Goal: Task Accomplishment & Management: Use online tool/utility

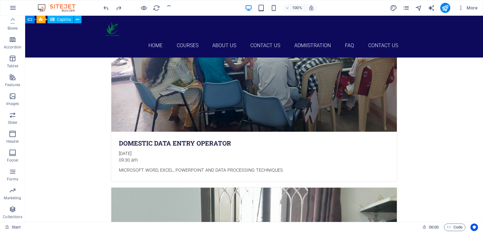
scroll to position [935, 0]
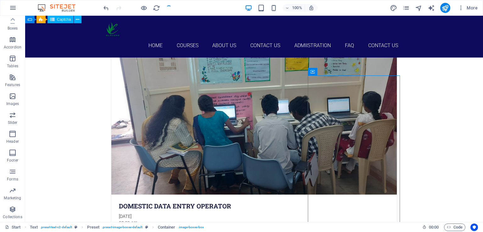
scroll to position [871, 0]
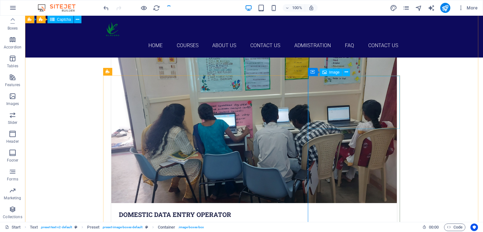
select select "%"
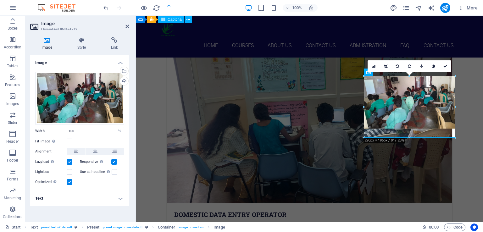
drag, startPoint x: 409, startPoint y: 129, endPoint x: 411, endPoint y: 137, distance: 8.9
click at [411, 137] on div at bounding box center [409, 138] width 91 height 2
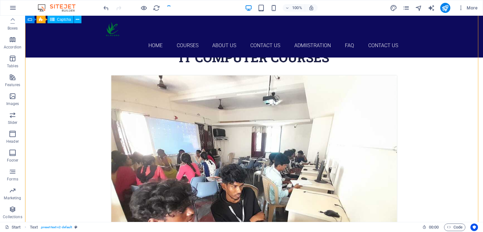
scroll to position [555, 0]
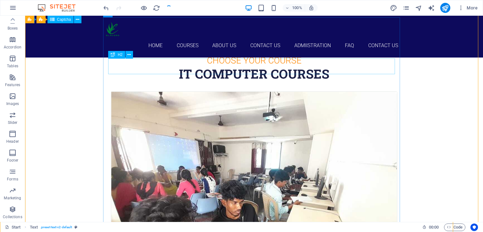
click at [332, 67] on div "it computer Courses" at bounding box center [254, 74] width 287 height 16
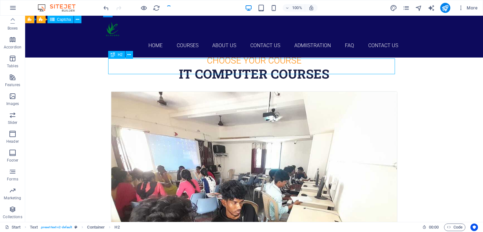
click at [332, 67] on div "it computer Courses" at bounding box center [254, 74] width 287 height 16
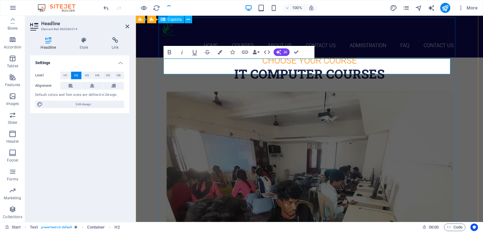
click at [382, 67] on h2 "it computer Courses" at bounding box center [309, 74] width 287 height 16
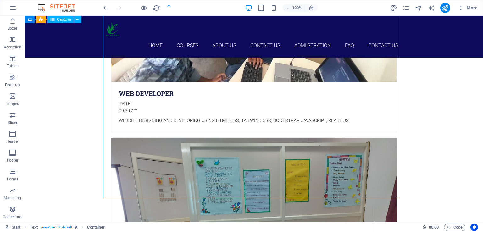
scroll to position [753, 0]
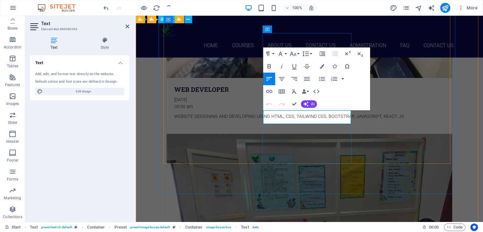
drag, startPoint x: 318, startPoint y: 119, endPoint x: 312, endPoint y: 119, distance: 6.3
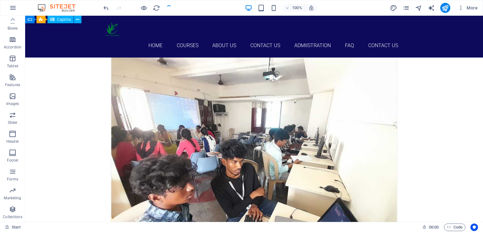
scroll to position [608, 0]
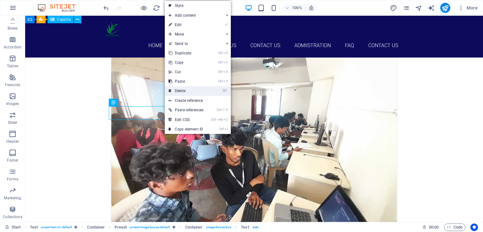
click at [187, 92] on link "⌦ Delete" at bounding box center [186, 90] width 42 height 9
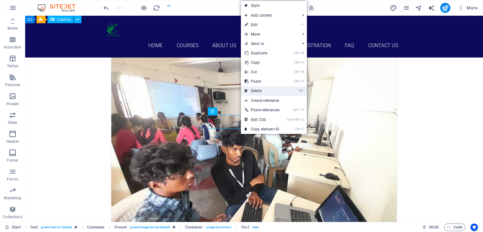
click at [265, 89] on link "⌦ Delete" at bounding box center [262, 90] width 42 height 9
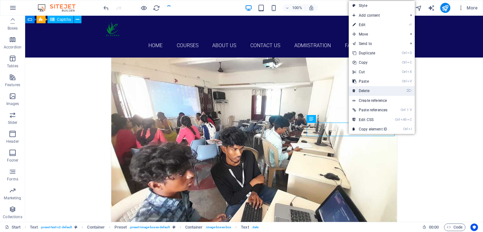
click at [374, 88] on link "⌦ Delete" at bounding box center [370, 90] width 42 height 9
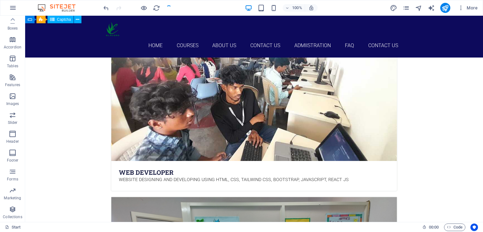
scroll to position [699, 0]
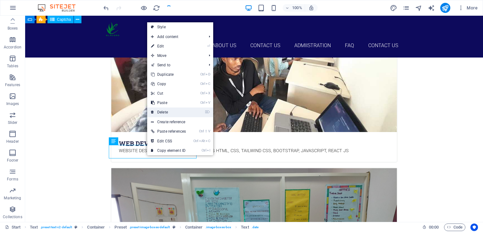
click at [179, 109] on link "⌦ Delete" at bounding box center [168, 111] width 42 height 9
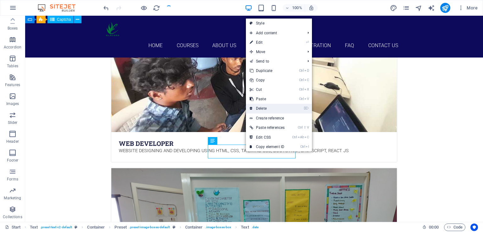
click at [275, 108] on link "⌦ Delete" at bounding box center [267, 108] width 42 height 9
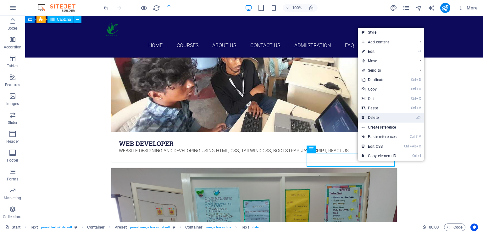
click at [388, 117] on link "⌦ Delete" at bounding box center [379, 117] width 42 height 9
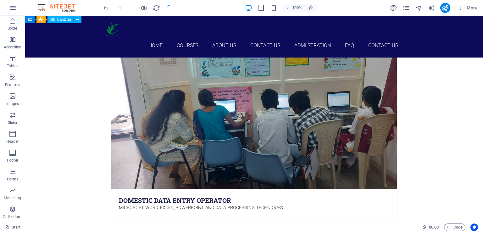
scroll to position [874, 0]
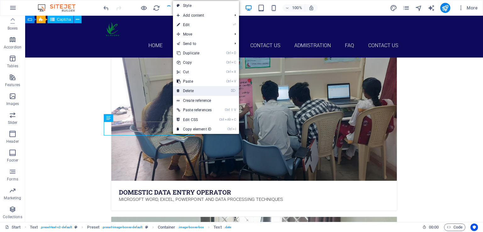
click at [201, 89] on link "⌦ Delete" at bounding box center [194, 90] width 42 height 9
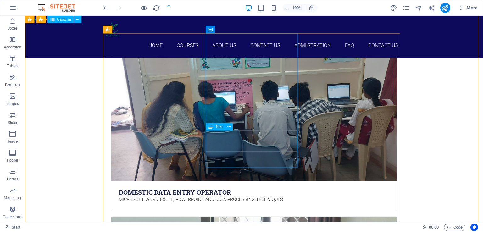
click at [236, 123] on div "Text" at bounding box center [221, 127] width 31 height 8
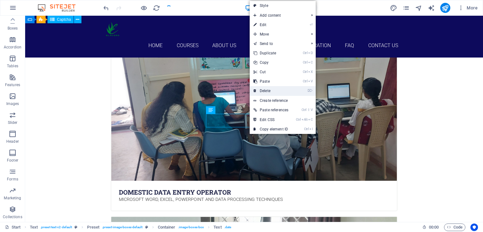
click at [277, 86] on link "Ctrl V Paste" at bounding box center [271, 81] width 42 height 9
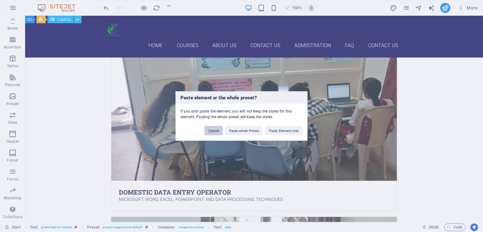
click at [216, 131] on button "Cancel" at bounding box center [213, 130] width 18 height 9
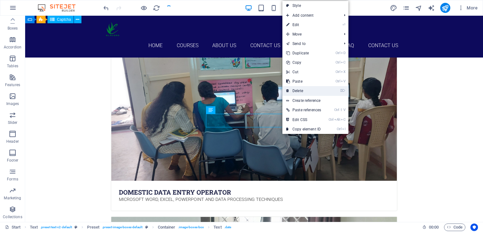
click at [301, 92] on link "⌦ Delete" at bounding box center [303, 90] width 42 height 9
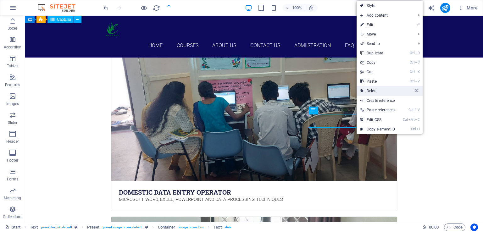
click at [382, 90] on link "⌦ Delete" at bounding box center [377, 90] width 42 height 9
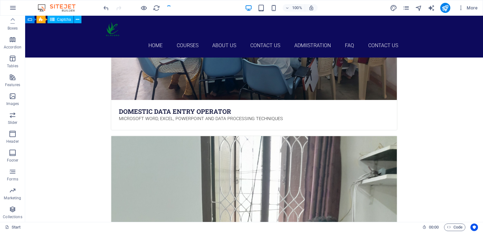
scroll to position [970, 0]
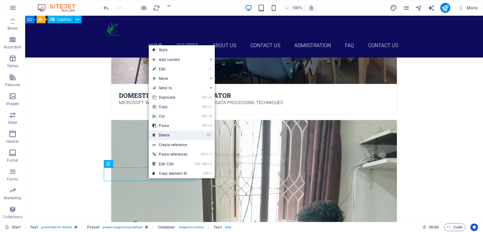
click at [170, 136] on link "⌦ Delete" at bounding box center [170, 134] width 42 height 9
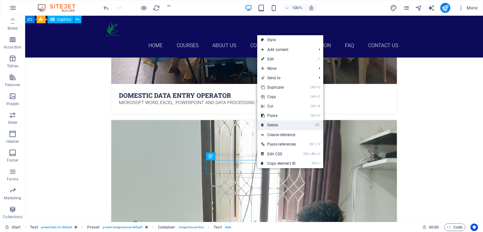
click at [281, 126] on link "⌦ Delete" at bounding box center [278, 124] width 42 height 9
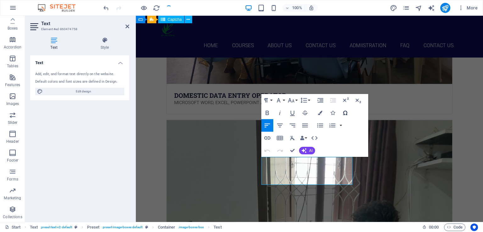
drag, startPoint x: 331, startPoint y: 95, endPoint x: 342, endPoint y: 113, distance: 20.9
click at [342, 113] on div "Paragraph Format Normal Heading 1 Heading 2 Heading 3 Heading 4 Heading 5 Headi…" at bounding box center [314, 125] width 107 height 63
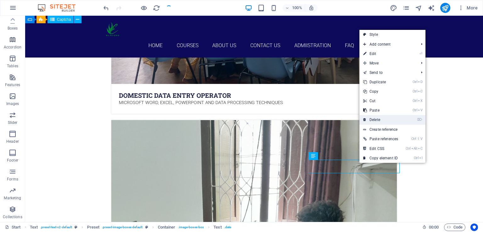
click at [382, 118] on link "⌦ Delete" at bounding box center [380, 119] width 42 height 9
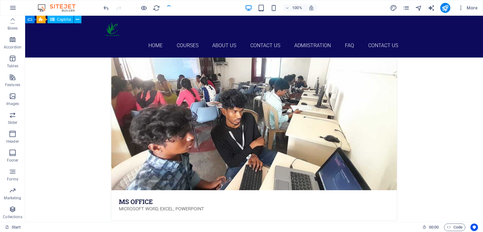
scroll to position [1317, 0]
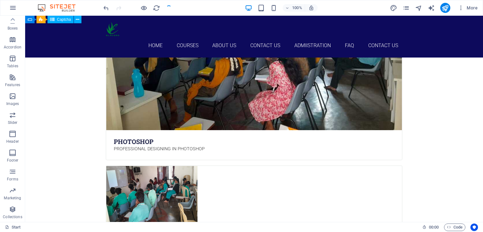
scroll to position [1934, 0]
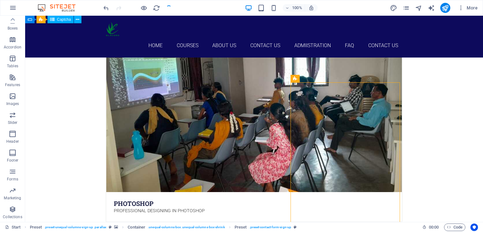
scroll to position [1859, 0]
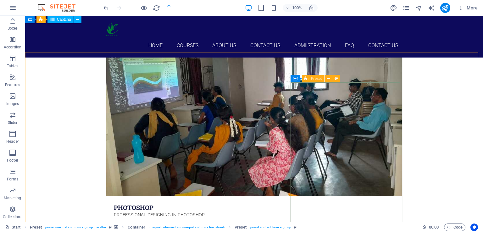
click at [309, 78] on div "Preset" at bounding box center [313, 79] width 23 height 8
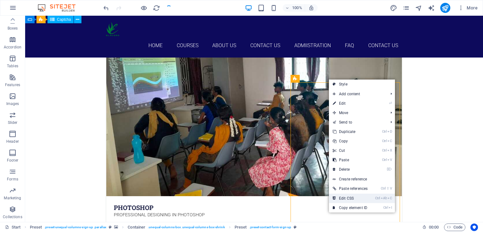
click at [349, 196] on link "Ctrl Alt C Edit CSS" at bounding box center [350, 198] width 42 height 9
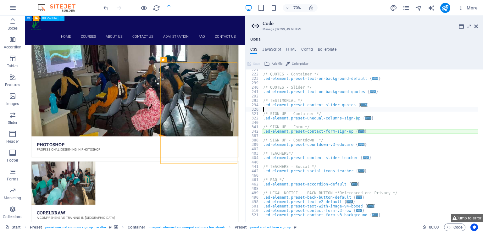
scroll to position [289, 0]
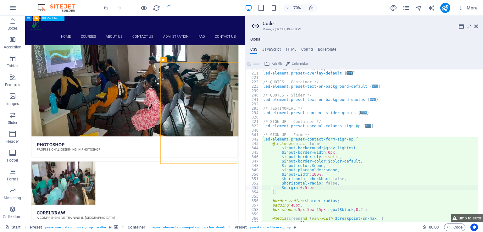
type textarea ");"
type textarea "box-shadow: 5px 5px 15px rgba($black,0.2);"
type textarea "}"
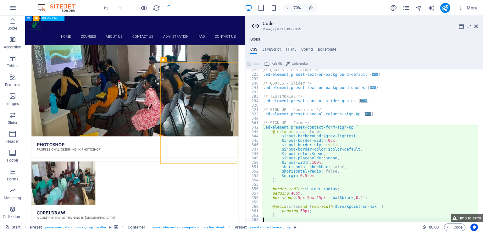
type textarea "> .inner > .ed-headline > h2 { color: $color-secondary; }"
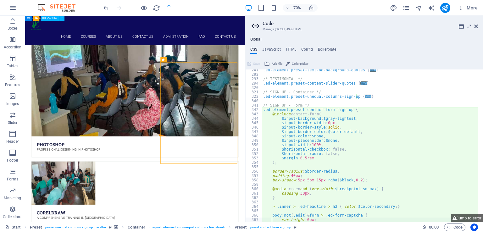
type textarea "transition: $transition-base;"
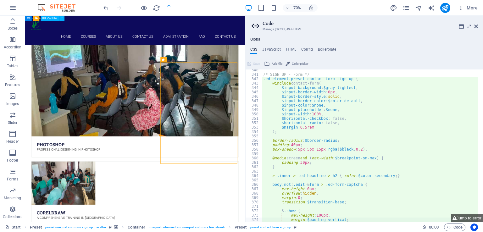
type textarea "}"
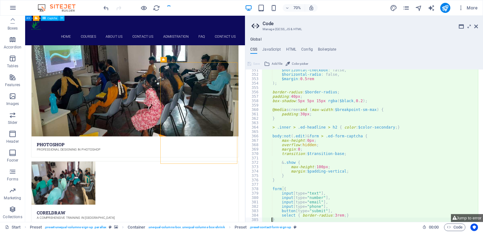
type textarea "}"
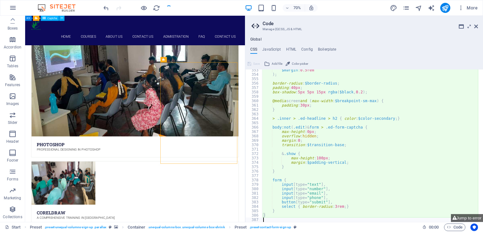
scroll to position [406, 0]
click at [315, 198] on div "$margin : 0.5rem ) ; border-radius : $border-radius ; padding : 40px ; box-shad…" at bounding box center [370, 148] width 216 height 161
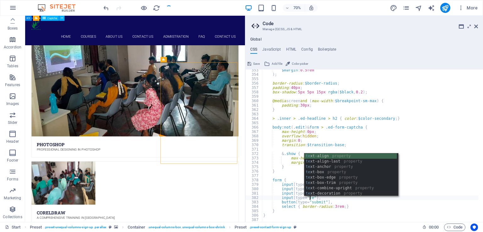
scroll to position [0, 5]
click at [336, 202] on div "$margin : 0.5rem ) ; border-radius : $border-radius ; padding : 40px ; box-shad…" at bounding box center [370, 148] width 216 height 161
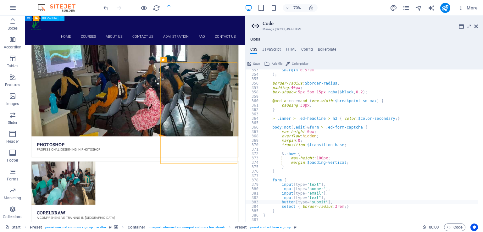
click at [318, 189] on div "$margin : 0.5rem ) ; border-radius : $border-radius ; padding : 40px ; box-shad…" at bounding box center [370, 148] width 216 height 161
type textarea "}"
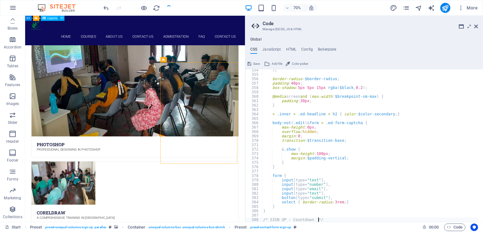
type textarea ".ed-element.preset-countdown-v3-educare {"
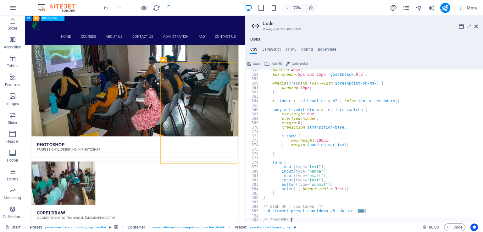
scroll to position [424, 0]
type textarea ".ed-element.preset-content-slider-teacher {"
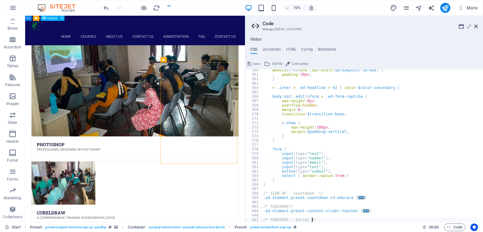
scroll to position [437, 0]
click at [282, 206] on div "@media screen and ( max-width : $breakpoint-[PERSON_NAME] ) { padding : 30px ; …" at bounding box center [370, 148] width 216 height 161
type textarea "/* TEACHERS*/"
click at [282, 206] on div "@media screen and ( max-width : $breakpoint-[PERSON_NAME] ) { padding : 30px ; …" at bounding box center [370, 145] width 216 height 152
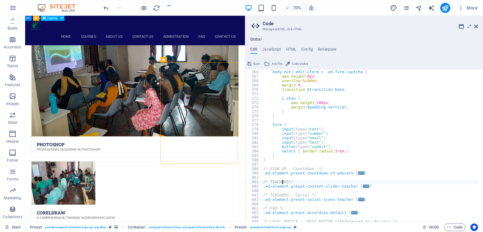
scroll to position [485, 0]
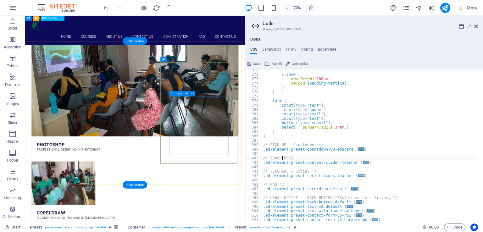
click at [476, 26] on icon at bounding box center [476, 26] width 4 height 5
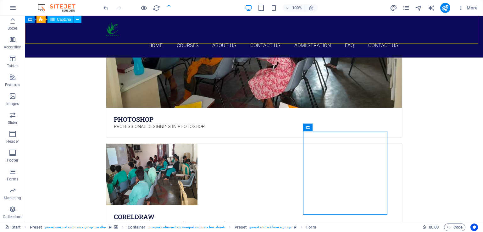
scroll to position [1859, 0]
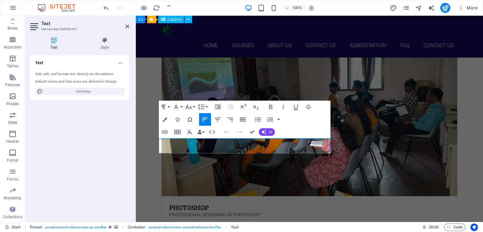
click at [243, 120] on icon "button" at bounding box center [243, 120] width 8 height 8
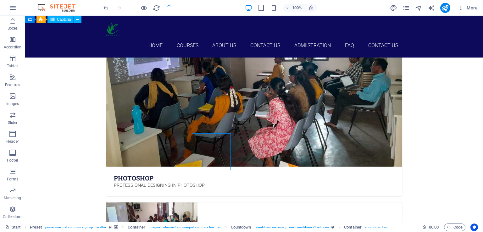
scroll to position [1933, 0]
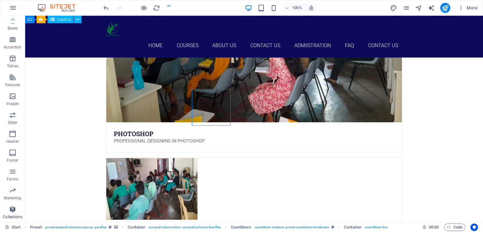
click at [18, 210] on span "Collections" at bounding box center [12, 213] width 25 height 15
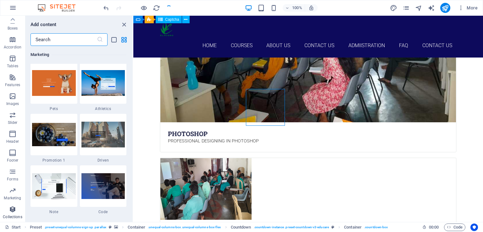
scroll to position [5753, 0]
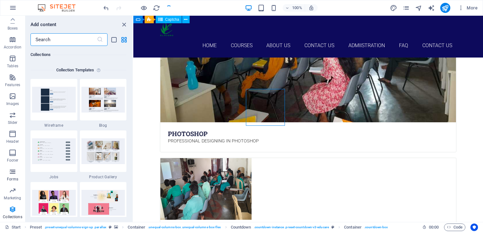
click at [13, 171] on icon "button" at bounding box center [13, 172] width 8 height 8
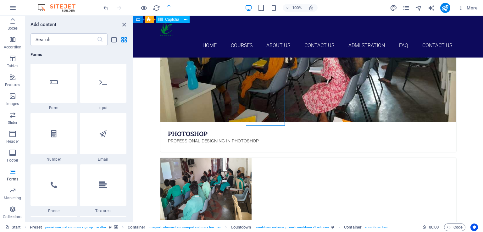
scroll to position [4790, 0]
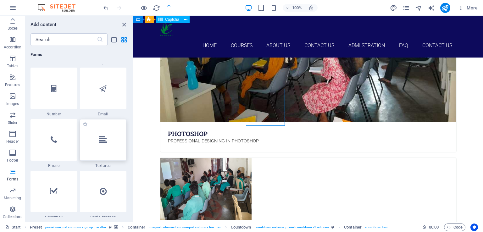
click at [109, 142] on div at bounding box center [103, 139] width 47 height 41
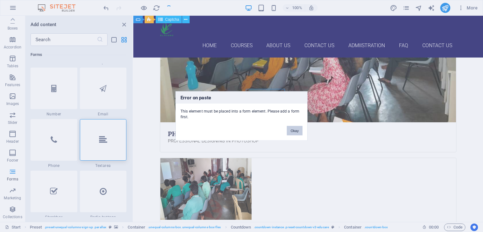
click at [296, 130] on button "Okay" at bounding box center [295, 130] width 16 height 9
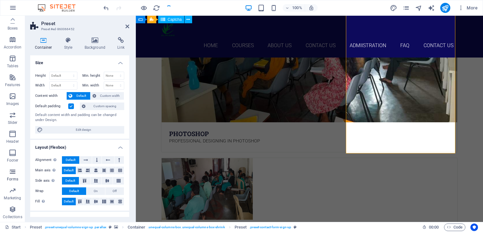
click at [14, 175] on span "Forms" at bounding box center [12, 175] width 25 height 15
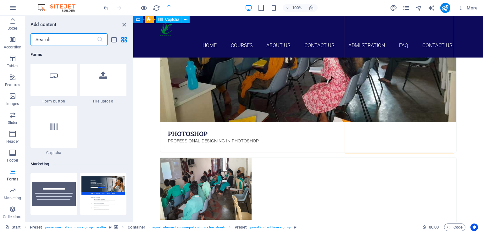
scroll to position [4973, 0]
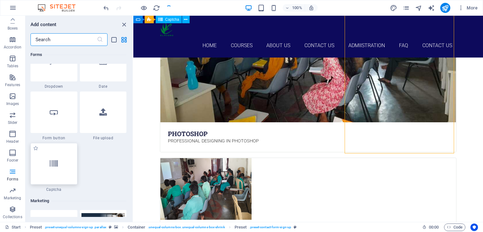
click at [60, 174] on div at bounding box center [53, 163] width 47 height 41
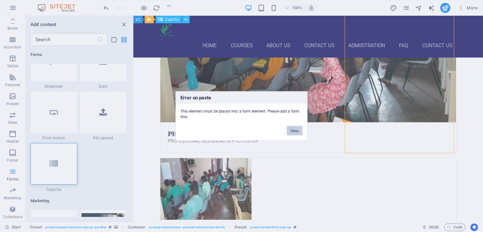
click at [297, 131] on button "Okay" at bounding box center [295, 130] width 16 height 9
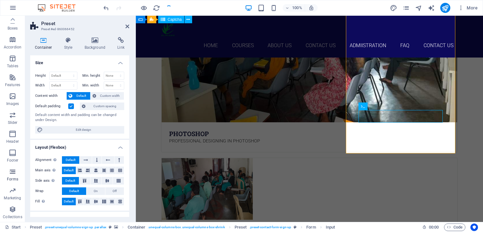
click at [12, 173] on icon "button" at bounding box center [13, 172] width 8 height 8
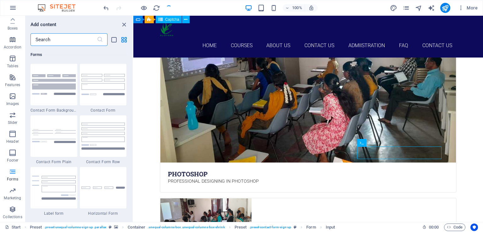
scroll to position [1897, 0]
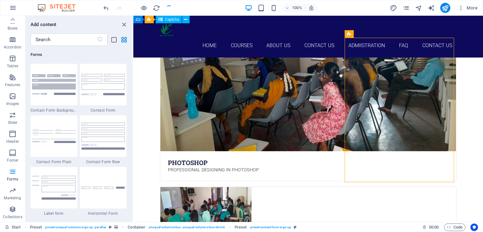
scroll to position [1888, 0]
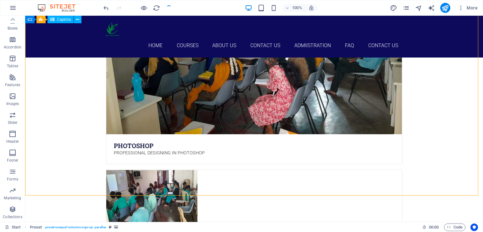
scroll to position [1930, 0]
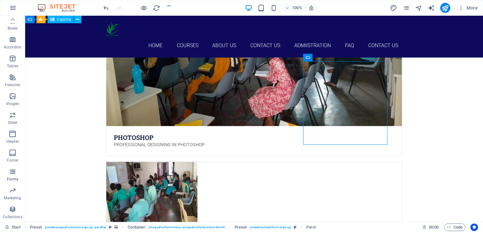
click at [17, 173] on span "Forms" at bounding box center [12, 175] width 25 height 15
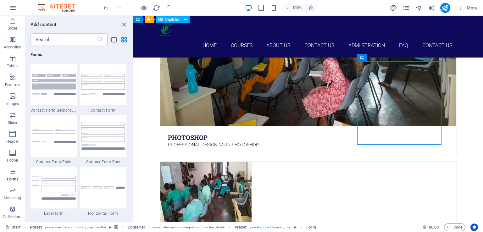
scroll to position [4991, 0]
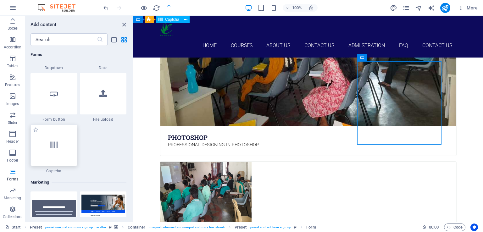
click at [55, 140] on div at bounding box center [53, 144] width 47 height 41
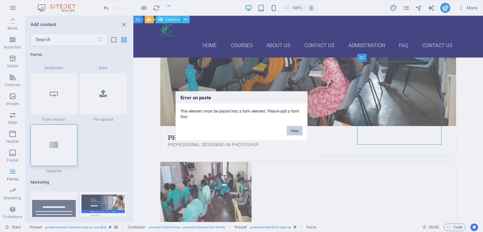
click at [294, 129] on button "Okay" at bounding box center [295, 130] width 16 height 9
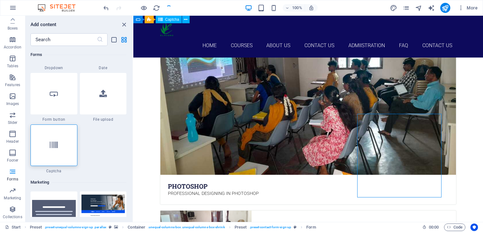
scroll to position [1885, 0]
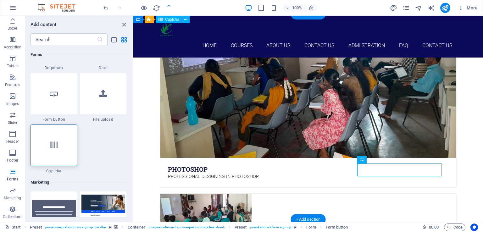
drag, startPoint x: 415, startPoint y: 184, endPoint x: 415, endPoint y: 194, distance: 9.7
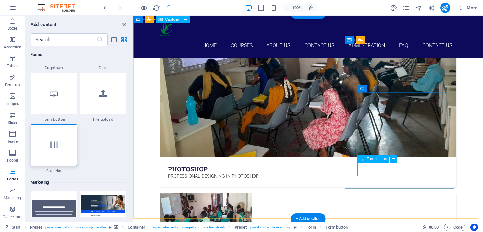
drag, startPoint x: 400, startPoint y: 174, endPoint x: 400, endPoint y: 181, distance: 7.2
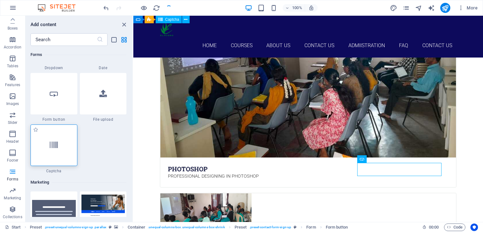
click at [51, 155] on div at bounding box center [53, 144] width 47 height 41
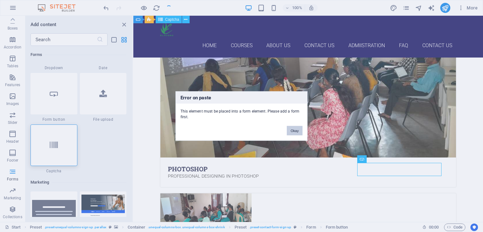
click at [298, 132] on button "Okay" at bounding box center [295, 130] width 16 height 9
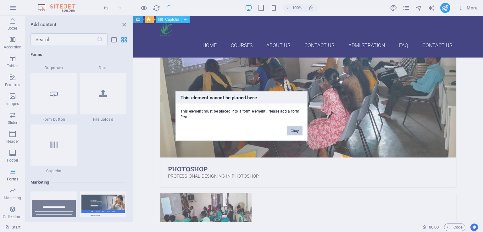
click at [297, 132] on button "Okay" at bounding box center [295, 130] width 16 height 9
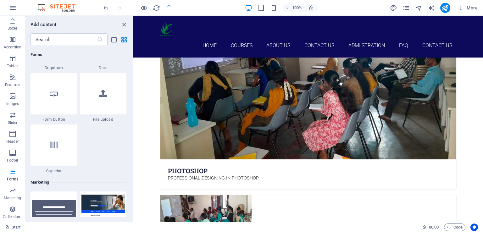
scroll to position [1908, 0]
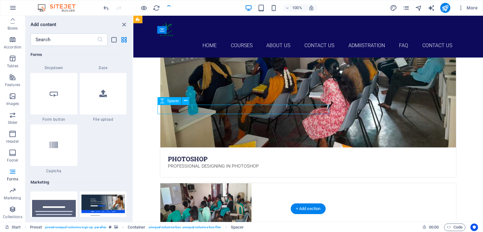
drag, startPoint x: 329, startPoint y: 109, endPoint x: 322, endPoint y: 109, distance: 6.3
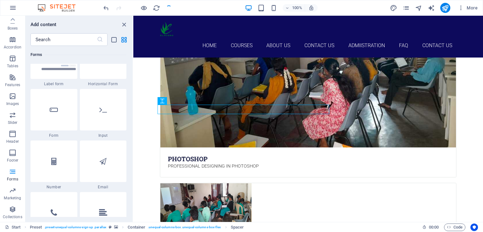
scroll to position [4681, 0]
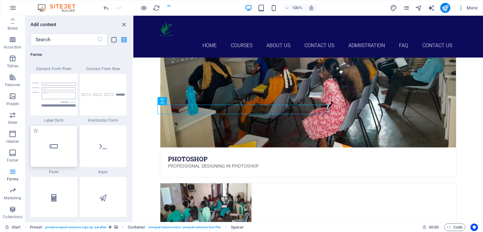
click at [63, 156] on div at bounding box center [53, 145] width 47 height 41
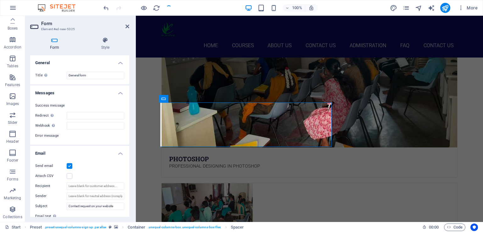
scroll to position [1840, 0]
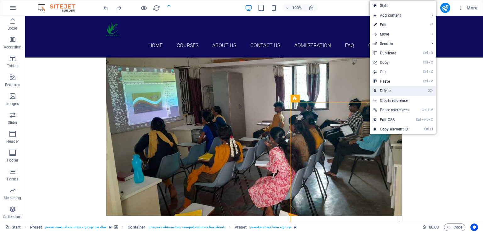
click at [386, 91] on link "⌦ Delete" at bounding box center [391, 90] width 42 height 9
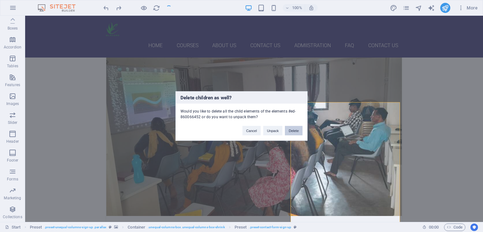
click at [294, 131] on button "Delete" at bounding box center [294, 130] width 18 height 9
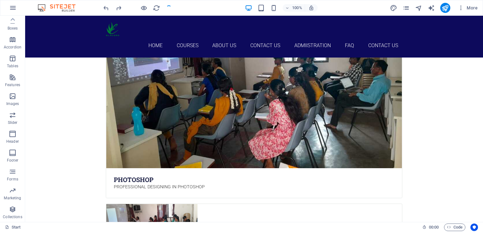
scroll to position [1928, 0]
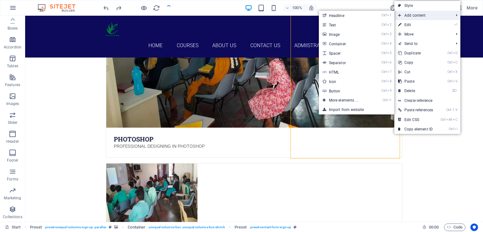
click at [423, 18] on span "Add content" at bounding box center [422, 15] width 57 height 9
click at [348, 98] on link "Ctrl ⏎ More elements ..." at bounding box center [345, 100] width 52 height 9
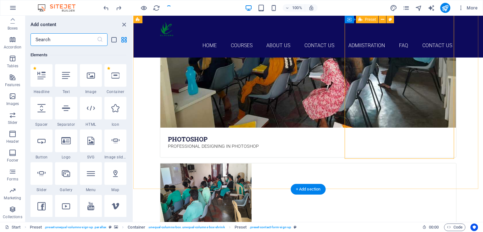
scroll to position [67, 0]
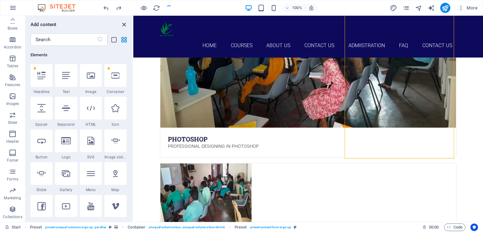
click at [123, 23] on icon "close panel" at bounding box center [123, 24] width 7 height 7
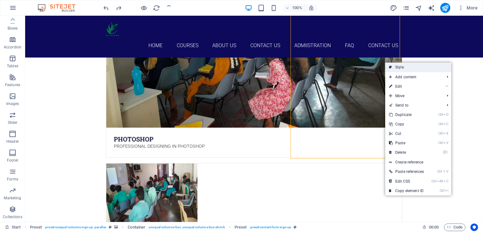
click at [400, 66] on link "Style" at bounding box center [418, 67] width 66 height 9
select select "px"
select select "rem"
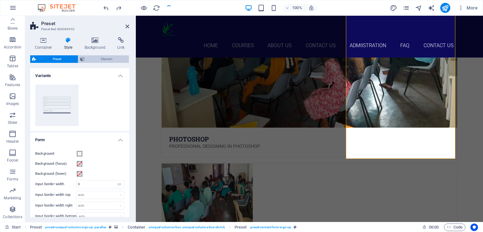
click at [116, 60] on span "Element" at bounding box center [106, 59] width 41 height 8
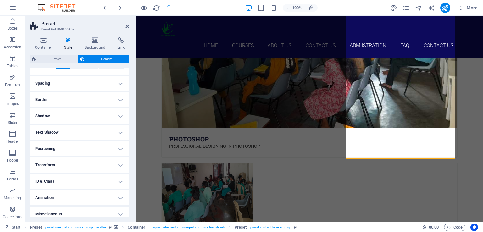
scroll to position [117, 0]
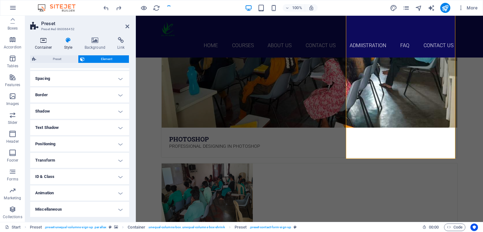
click at [43, 42] on icon at bounding box center [43, 40] width 27 height 6
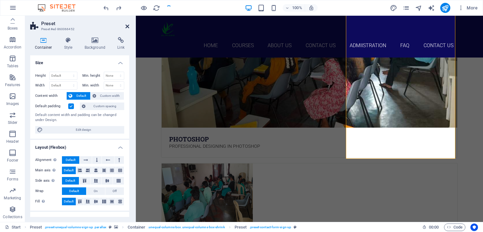
click at [128, 25] on icon at bounding box center [127, 26] width 4 height 5
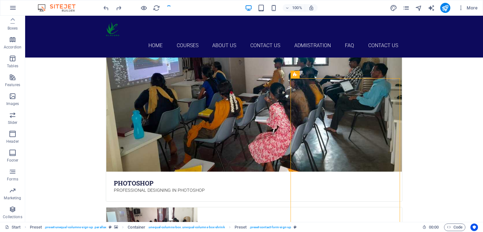
scroll to position [1852, 0]
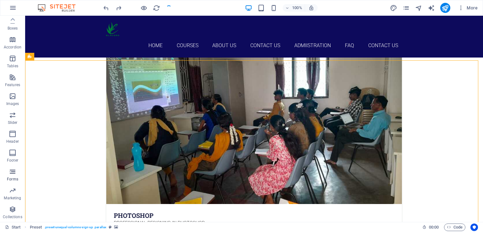
click at [12, 173] on icon "button" at bounding box center [13, 172] width 8 height 8
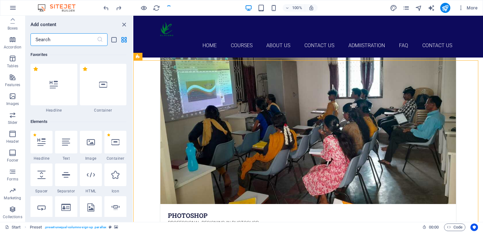
scroll to position [4588, 0]
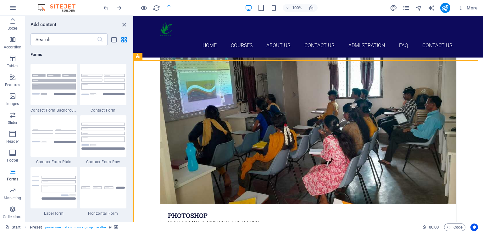
drag, startPoint x: 131, startPoint y: 176, endPoint x: 131, endPoint y: 180, distance: 4.4
click at [131, 180] on div "Favorites 1 Star Headline 1 Star Container Elements 1 Star Headline 1 Star Text…" at bounding box center [78, 131] width 107 height 171
drag, startPoint x: 131, startPoint y: 174, endPoint x: 131, endPoint y: 180, distance: 6.0
click at [131, 180] on div "Favorites 1 Star Headline 1 Star Container Elements 1 Star Headline 1 Star Text…" at bounding box center [78, 131] width 107 height 171
drag, startPoint x: 131, startPoint y: 176, endPoint x: 131, endPoint y: 182, distance: 5.3
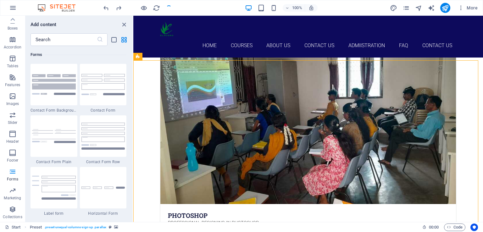
click at [131, 185] on div "Favorites 1 Star Headline 1 Star Container Elements 1 Star Headline 1 Star Text…" at bounding box center [78, 131] width 107 height 171
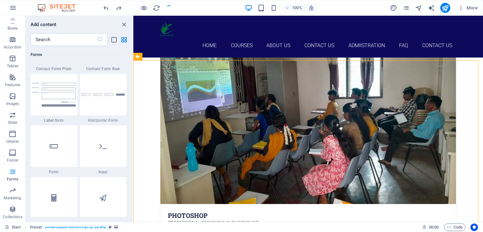
scroll to position [4708, 0]
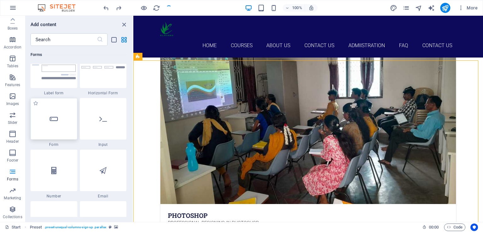
click at [64, 124] on div at bounding box center [53, 118] width 47 height 41
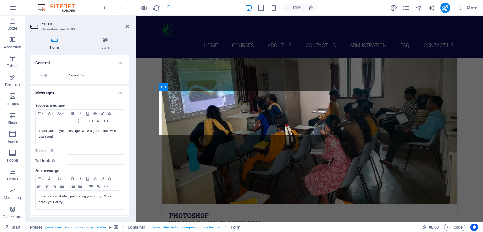
drag, startPoint x: 97, startPoint y: 75, endPoint x: 64, endPoint y: 77, distance: 32.7
click at [64, 77] on div "Title Define a name for the form. General form" at bounding box center [79, 76] width 89 height 8
type input "Contact Form"
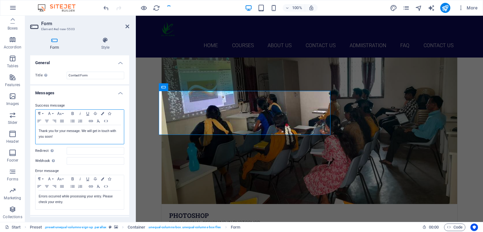
click at [79, 131] on p "Thank you for your message. We will get in touch with you soon!" at bounding box center [80, 133] width 82 height 11
click at [92, 130] on p "Thank you for contacting [PERSON_NAME] . We will get in touch with you soon!" at bounding box center [80, 133] width 82 height 11
click at [99, 138] on p "Thank you for contacting [PERSON_NAME]. Our staff will get in touch with you so…" at bounding box center [80, 133] width 82 height 11
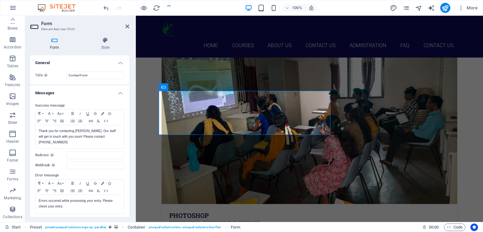
drag, startPoint x: 127, startPoint y: 126, endPoint x: 128, endPoint y: 131, distance: 5.0
click at [128, 131] on div "Success message Paragraph Format Normal Heading 1 Heading 2 Heading 3 Heading 4…" at bounding box center [79, 158] width 99 height 123
drag, startPoint x: 129, startPoint y: 123, endPoint x: 128, endPoint y: 129, distance: 5.5
click at [128, 129] on div "Form Style General Title Define a name for the form. Contact Form Messages Succ…" at bounding box center [79, 127] width 109 height 190
click at [66, 203] on p "Errors occurred while processing your entry. Please check your entry." at bounding box center [80, 203] width 82 height 11
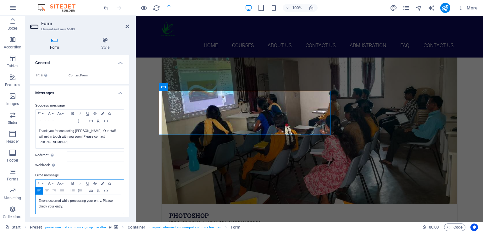
click at [67, 202] on p "Errors occurred while processing your entry. Please check your entry." at bounding box center [80, 203] width 82 height 11
drag, startPoint x: 100, startPoint y: 195, endPoint x: 64, endPoint y: 193, distance: 35.6
click at [64, 198] on p "Errors occurred while processing your entry. Please check your entry." at bounding box center [80, 203] width 82 height 11
drag, startPoint x: 97, startPoint y: 196, endPoint x: 74, endPoint y: 194, distance: 23.1
click at [74, 198] on p "Errors occurred. Please check your entry." at bounding box center [80, 201] width 82 height 6
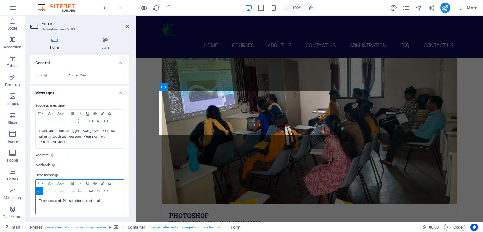
click at [110, 198] on p "Errors occurred. Please enter correct details ." at bounding box center [80, 201] width 82 height 6
click at [102, 198] on p "Errors occurred. Please enter correct details .Thank you." at bounding box center [80, 201] width 82 height 6
click at [87, 200] on p "Errors occurred. Please enter correct details. Thank you." at bounding box center [80, 201] width 82 height 6
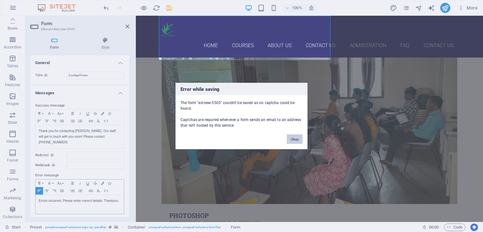
scroll to position [1926, 0]
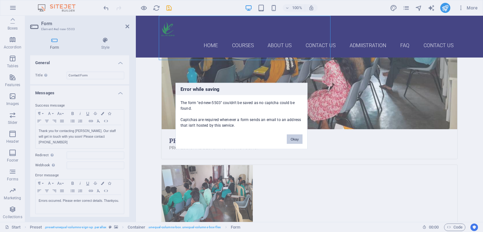
click at [294, 138] on button "Okay" at bounding box center [295, 139] width 16 height 9
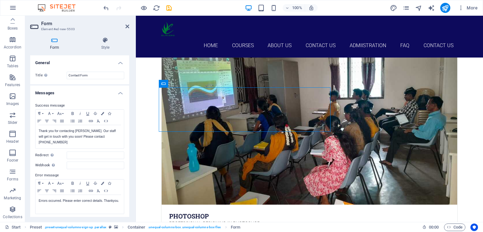
scroll to position [1883, 0]
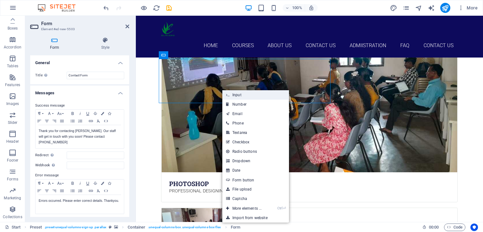
click at [235, 94] on link "Input" at bounding box center [255, 94] width 67 height 9
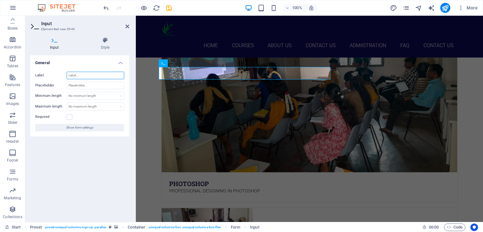
drag, startPoint x: 94, startPoint y: 76, endPoint x: 83, endPoint y: 74, distance: 11.4
click at [83, 74] on input "Label" at bounding box center [96, 76] width 58 height 8
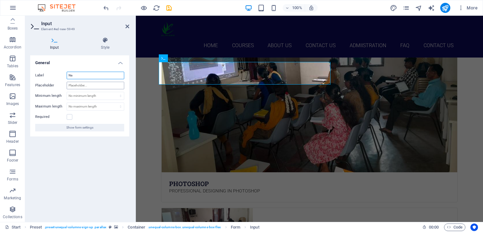
type input "N"
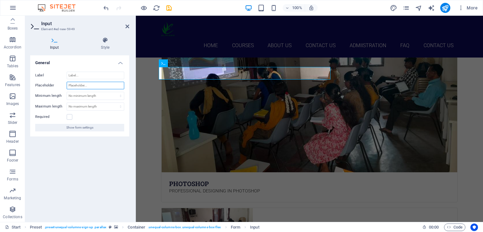
click at [88, 85] on input "Placeholder" at bounding box center [96, 86] width 58 height 8
type input "Name"
click at [69, 118] on label at bounding box center [70, 117] width 6 height 6
click at [0, 0] on input "Required" at bounding box center [0, 0] width 0 height 0
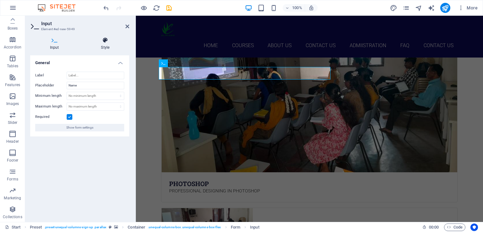
click at [105, 43] on icon at bounding box center [105, 40] width 48 height 6
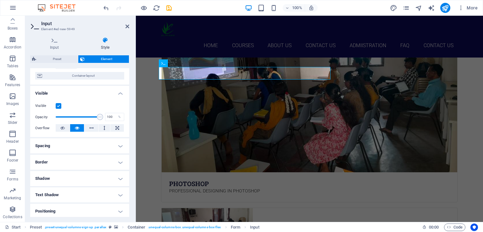
scroll to position [51, 0]
click at [118, 159] on h4 "Border" at bounding box center [79, 161] width 99 height 15
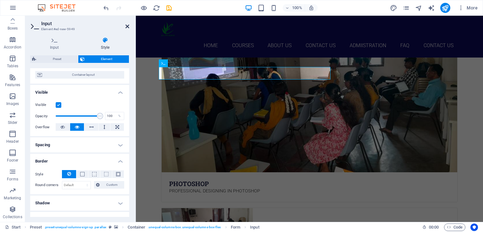
click at [127, 25] on icon at bounding box center [127, 26] width 4 height 5
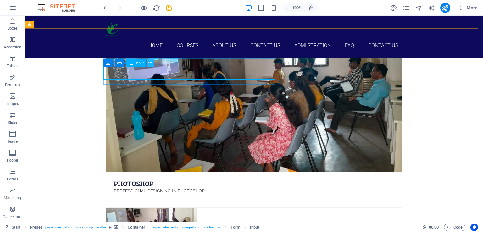
click at [150, 62] on icon at bounding box center [149, 63] width 3 height 7
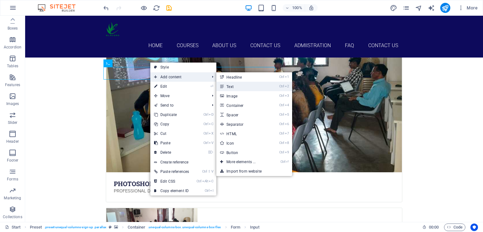
click at [228, 86] on link "Ctrl 2 Text" at bounding box center [242, 86] width 52 height 9
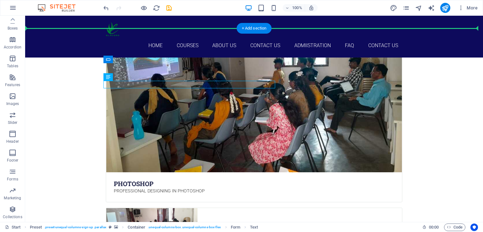
drag, startPoint x: 236, startPoint y: 86, endPoint x: 234, endPoint y: 58, distance: 28.4
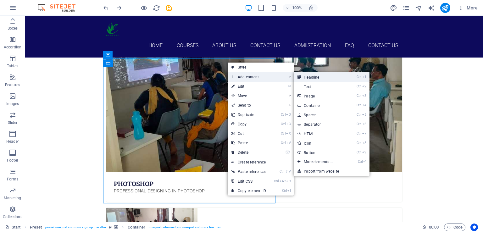
click at [311, 77] on link "Ctrl 1 Headline" at bounding box center [320, 76] width 52 height 9
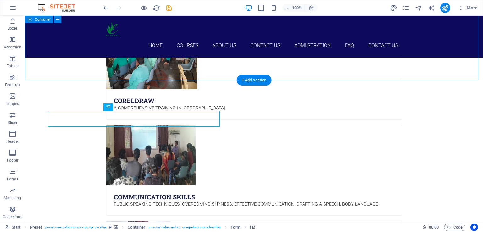
scroll to position [1831, 0]
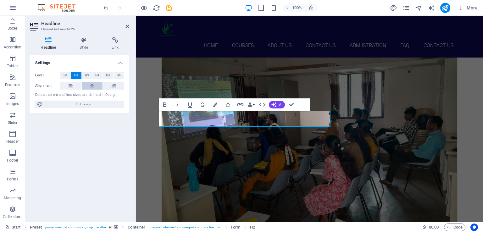
click at [94, 85] on button at bounding box center [92, 86] width 21 height 8
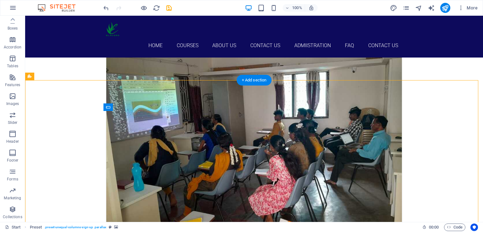
drag, startPoint x: 171, startPoint y: 122, endPoint x: 161, endPoint y: 107, distance: 17.4
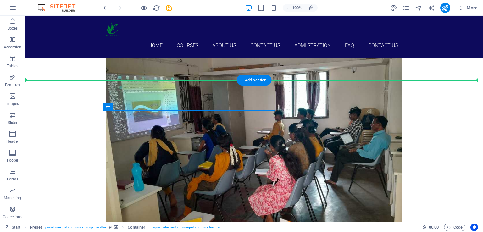
drag, startPoint x: 137, startPoint y: 123, endPoint x: 237, endPoint y: 108, distance: 100.4
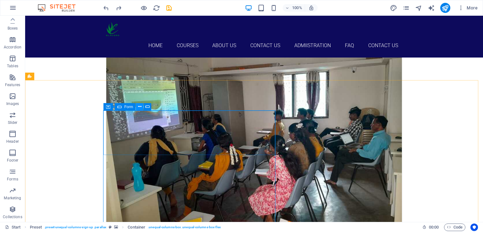
click at [140, 106] on icon at bounding box center [139, 106] width 3 height 7
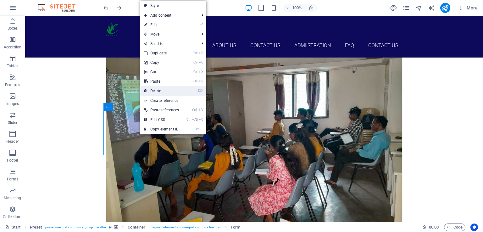
click at [158, 89] on link "⌦ Delete" at bounding box center [161, 90] width 42 height 9
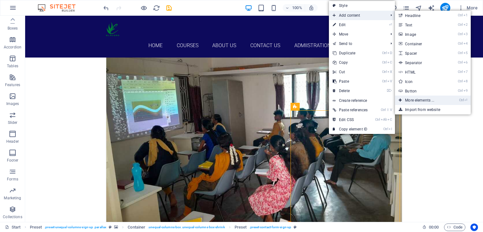
click at [420, 101] on link "Ctrl ⏎ More elements ..." at bounding box center [421, 100] width 52 height 9
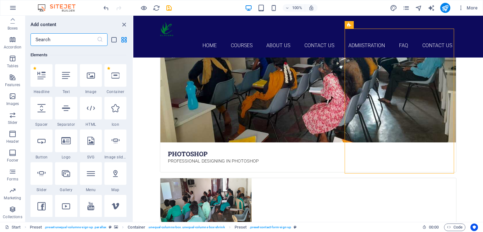
scroll to position [1913, 0]
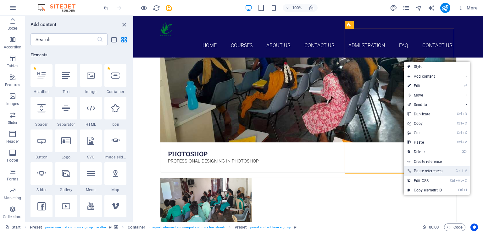
click at [429, 169] on link "Ctrl ⇧ V Paste references" at bounding box center [425, 170] width 42 height 9
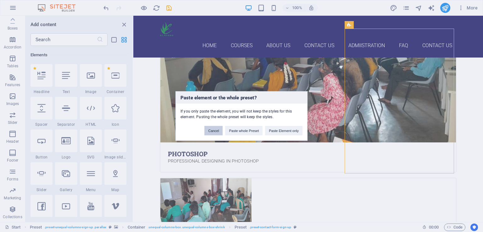
click at [214, 127] on button "Cancel" at bounding box center [213, 130] width 18 height 9
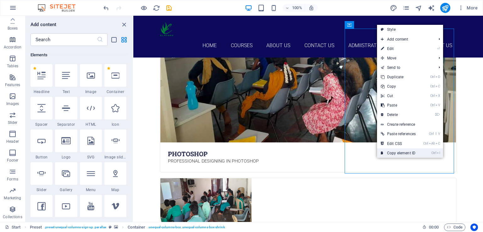
click at [396, 153] on link "Ctrl I Copy element ID" at bounding box center [398, 152] width 42 height 9
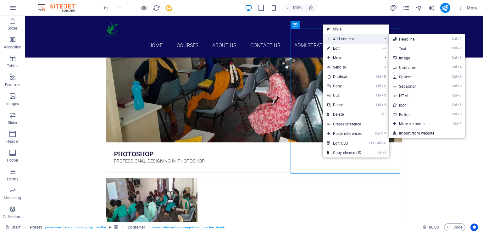
click at [332, 38] on span "Add content" at bounding box center [351, 38] width 57 height 9
click at [343, 38] on span "Add content" at bounding box center [351, 38] width 57 height 9
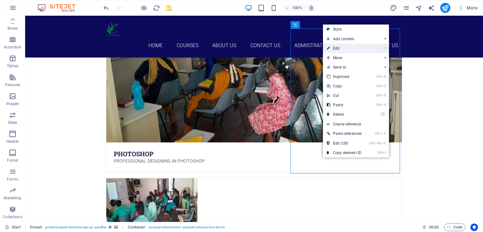
click at [347, 47] on link "⏎ Edit" at bounding box center [344, 48] width 42 height 9
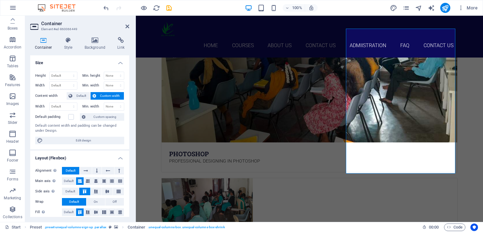
drag, startPoint x: 128, startPoint y: 151, endPoint x: 127, endPoint y: 156, distance: 5.7
click at [127, 156] on h4 "Layout (Flexbox)" at bounding box center [79, 156] width 99 height 11
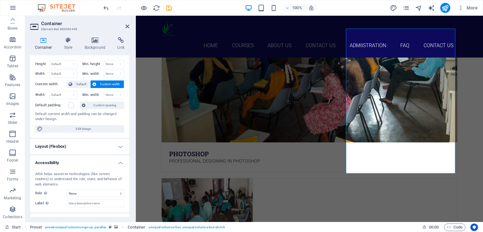
scroll to position [36, 0]
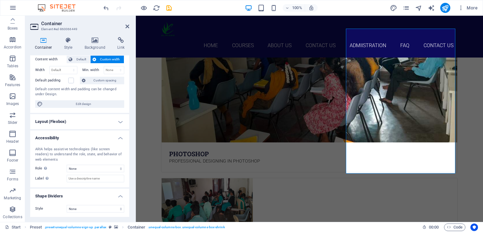
click at [120, 122] on h4 "Layout (Flexbox)" at bounding box center [79, 121] width 99 height 15
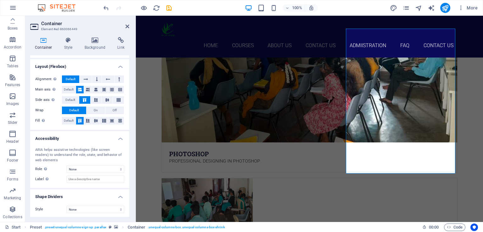
scroll to position [92, 0]
click at [69, 43] on h4 "Style" at bounding box center [69, 43] width 20 height 13
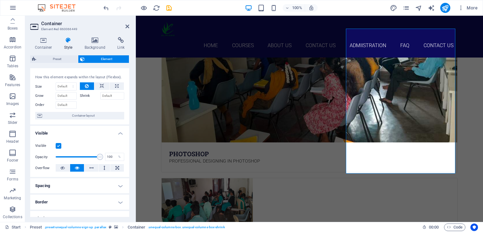
scroll to position [0, 0]
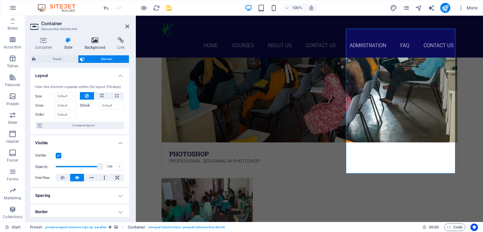
click at [99, 45] on h4 "Background" at bounding box center [96, 43] width 33 height 13
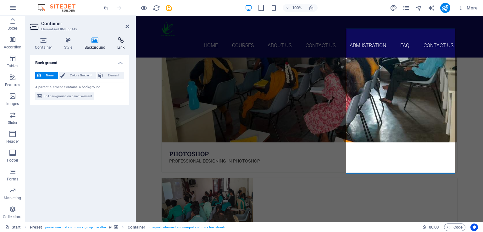
click at [121, 43] on icon at bounding box center [121, 40] width 17 height 6
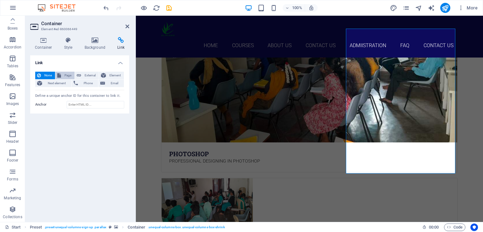
click at [67, 75] on span "Page" at bounding box center [68, 76] width 10 height 8
select select
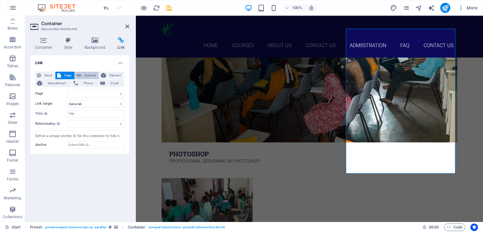
click at [83, 74] on span "External" at bounding box center [90, 76] width 14 height 8
select select "blank"
click at [113, 73] on span "Element" at bounding box center [115, 76] width 14 height 8
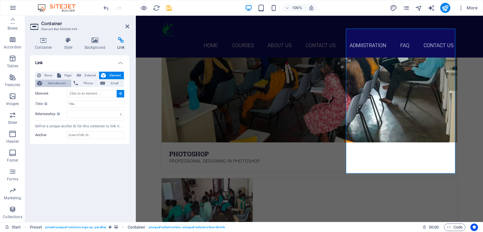
click at [57, 85] on span "Next element" at bounding box center [56, 84] width 25 height 8
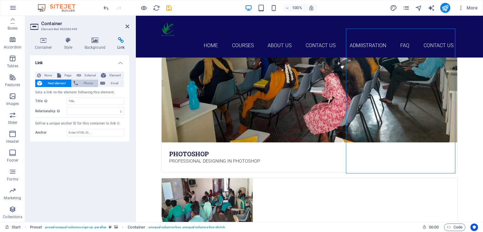
click at [77, 81] on icon at bounding box center [76, 84] width 4 height 8
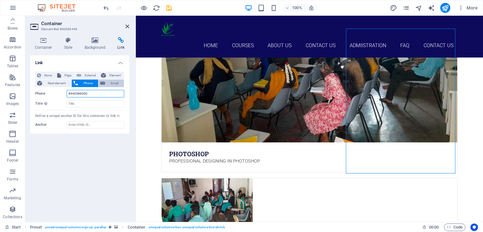
type input "8940386000"
click at [116, 83] on span "Email" at bounding box center [114, 84] width 15 height 8
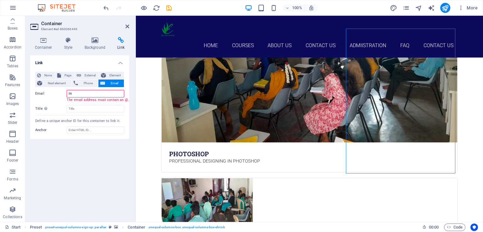
type input "I"
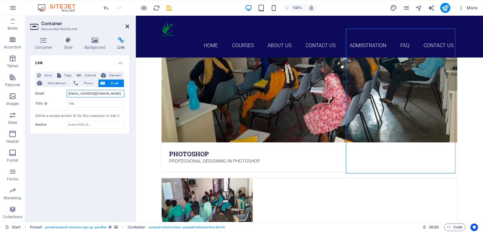
type input "[EMAIL_ADDRESS][DOMAIN_NAME]"
click at [127, 25] on icon at bounding box center [127, 26] width 4 height 5
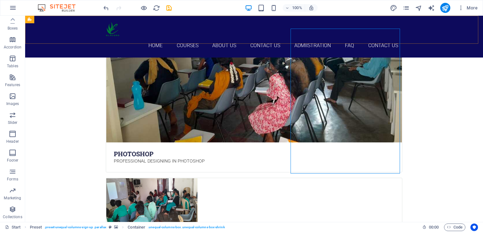
click at [342, 42] on div "Home Courses About Us Contact us Admiistration FAQ Contact Us" at bounding box center [254, 37] width 458 height 42
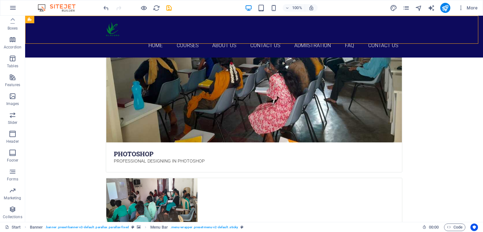
click at [342, 42] on div "Home Courses About Us Contact us Admiistration FAQ Contact Us" at bounding box center [254, 37] width 458 height 42
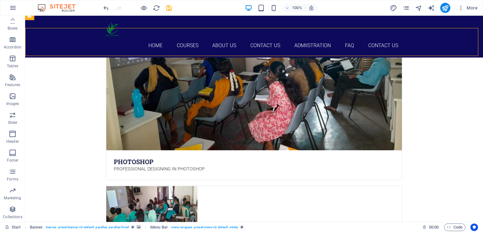
scroll to position [1897, 0]
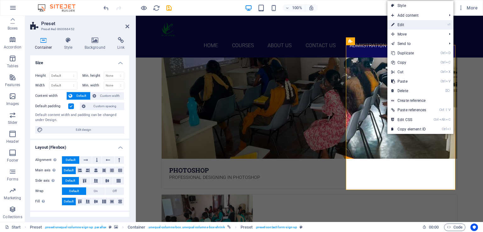
click at [410, 22] on link "⏎ Edit" at bounding box center [408, 24] width 42 height 9
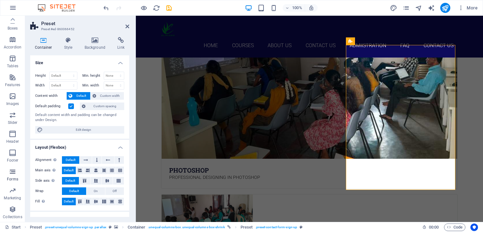
click at [11, 171] on icon "button" at bounding box center [13, 172] width 8 height 8
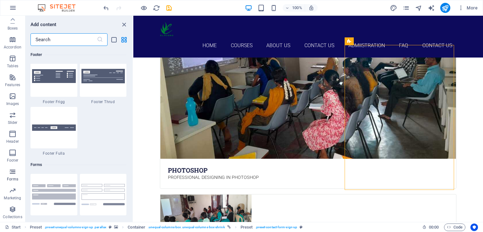
scroll to position [4588, 0]
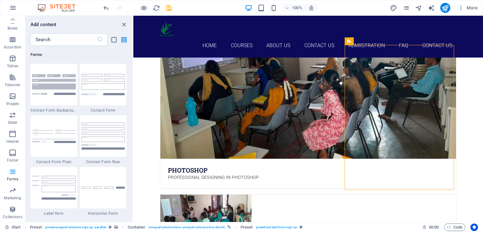
click at [131, 181] on div "Favorites 1 Star Headline 1 Star Container Elements 1 Star Headline 1 Star Text…" at bounding box center [78, 131] width 107 height 171
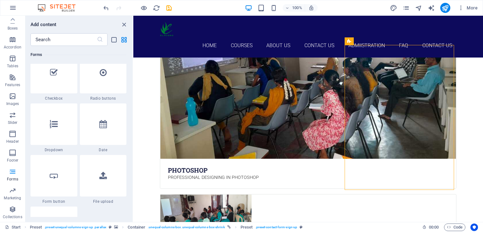
scroll to position [4955, 0]
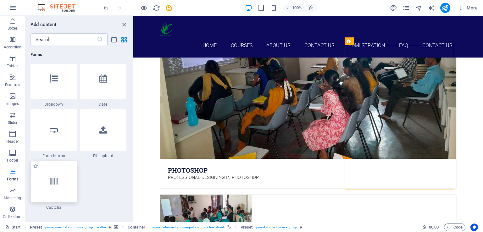
click at [51, 190] on div at bounding box center [53, 181] width 47 height 41
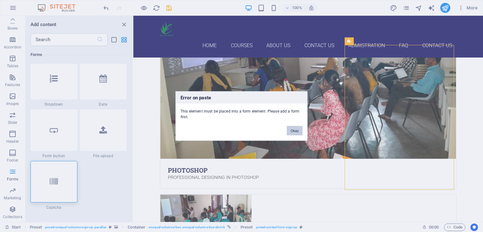
click at [295, 130] on button "Okay" at bounding box center [295, 130] width 16 height 9
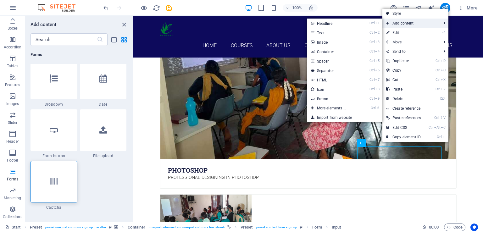
click at [399, 28] on span "Add content" at bounding box center [410, 23] width 57 height 9
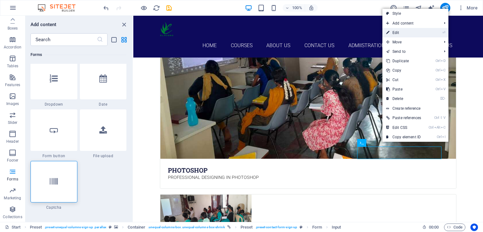
click at [399, 34] on link "⏎ Edit" at bounding box center [403, 32] width 42 height 9
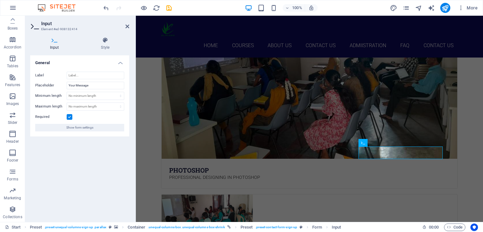
click at [53, 43] on icon at bounding box center [54, 40] width 49 height 6
click at [128, 25] on icon at bounding box center [127, 26] width 4 height 5
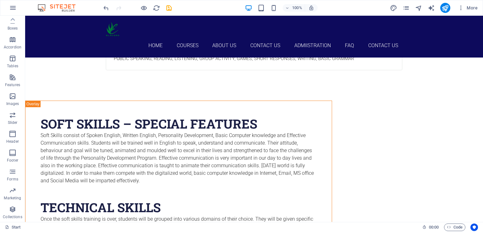
scroll to position [2537, 0]
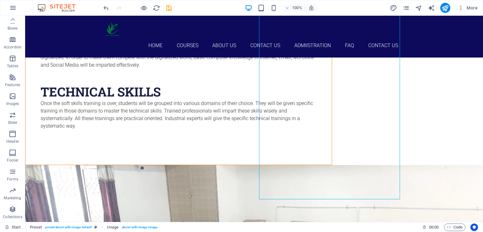
scroll to position [2656, 0]
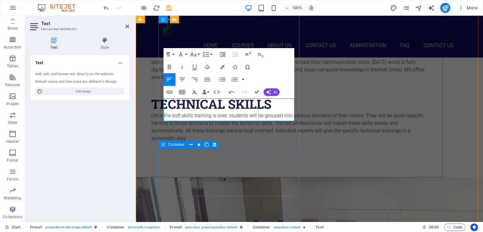
click at [214, 148] on button at bounding box center [215, 145] width 8 height 8
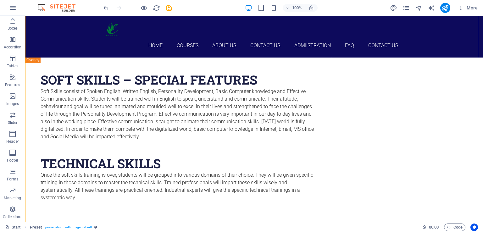
scroll to position [2612, 0]
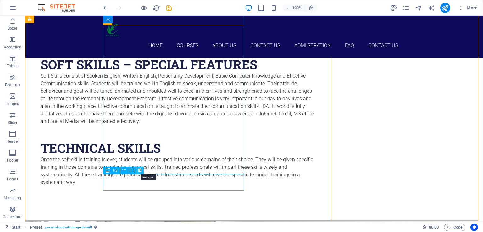
click at [140, 170] on icon at bounding box center [139, 170] width 3 height 7
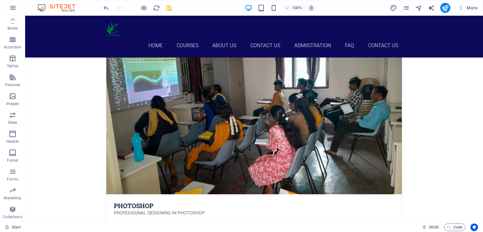
scroll to position [1880, 0]
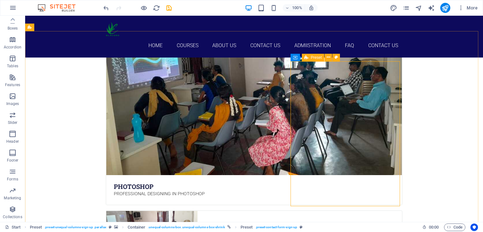
click at [309, 58] on div "Preset" at bounding box center [313, 58] width 23 height 8
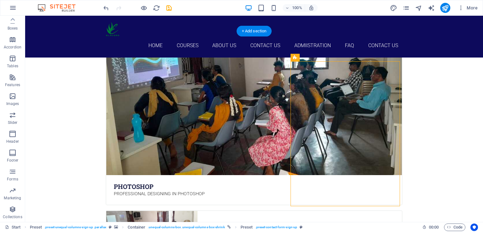
drag, startPoint x: 309, startPoint y: 58, endPoint x: 300, endPoint y: 60, distance: 9.7
click at [300, 61] on div "Container Preset" at bounding box center [297, 58] width 14 height 8
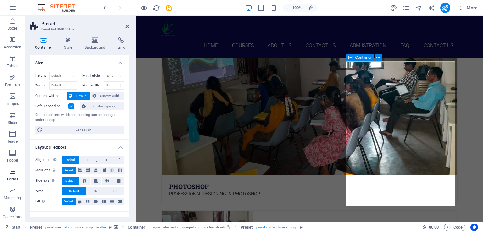
click at [13, 175] on icon "button" at bounding box center [13, 172] width 8 height 8
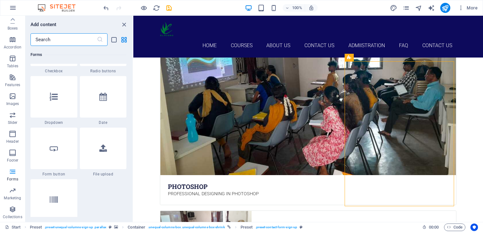
scroll to position [4946, 0]
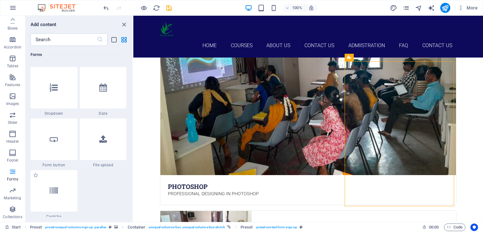
drag, startPoint x: 47, startPoint y: 185, endPoint x: 36, endPoint y: 176, distance: 14.2
click at [36, 176] on label "1 Star" at bounding box center [35, 175] width 5 height 5
click at [33, 178] on input "1 Star" at bounding box center [33, 178] width 0 height 0
radio input "true"
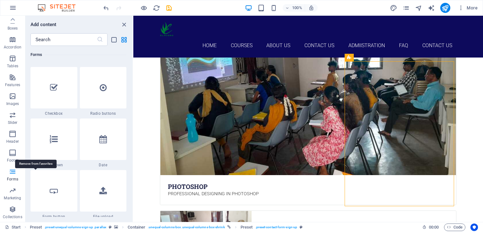
scroll to position [4997, 0]
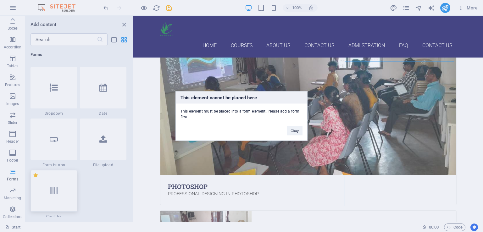
click at [389, 176] on div "This element cannot be placed here This element must be placed into a form elem…" at bounding box center [241, 116] width 483 height 232
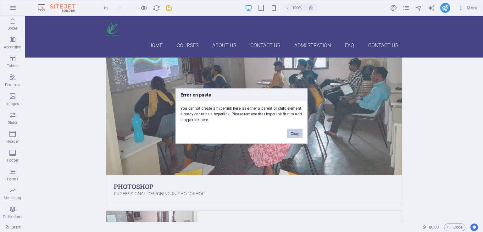
click at [292, 135] on button "Okay" at bounding box center [295, 133] width 16 height 9
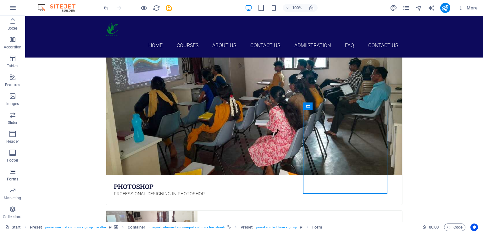
click at [13, 179] on p "Forms" at bounding box center [12, 179] width 11 height 5
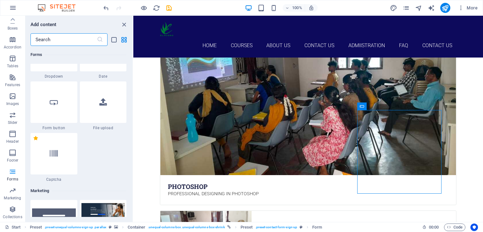
scroll to position [5043, 0]
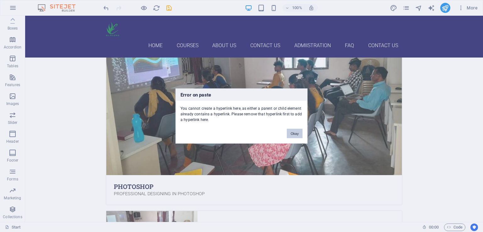
click at [298, 134] on button "Okay" at bounding box center [295, 133] width 16 height 9
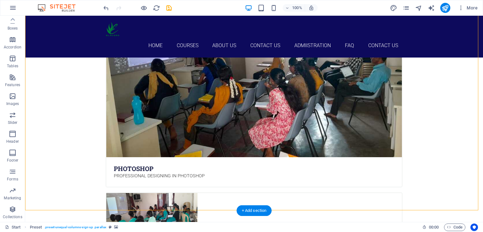
scroll to position [1919, 0]
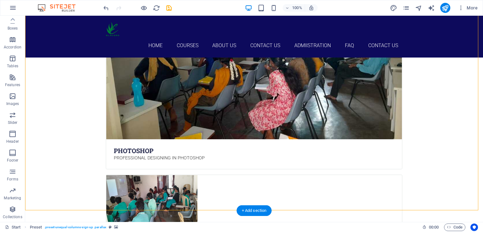
drag, startPoint x: 370, startPoint y: 187, endPoint x: 368, endPoint y: 198, distance: 11.4
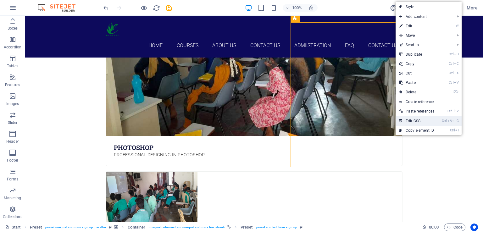
click at [408, 118] on link "Ctrl Alt C Edit CSS" at bounding box center [416, 120] width 42 height 9
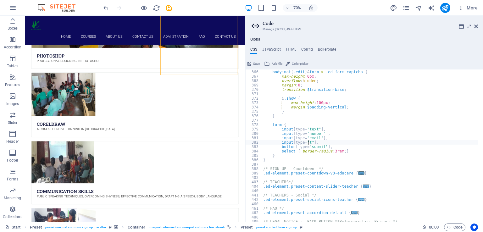
scroll to position [0, 5]
click at [361, 139] on div "body:not ( .edit ) & form > .ed-form-captcha { max-height : 0px ; overflow : hi…" at bounding box center [370, 145] width 216 height 161
click at [309, 161] on div "body:not ( .edit ) & form > .ed-form-captcha { max-height : 0px ; overflow : hi…" at bounding box center [370, 145] width 216 height 161
click at [302, 157] on div "body:not ( .edit ) & form > .ed-form-captcha { max-height : 0px ; overflow : hi…" at bounding box center [370, 145] width 216 height 161
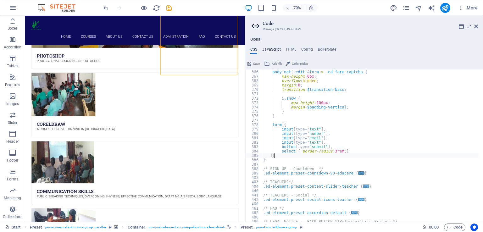
type textarea "}"
click at [273, 50] on h4 "JavaScript" at bounding box center [271, 50] width 19 height 7
type textarea "/* JS for preset "Menu V2" */"
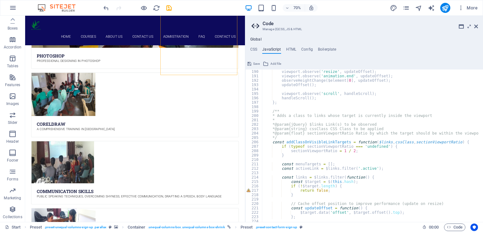
scroll to position [832, 0]
click at [475, 27] on icon at bounding box center [476, 26] width 4 height 5
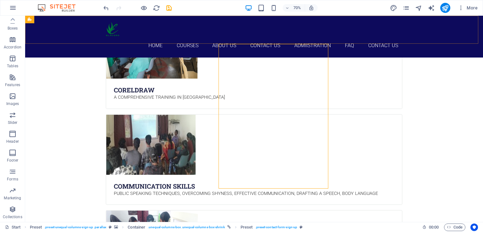
scroll to position [1986, 0]
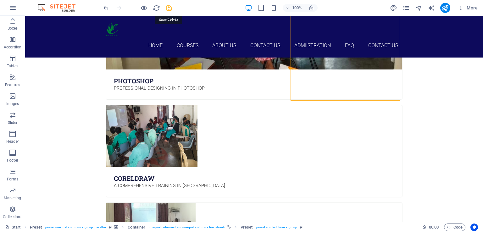
click at [166, 8] on icon "save" at bounding box center [168, 7] width 7 height 7
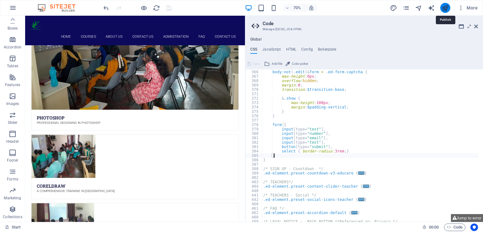
click at [443, 7] on icon "publish" at bounding box center [444, 7] width 7 height 7
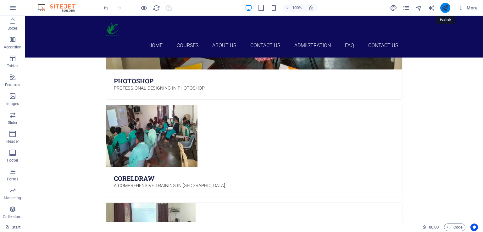
click at [445, 8] on icon "publish" at bounding box center [444, 7] width 7 height 7
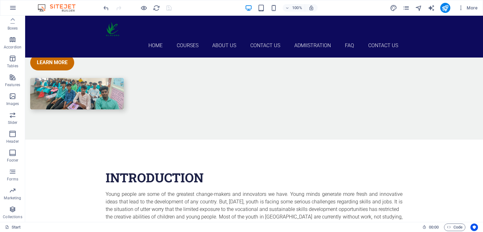
scroll to position [0, 0]
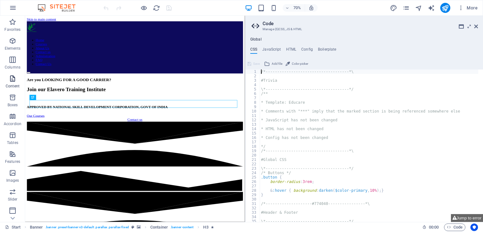
click at [15, 81] on icon "button" at bounding box center [13, 79] width 8 height 8
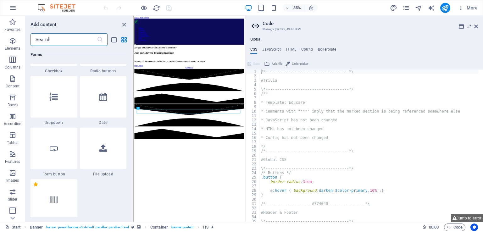
scroll to position [5025, 0]
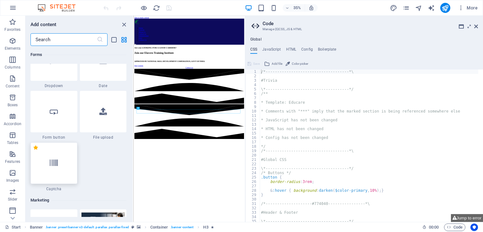
click at [61, 166] on div at bounding box center [53, 162] width 47 height 41
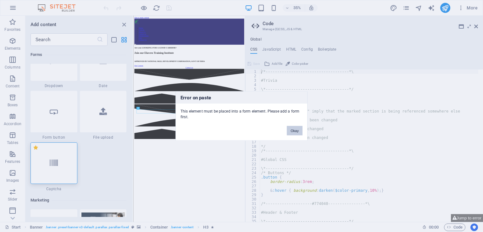
click at [293, 131] on button "Okay" at bounding box center [295, 130] width 16 height 9
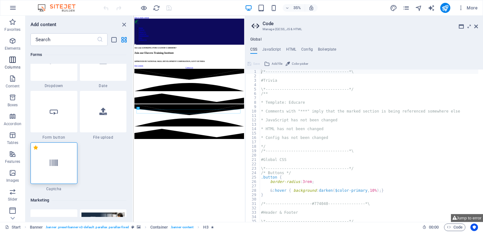
click at [11, 64] on span "Columns" at bounding box center [12, 63] width 25 height 15
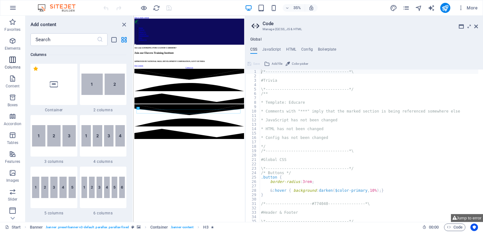
scroll to position [363, 0]
click at [13, 84] on p "Content" at bounding box center [13, 86] width 14 height 5
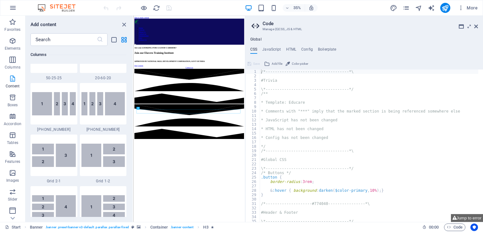
scroll to position [1151, 0]
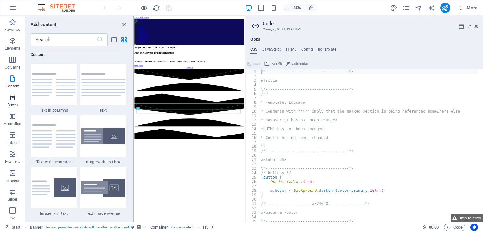
click at [14, 100] on icon "button" at bounding box center [13, 98] width 8 height 8
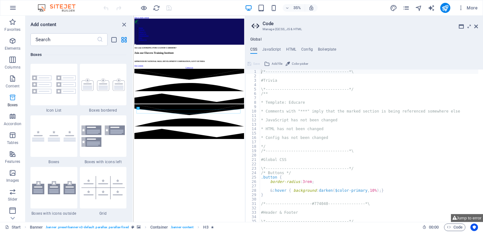
scroll to position [1785, 0]
click at [123, 25] on icon "close panel" at bounding box center [123, 24] width 7 height 7
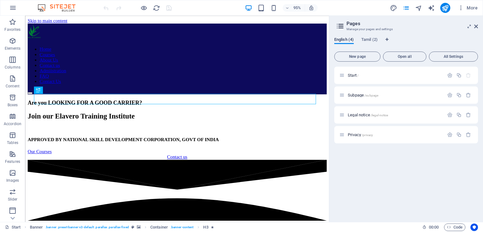
click at [347, 42] on span "English (4)" at bounding box center [343, 40] width 19 height 9
click at [448, 95] on icon "button" at bounding box center [449, 94] width 5 height 5
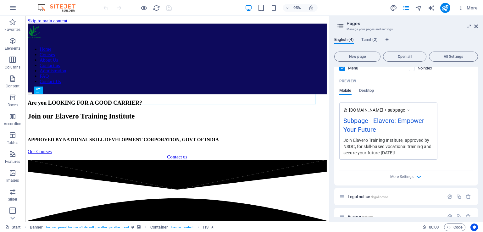
scroll to position [177, 0]
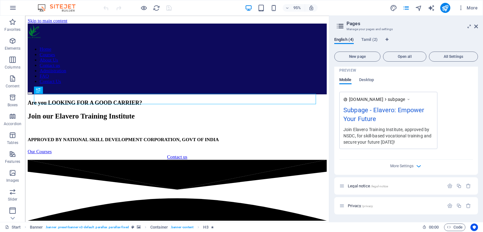
drag, startPoint x: 476, startPoint y: 100, endPoint x: 478, endPoint y: 167, distance: 67.9
click at [478, 167] on div "English (4) Tamil (2) New page Open all All Settings Start / Subpage /subpage N…" at bounding box center [406, 127] width 154 height 190
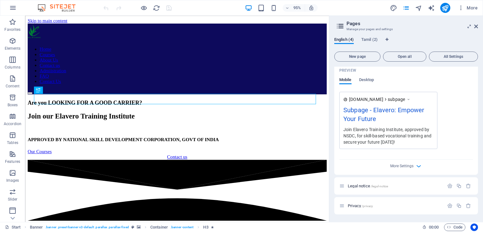
click at [478, 167] on div "English (4) Tamil (2) New page Open all All Settings Start / Subpage /subpage N…" at bounding box center [406, 127] width 154 height 190
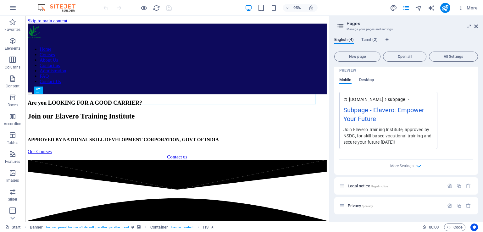
click at [478, 167] on div "English (4) Tamil (2) New page Open all All Settings Start / Subpage /subpage N…" at bounding box center [406, 127] width 154 height 190
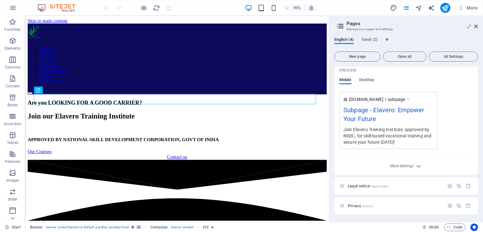
click at [478, 167] on div "English (4) Tamil (2) New page Open all All Settings Start / Subpage /subpage N…" at bounding box center [406, 127] width 154 height 190
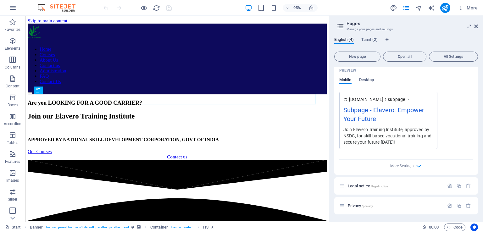
click at [478, 167] on div "English (4) Tamil (2) New page Open all All Settings Start / Subpage /subpage N…" at bounding box center [406, 127] width 154 height 190
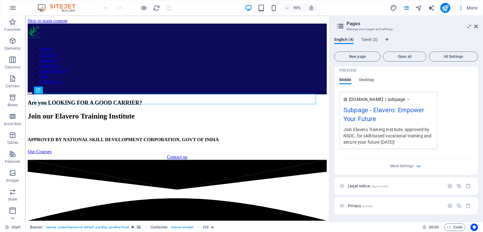
click at [478, 167] on div "English (4) Tamil (2) New page Open all All Settings Start / Subpage /subpage N…" at bounding box center [406, 127] width 154 height 190
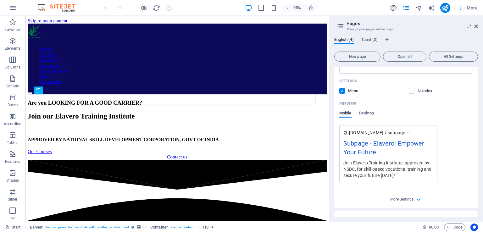
click at [478, 167] on div "English (4) Tamil (2) New page Open all All Settings Start / Subpage /subpage N…" at bounding box center [406, 127] width 154 height 190
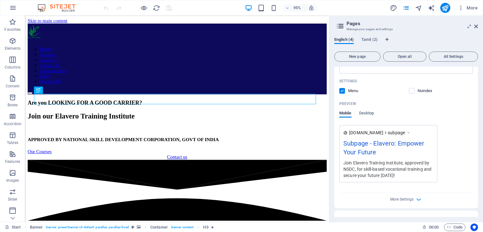
click at [478, 167] on div "English (4) Tamil (2) New page Open all All Settings Start / Subpage /subpage N…" at bounding box center [406, 127] width 154 height 190
click at [372, 43] on button "Tamil (2)" at bounding box center [369, 40] width 16 height 7
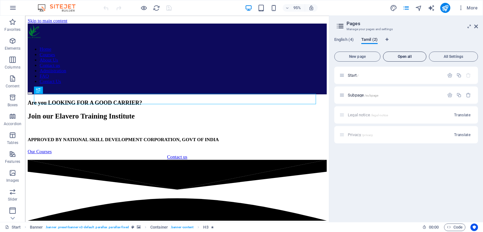
click at [405, 56] on span "Open all" at bounding box center [405, 57] width 38 height 4
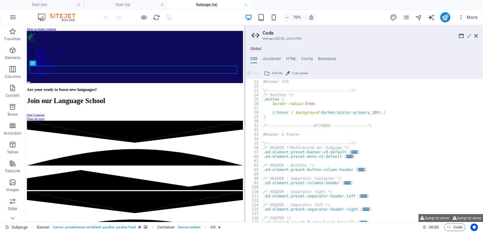
scroll to position [141, 0]
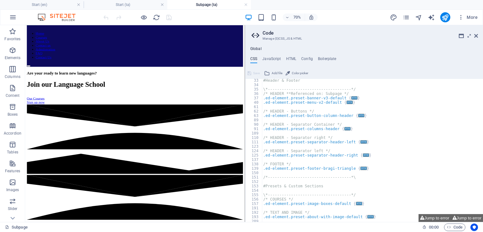
scroll to position [0, 0]
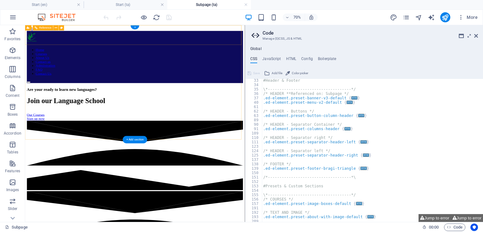
click at [113, 58] on nav "Home Courses About Us Contact us Admiistration FAQ Contact Us" at bounding box center [182, 78] width 309 height 40
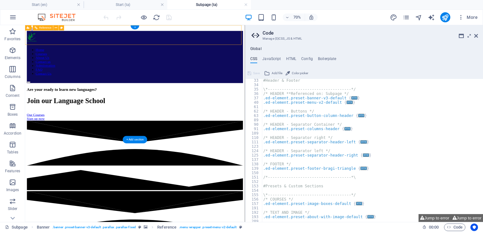
click at [154, 58] on nav "Home Courses About Us Contact us Admiistration FAQ Contact Us" at bounding box center [182, 78] width 309 height 40
click at [200, 58] on nav "Home Courses About Us Contact us Admiistration FAQ Contact Us" at bounding box center [182, 78] width 309 height 40
click at [440, 218] on button "Jump to error" at bounding box center [434, 218] width 32 height 8
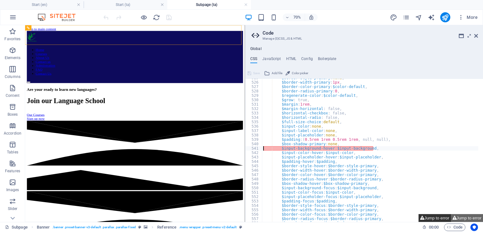
type textarea "$input-background-hover: $input-background,"
click at [440, 218] on button "Jump to error" at bounding box center [434, 218] width 32 height 8
click at [466, 217] on button "Jump to error" at bounding box center [467, 218] width 32 height 8
click at [476, 36] on icon at bounding box center [476, 35] width 4 height 5
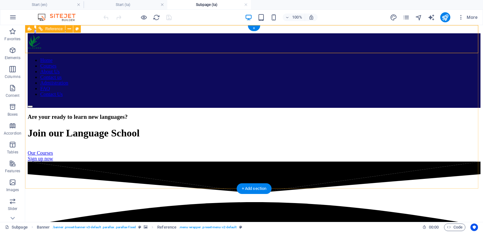
click at [353, 58] on nav "Home Courses About Us Contact us Admiistration FAQ Contact Us" at bounding box center [254, 78] width 453 height 40
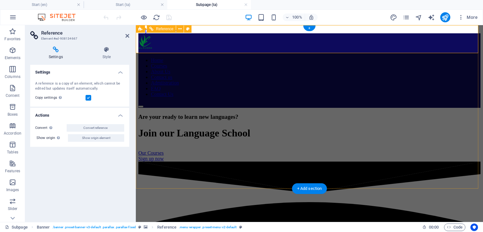
click at [338, 58] on nav "Home Courses About Us Contact us Admiistration FAQ Contact Us" at bounding box center [309, 78] width 342 height 40
click at [181, 29] on icon at bounding box center [179, 29] width 3 height 7
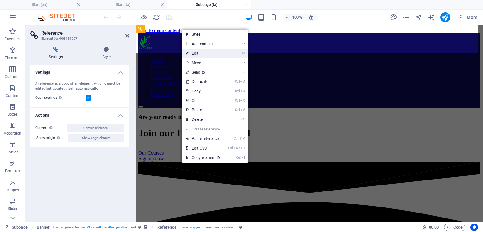
click at [199, 57] on link "⏎ Edit" at bounding box center [203, 53] width 42 height 9
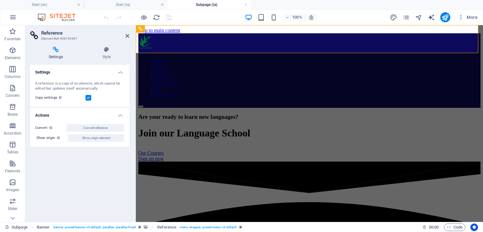
click at [63, 55] on h4 "Settings" at bounding box center [57, 53] width 54 height 13
click at [406, 16] on icon "pages" at bounding box center [405, 17] width 7 height 7
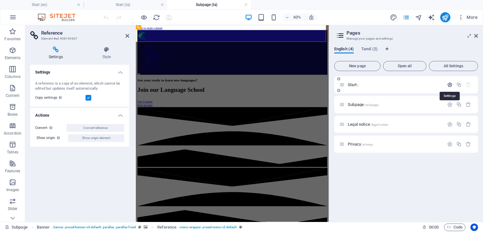
click at [449, 83] on icon "button" at bounding box center [449, 84] width 5 height 5
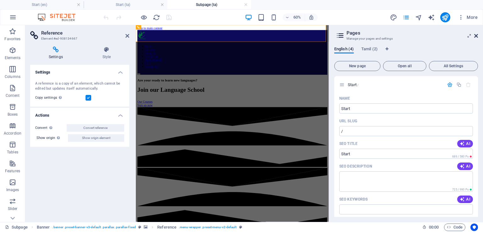
click at [477, 37] on icon at bounding box center [476, 35] width 4 height 5
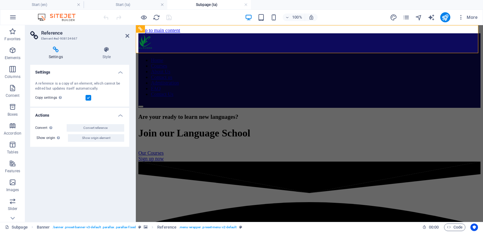
click at [90, 99] on label at bounding box center [88, 98] width 6 height 6
click at [0, 0] on input "Copy settings Use the same settings (flex, animation, position, style) as for t…" at bounding box center [0, 0] width 0 height 0
click at [90, 99] on label at bounding box center [88, 98] width 6 height 6
click at [0, 0] on input "Copy settings Use the same settings (flex, animation, position, style) as for t…" at bounding box center [0, 0] width 0 height 0
click at [110, 56] on h4 "Style" at bounding box center [106, 53] width 45 height 13
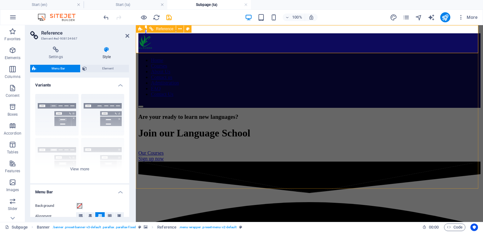
click at [326, 58] on nav "Home Courses About Us Contact us Admiistration FAQ Contact Us" at bounding box center [309, 78] width 342 height 40
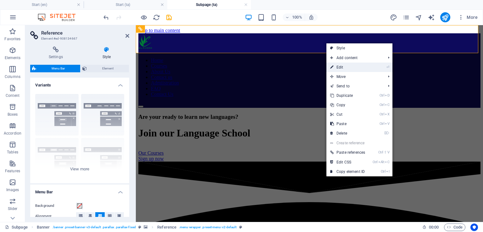
click at [340, 69] on link "⏎ Edit" at bounding box center [347, 67] width 42 height 9
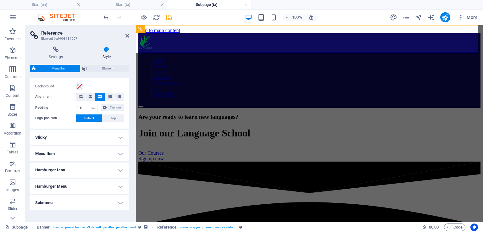
scroll to position [128, 0]
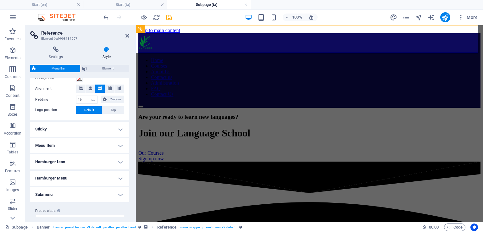
click at [118, 145] on h4 "Menu Item" at bounding box center [79, 145] width 99 height 15
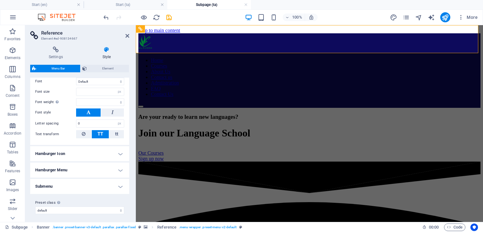
scroll to position [299, 0]
click at [119, 182] on h4 "Submenu" at bounding box center [79, 185] width 99 height 15
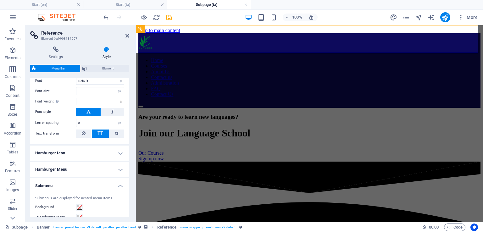
drag, startPoint x: 128, startPoint y: 185, endPoint x: 127, endPoint y: 210, distance: 24.5
click at [104, 65] on span "Element" at bounding box center [108, 69] width 38 height 8
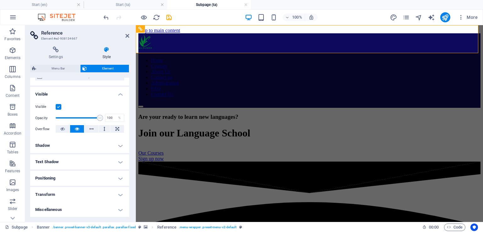
scroll to position [0, 0]
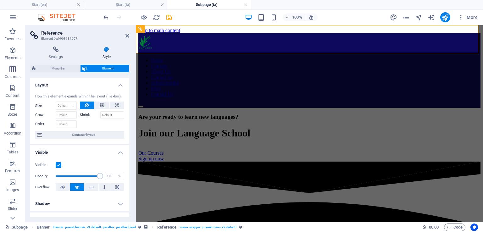
drag, startPoint x: 128, startPoint y: 91, endPoint x: 4, endPoint y: 10, distance: 148.5
click at [127, 38] on icon at bounding box center [127, 35] width 4 height 5
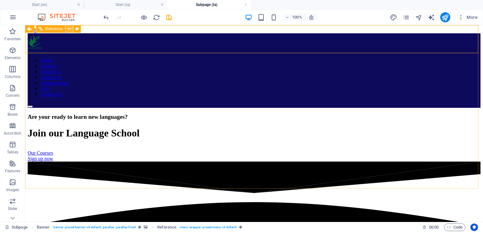
click at [70, 28] on icon at bounding box center [69, 29] width 3 height 7
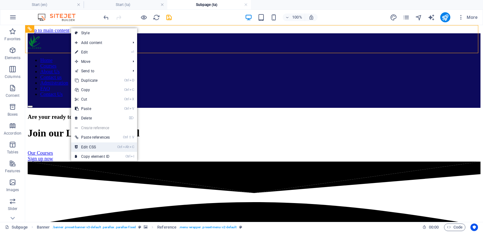
click at [95, 147] on link "Ctrl Alt C Edit CSS" at bounding box center [92, 146] width 42 height 9
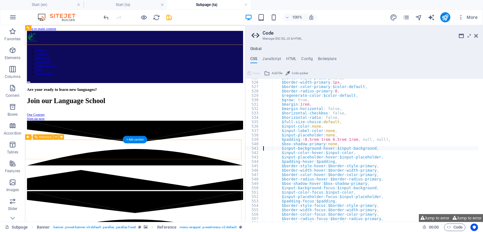
type textarea "@include menu-v2("
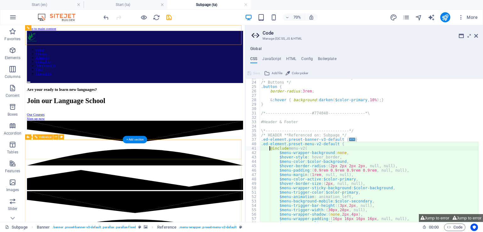
scroll to position [100, 0]
click at [290, 61] on h4 "HTML" at bounding box center [291, 60] width 10 height 7
type textarea "<a href="#main-content" class="wv-link-content button">Skip to main content</a>"
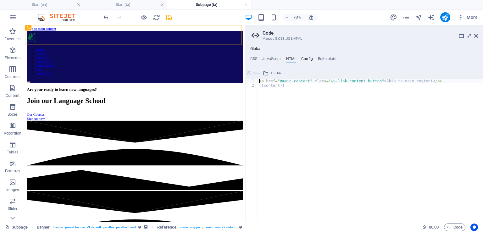
click at [305, 58] on h4 "Config" at bounding box center [307, 60] width 12 height 7
type textarea "$color-background: #ffffff;"
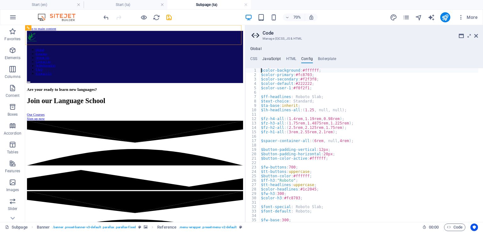
click at [271, 58] on h4 "JavaScript" at bounding box center [271, 60] width 19 height 7
type textarea "/* JS for preset "Menu V2" */"
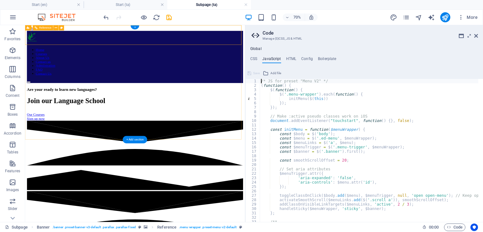
click at [311, 58] on nav "Home Courses About Us Contact us Admiistration FAQ Contact Us" at bounding box center [182, 78] width 309 height 40
click at [475, 36] on icon at bounding box center [476, 35] width 4 height 5
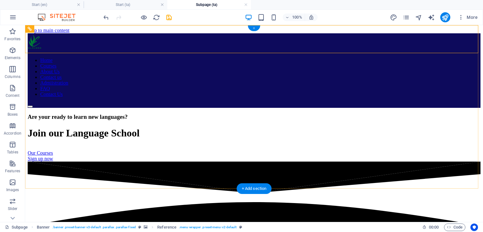
click at [254, 29] on div "+" at bounding box center [254, 28] width 12 height 6
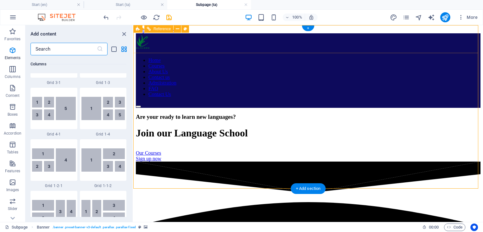
scroll to position [1151, 0]
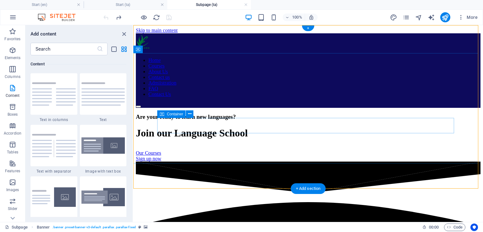
click at [363, 150] on div "Our Courses Sign up now" at bounding box center [308, 155] width 344 height 11
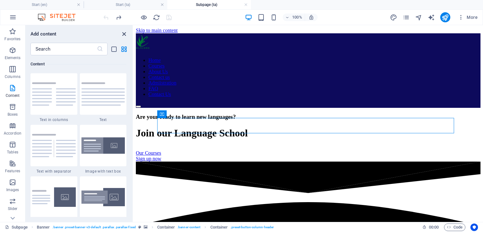
click at [124, 33] on icon "close panel" at bounding box center [123, 33] width 7 height 7
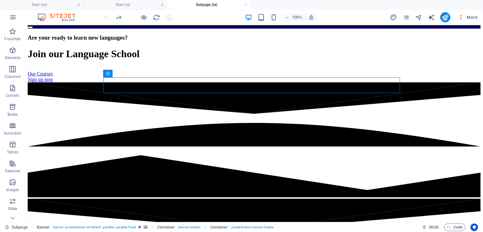
scroll to position [0, 0]
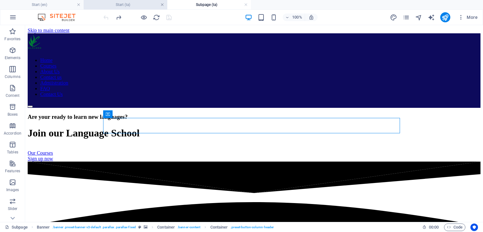
click at [162, 5] on link at bounding box center [162, 5] width 4 height 6
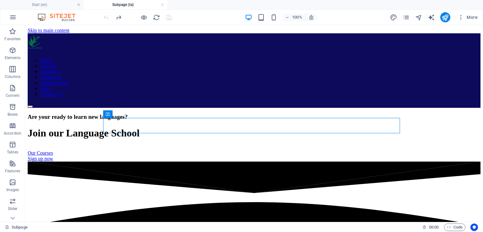
click at [162, 5] on link at bounding box center [162, 5] width 4 height 6
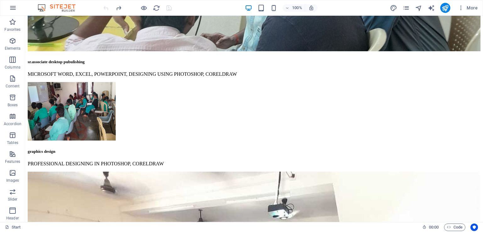
scroll to position [1580, 0]
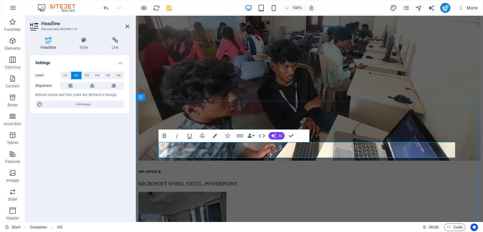
drag, startPoint x: 352, startPoint y: 147, endPoint x: 298, endPoint y: 149, distance: 54.1
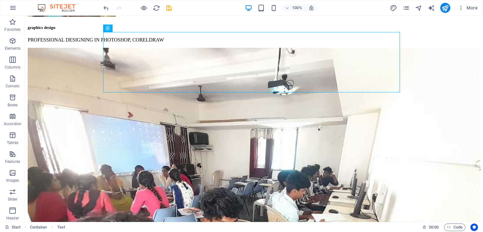
scroll to position [1712, 0]
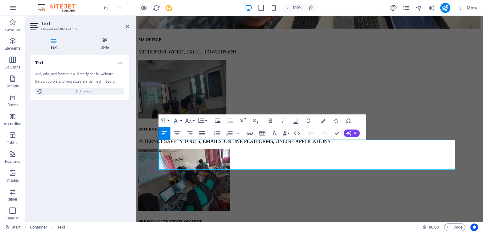
click at [202, 133] on icon "button" at bounding box center [202, 133] width 6 height 4
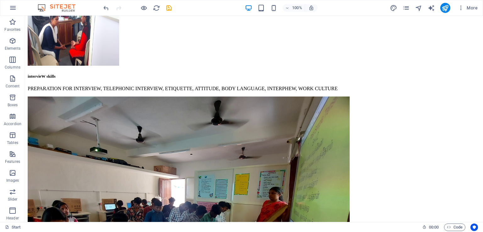
scroll to position [2795, 0]
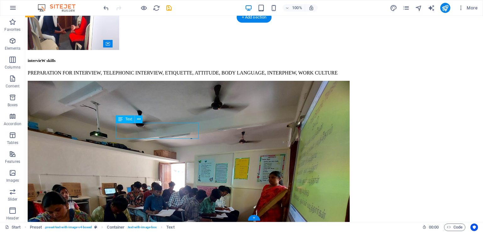
drag, startPoint x: 153, startPoint y: 126, endPoint x: 154, endPoint y: 135, distance: 8.5
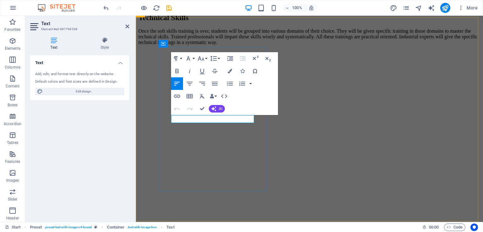
click at [194, 58] on button "Font Family" at bounding box center [190, 58] width 12 height 13
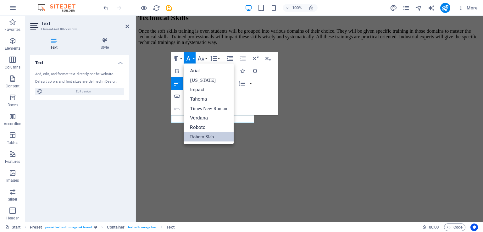
scroll to position [0, 0]
click at [264, 66] on div "Paragraph Format Normal Heading 1 Heading 2 Heading 3 Heading 4 Heading 5 Headi…" at bounding box center [224, 83] width 107 height 63
click at [264, 68] on div "Paragraph Format Normal Heading 1 Heading 2 Heading 3 Heading 4 Heading 5 Headi…" at bounding box center [224, 83] width 107 height 63
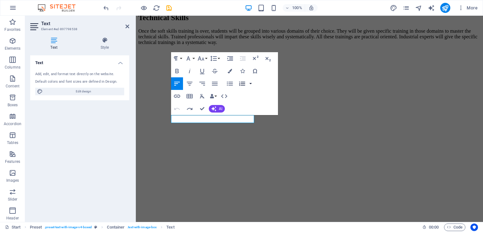
click at [250, 84] on button "button" at bounding box center [250, 83] width 5 height 13
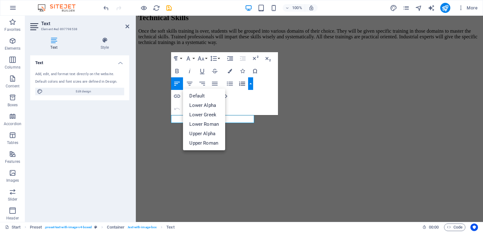
click at [250, 84] on button "button" at bounding box center [250, 83] width 5 height 13
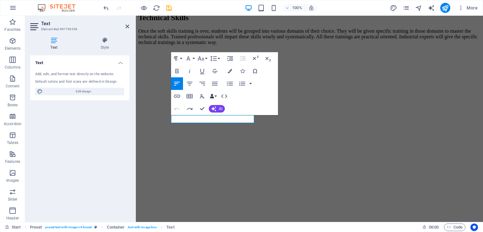
click at [216, 95] on button "Data Bindings" at bounding box center [213, 96] width 9 height 13
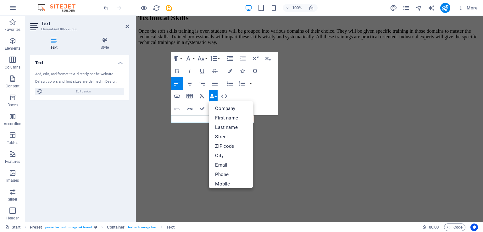
click at [267, 97] on div "Paragraph Format Normal Heading 1 Heading 2 Heading 3 Heading 4 Heading 5 Headi…" at bounding box center [224, 83] width 107 height 63
click at [264, 97] on div "Paragraph Format Normal Heading 1 Heading 2 Heading 3 Heading 4 Heading 5 Headi…" at bounding box center [224, 83] width 107 height 63
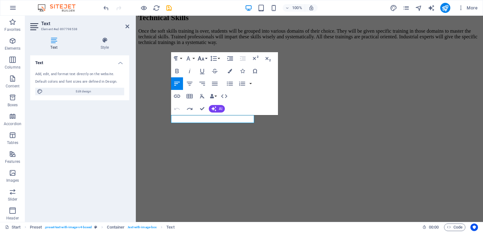
click at [206, 58] on button "Font Size" at bounding box center [202, 58] width 12 height 13
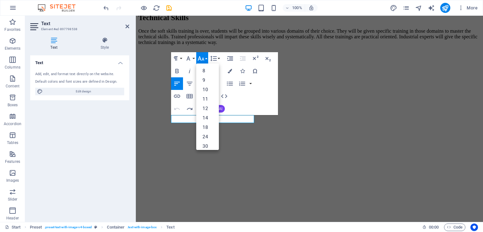
click at [268, 98] on div "Paragraph Format Normal Heading 1 Heading 2 Heading 3 Heading 4 Heading 5 Headi…" at bounding box center [224, 83] width 107 height 63
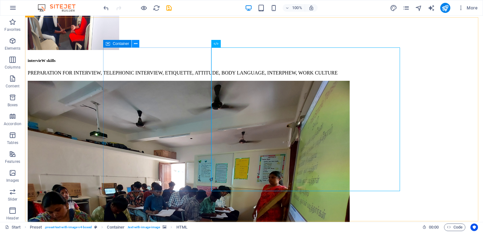
click at [135, 43] on icon at bounding box center [135, 44] width 3 height 7
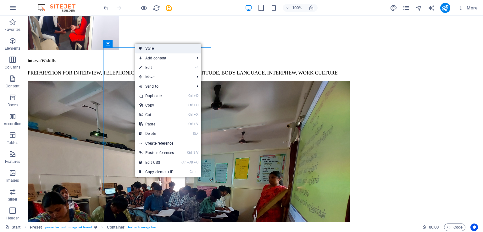
click at [145, 46] on link "Style" at bounding box center [168, 48] width 66 height 9
select select "rem"
select select "px"
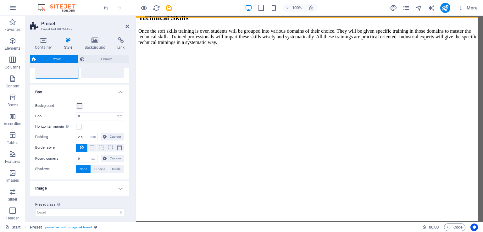
scroll to position [51, 0]
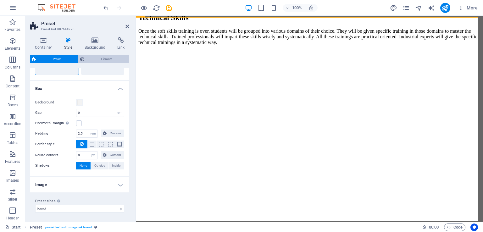
click at [104, 60] on span "Element" at bounding box center [106, 59] width 41 height 8
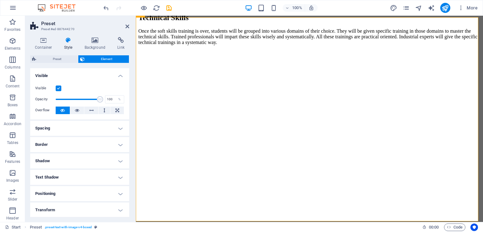
click at [118, 127] on h4 "Spacing" at bounding box center [79, 128] width 99 height 15
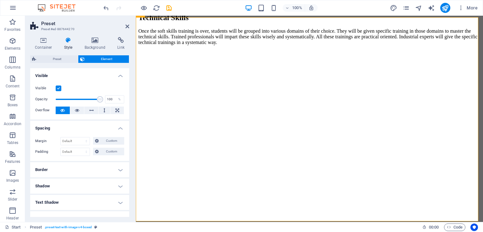
click at [119, 170] on h4 "Border" at bounding box center [79, 169] width 99 height 15
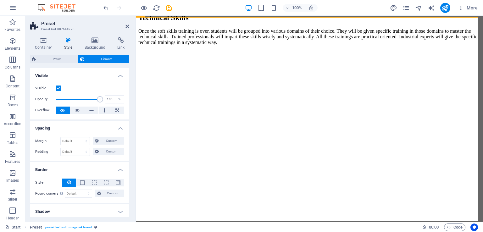
drag, startPoint x: 127, startPoint y: 151, endPoint x: 128, endPoint y: 162, distance: 11.4
click at [128, 162] on div "Layout How this element expands within the layout (Flexbox). Size Default auto …" at bounding box center [79, 142] width 99 height 149
drag, startPoint x: 127, startPoint y: 151, endPoint x: 127, endPoint y: 170, distance: 18.5
click at [127, 170] on ul "Layout How this element expands within the layout (Flexbox). Size Default auto …" at bounding box center [79, 192] width 99 height 249
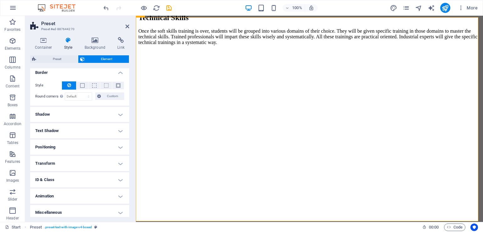
scroll to position [100, 0]
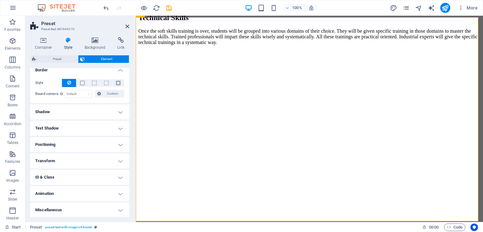
click at [118, 143] on h4 "Positioning" at bounding box center [79, 144] width 99 height 15
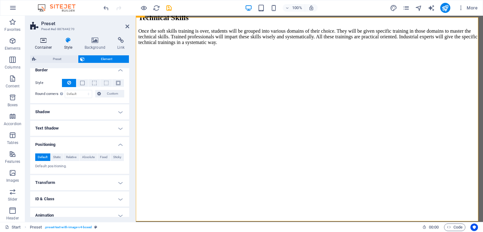
click at [47, 44] on h4 "Container" at bounding box center [44, 43] width 29 height 13
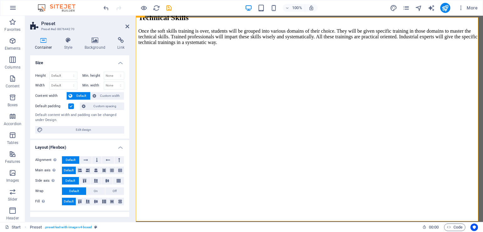
click at [128, 115] on div "Height Default px rem % vh vw Min. height None px rem % vh vw Width Default px …" at bounding box center [79, 103] width 99 height 72
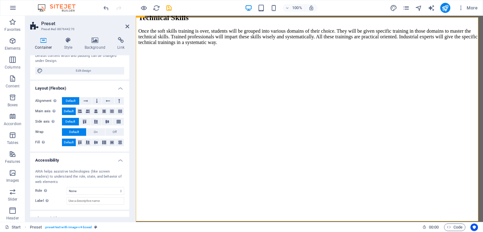
scroll to position [82, 0]
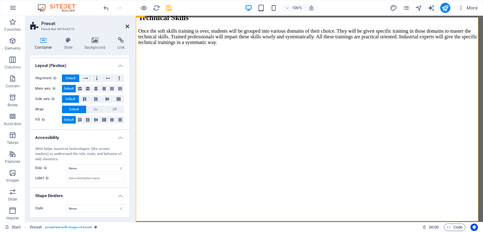
click at [128, 24] on icon at bounding box center [127, 26] width 4 height 5
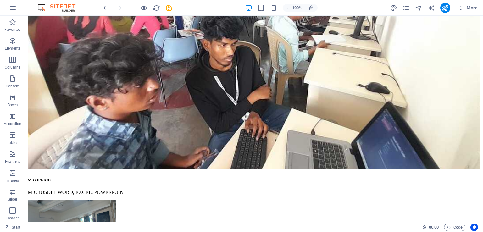
scroll to position [1871, 0]
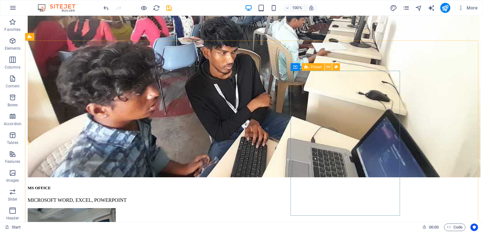
click at [327, 66] on icon at bounding box center [328, 67] width 3 height 7
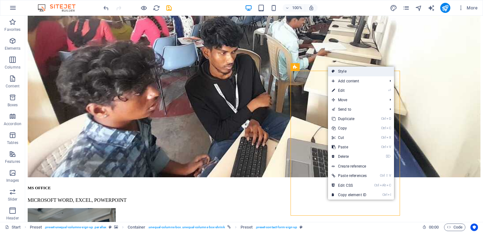
drag, startPoint x: 327, startPoint y: 66, endPoint x: 329, endPoint y: 73, distance: 7.6
click at [329, 73] on body "www.elavero.in Start (en) Favorites Elements Columns Content Boxes Accordion Ta…" at bounding box center [241, 116] width 483 height 232
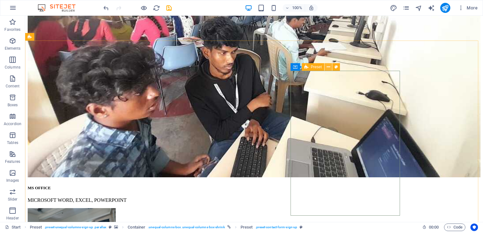
click at [327, 66] on icon at bounding box center [328, 67] width 3 height 7
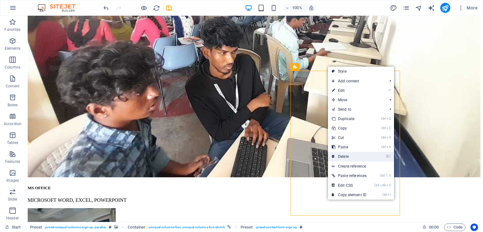
click at [341, 156] on link "⌦ Delete" at bounding box center [349, 156] width 42 height 9
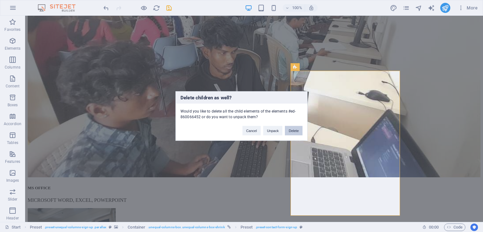
click at [292, 129] on button "Delete" at bounding box center [294, 130] width 18 height 9
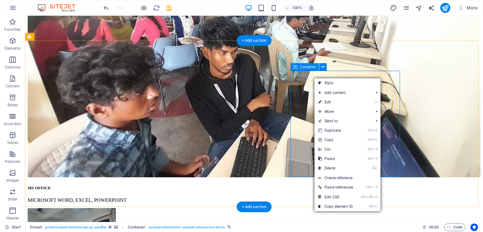
click at [323, 66] on icon at bounding box center [322, 67] width 3 height 7
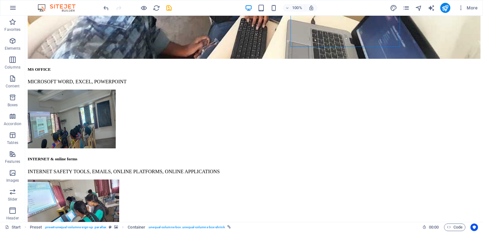
scroll to position [2016, 0]
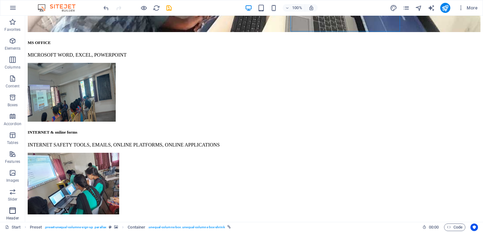
click at [10, 219] on p "Header" at bounding box center [12, 218] width 13 height 5
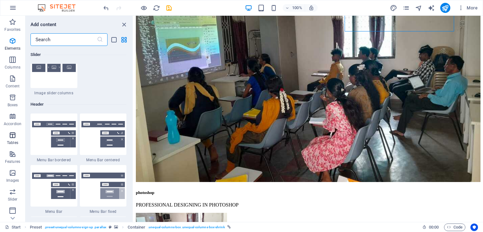
scroll to position [3836, 0]
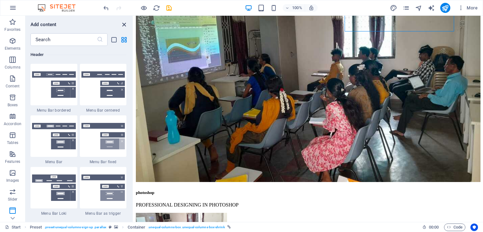
click at [123, 24] on icon "close panel" at bounding box center [123, 24] width 7 height 7
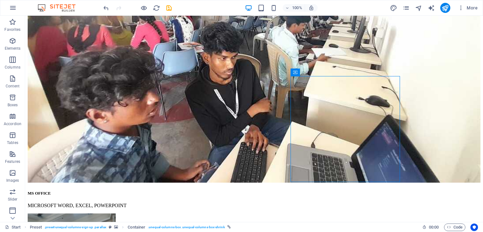
scroll to position [1881, 0]
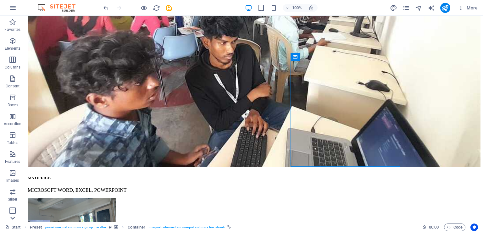
click at [12, 217] on icon at bounding box center [12, 218] width 9 height 9
click at [12, 217] on p "Collections" at bounding box center [12, 216] width 19 height 5
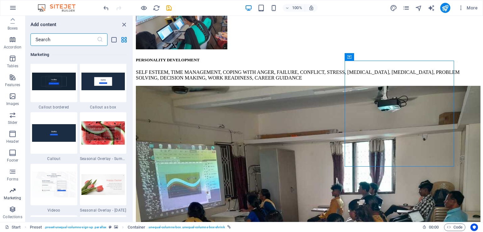
scroll to position [5804, 0]
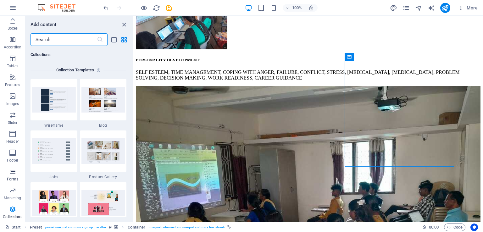
click at [11, 173] on icon "button" at bounding box center [13, 172] width 8 height 8
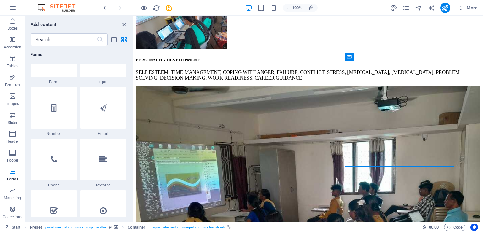
scroll to position [4813, 0]
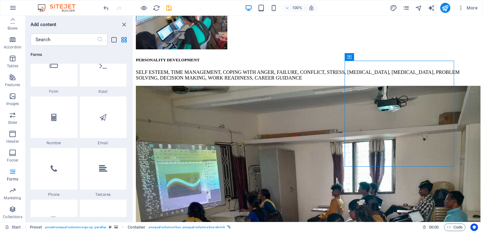
drag, startPoint x: 131, startPoint y: 180, endPoint x: 131, endPoint y: 175, distance: 4.4
click at [131, 176] on div "Favorites 1 Star Headline 1 Star Container 1 Star Captcha Elements 1 Star Headl…" at bounding box center [78, 131] width 107 height 171
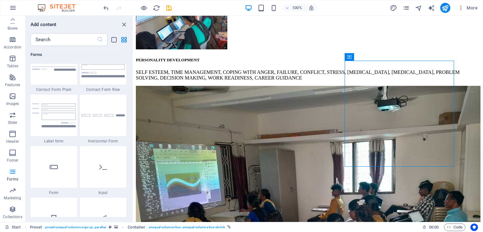
scroll to position [4694, 0]
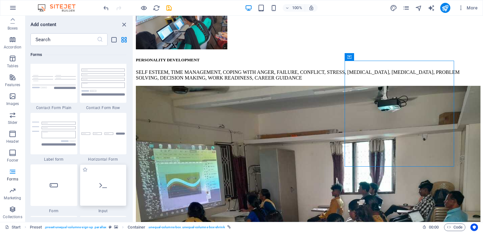
click at [103, 191] on div at bounding box center [103, 184] width 47 height 41
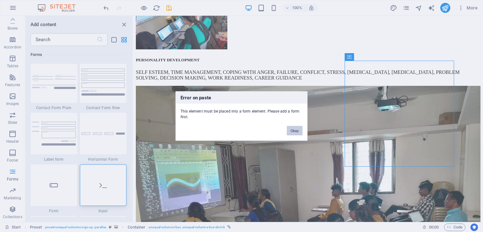
click at [292, 129] on button "Okay" at bounding box center [295, 130] width 16 height 9
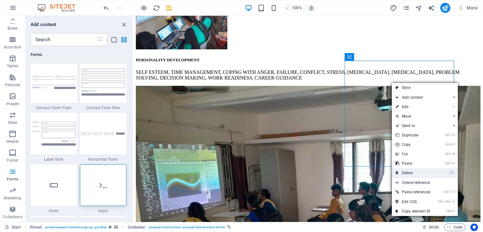
click at [412, 172] on link "⌦ Delete" at bounding box center [413, 172] width 42 height 9
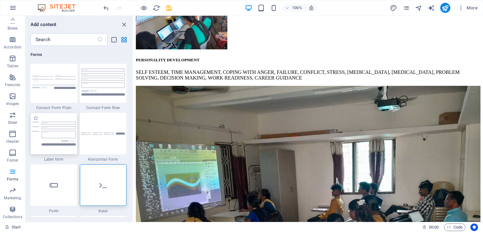
click at [61, 135] on img at bounding box center [54, 134] width 44 height 24
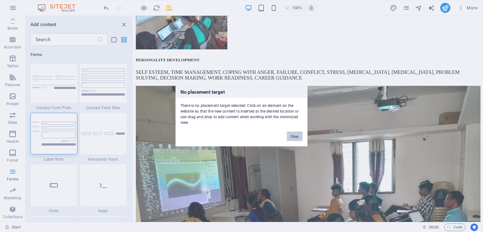
drag, startPoint x: 61, startPoint y: 135, endPoint x: 121, endPoint y: 135, distance: 60.0
click at [121, 135] on div "No placement target There is no placement target selected. Click on an element …" at bounding box center [241, 116] width 483 height 232
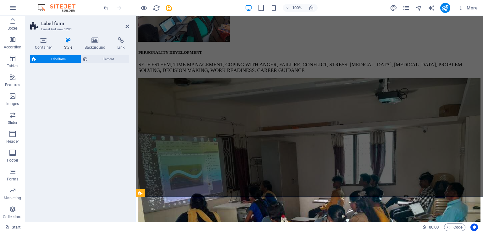
select select "rem"
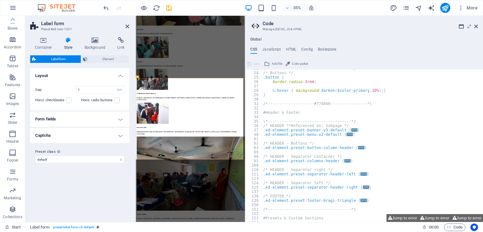
scroll to position [100, 0]
click at [127, 25] on icon at bounding box center [127, 26] width 4 height 5
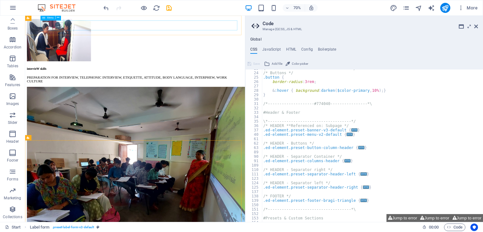
scroll to position [1972, 0]
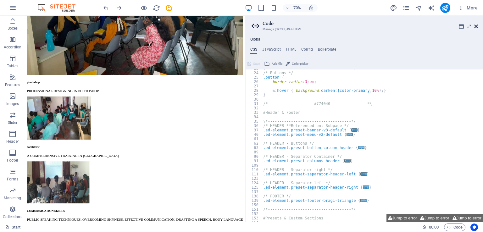
click at [477, 26] on icon at bounding box center [476, 26] width 4 height 5
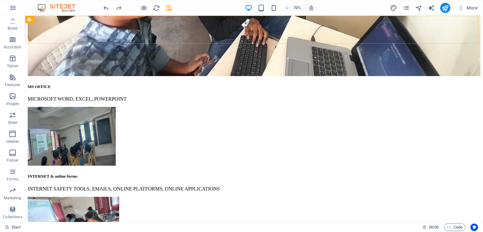
scroll to position [1884, 0]
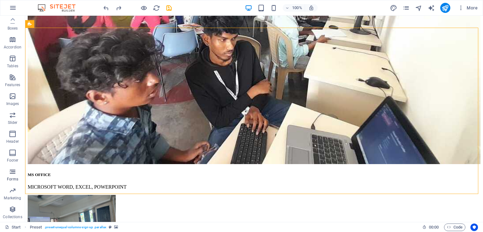
click at [13, 175] on icon "button" at bounding box center [13, 172] width 8 height 8
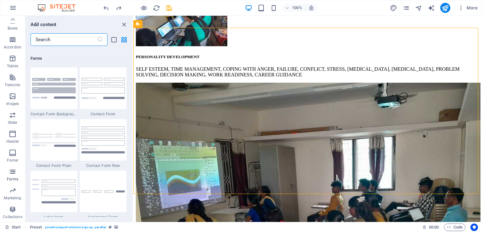
scroll to position [4640, 0]
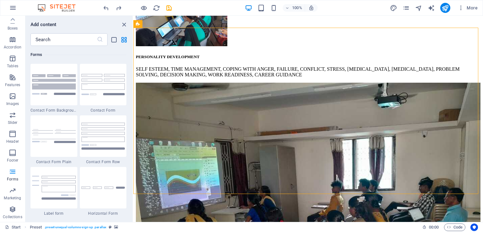
drag, startPoint x: 130, startPoint y: 176, endPoint x: 130, endPoint y: 183, distance: 6.3
click at [130, 183] on div "Favorites 1 Star Headline 1 Star Container 1 Star Captcha Elements 1 Star Headl…" at bounding box center [78, 131] width 107 height 171
drag, startPoint x: 131, startPoint y: 176, endPoint x: 131, endPoint y: 184, distance: 7.2
click at [131, 184] on div "Favorites 1 Star Headline 1 Star Container 1 Star Captcha Elements 1 Star Headl…" at bounding box center [78, 131] width 107 height 171
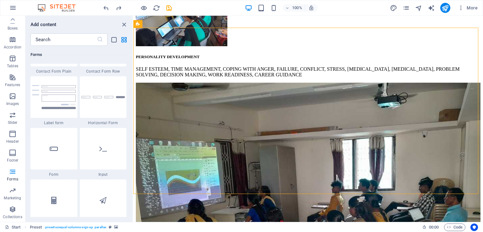
scroll to position [4712, 0]
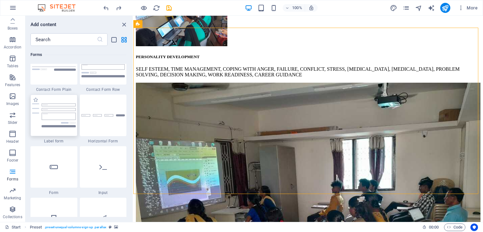
click at [55, 125] on img at bounding box center [54, 115] width 44 height 24
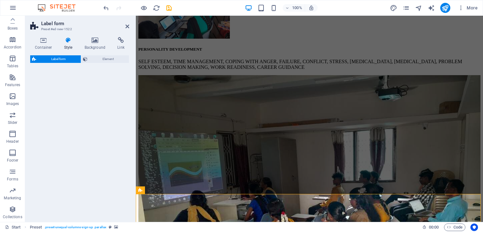
click at [55, 125] on div "Label form Element" at bounding box center [79, 136] width 99 height 162
select select "rem"
select select "px"
select select "rem"
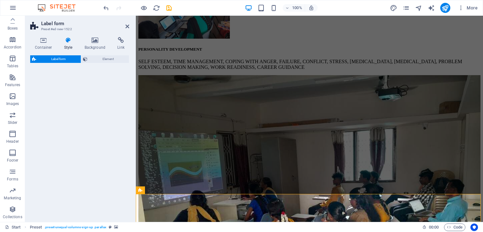
select select "rem"
select select "px"
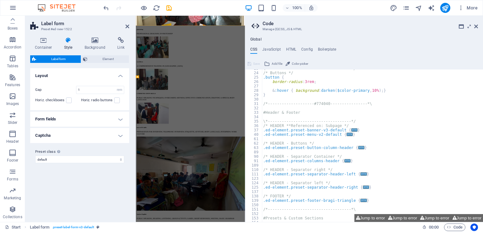
scroll to position [100, 0]
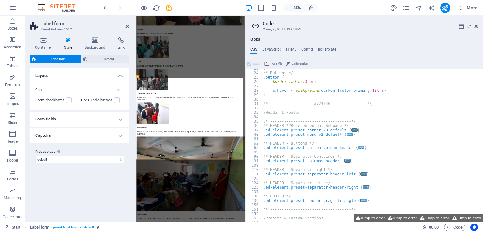
click at [120, 119] on h4 "Form fields" at bounding box center [79, 119] width 99 height 15
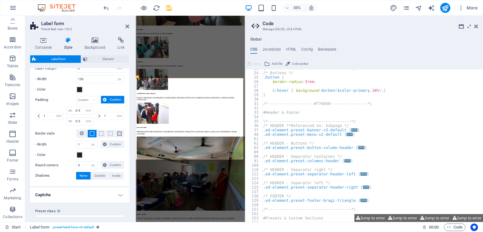
scroll to position [128, 0]
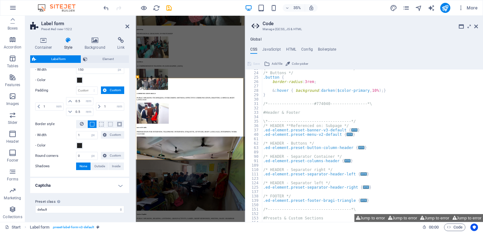
click at [118, 182] on h4 "Captcha" at bounding box center [79, 185] width 99 height 15
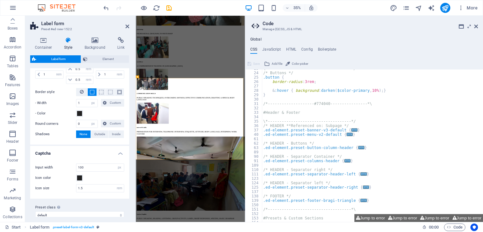
scroll to position [165, 0]
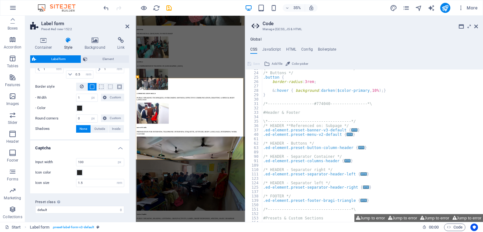
click at [119, 145] on h4 "Captcha" at bounding box center [79, 145] width 99 height 11
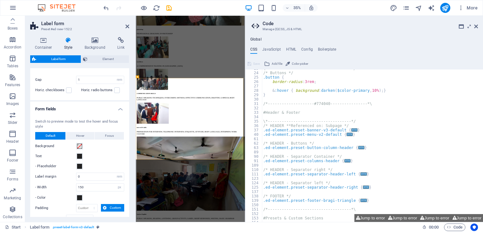
scroll to position [0, 0]
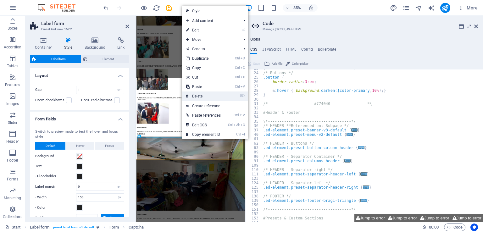
click at [199, 95] on link "⌦ Delete" at bounding box center [203, 95] width 42 height 9
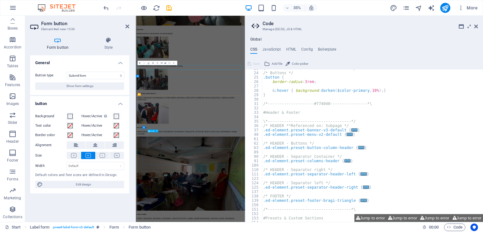
scroll to position [2473, 0]
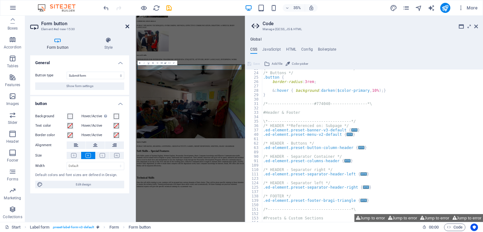
click at [127, 25] on icon at bounding box center [127, 26] width 4 height 5
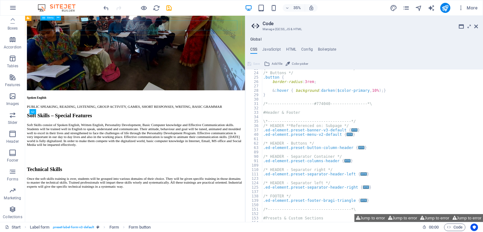
scroll to position [2179, 0]
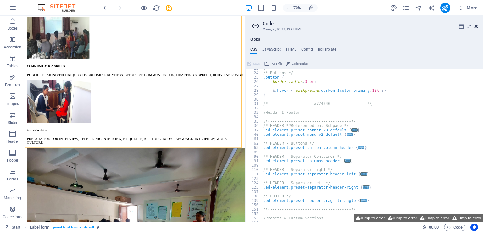
click at [475, 24] on icon at bounding box center [476, 26] width 4 height 5
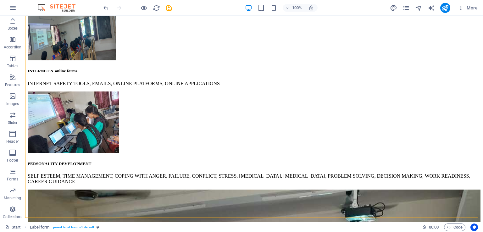
scroll to position [2065, 0]
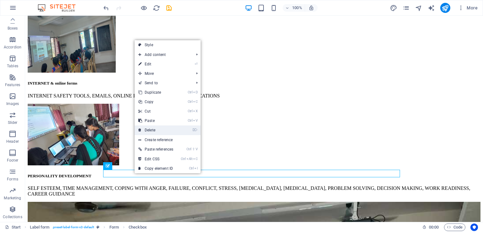
click at [164, 130] on link "⌦ Delete" at bounding box center [156, 129] width 42 height 9
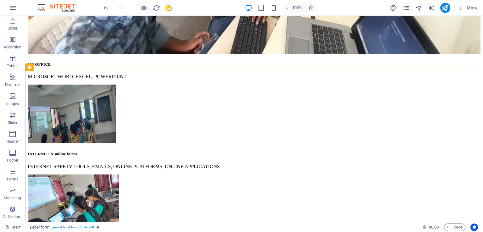
scroll to position [2031, 0]
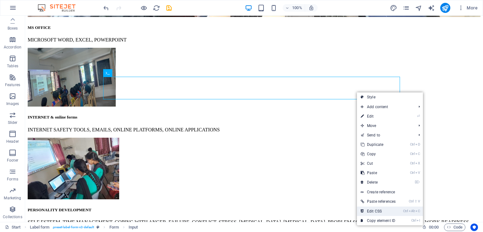
click at [376, 209] on link "Ctrl Alt C Edit CSS" at bounding box center [378, 210] width 42 height 9
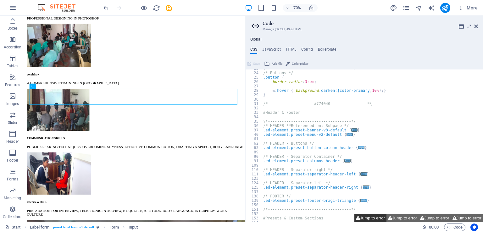
click at [374, 219] on button "Jump to error" at bounding box center [370, 218] width 32 height 8
type textarea "$input-background-hover: $input-background,"
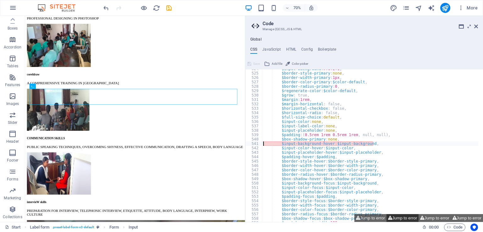
click at [396, 218] on button "Jump to error" at bounding box center [402, 218] width 32 height 8
click at [373, 218] on button "Jump to error" at bounding box center [370, 218] width 32 height 8
click at [351, 142] on div "$input-background : #f0f2f1 , $border-style-primary : none , $border-width-prim…" at bounding box center [370, 147] width 216 height 161
click at [476, 27] on icon at bounding box center [476, 26] width 4 height 5
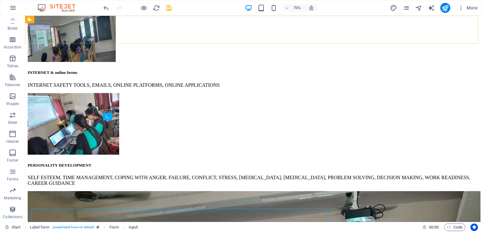
scroll to position [1988, 0]
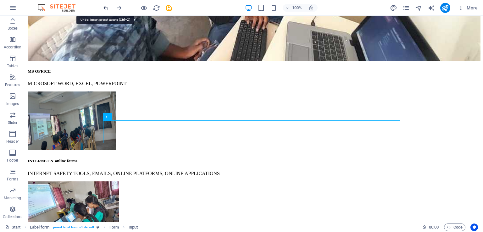
click at [107, 5] on icon "undo" at bounding box center [105, 7] width 7 height 7
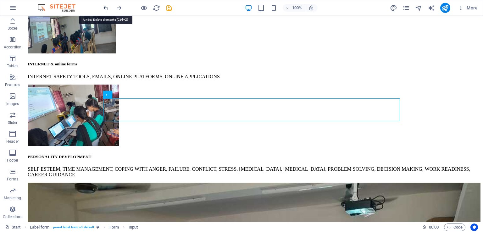
scroll to position [2120, 0]
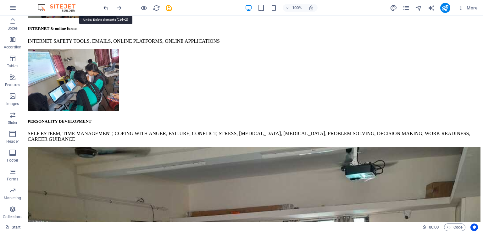
click at [107, 5] on icon "undo" at bounding box center [105, 7] width 7 height 7
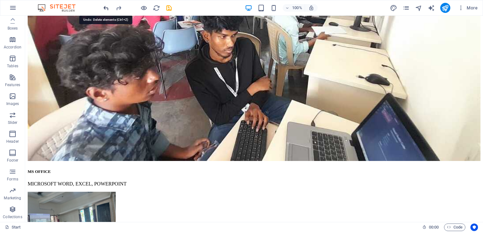
click at [107, 7] on icon "undo" at bounding box center [105, 7] width 7 height 7
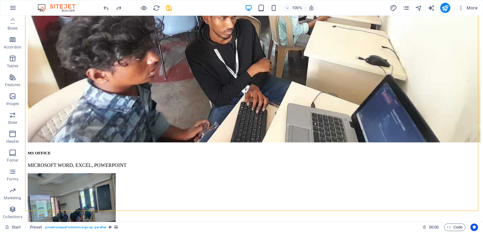
scroll to position [1918, 0]
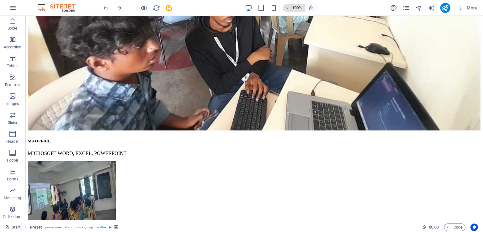
click at [0, 0] on icon "button" at bounding box center [0, 0] width 0 height 0
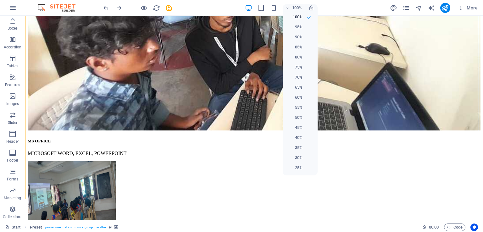
click at [323, 11] on div at bounding box center [241, 116] width 483 height 232
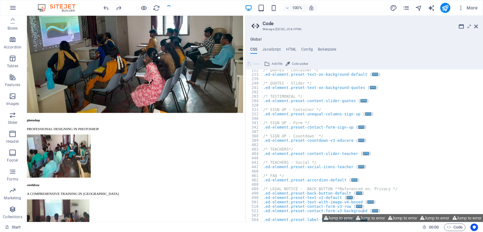
scroll to position [300, 0]
click at [324, 137] on div "/* QUOTES - Container */ .ed-element.preset-text-on-background-default { ... } …" at bounding box center [370, 148] width 216 height 161
click at [358, 140] on span "..." at bounding box center [361, 140] width 6 height 3
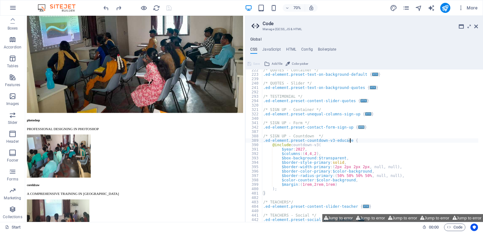
click at [358, 126] on span "..." at bounding box center [361, 126] width 6 height 3
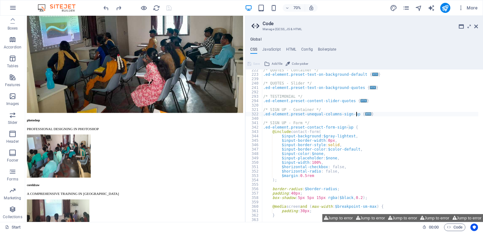
click at [365, 113] on span "..." at bounding box center [368, 113] width 6 height 3
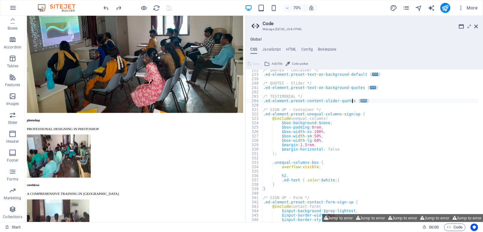
click at [360, 101] on span "..." at bounding box center [363, 100] width 6 height 3
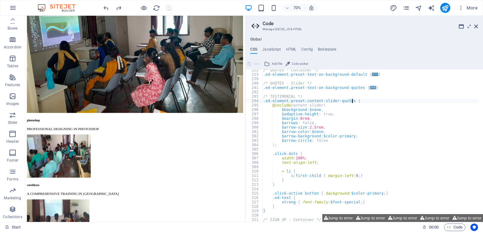
click at [370, 88] on span "..." at bounding box center [373, 87] width 6 height 3
type textarea ".ed-element.preset-text-on-background-quotes {"
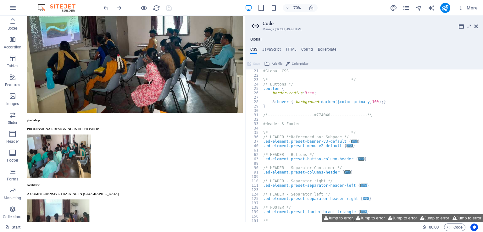
scroll to position [86, 0]
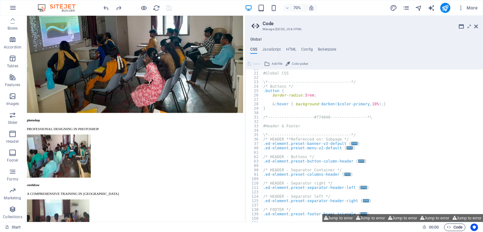
click at [475, 26] on icon at bounding box center [476, 26] width 4 height 5
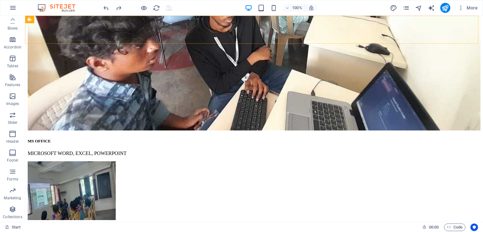
scroll to position [1830, 0]
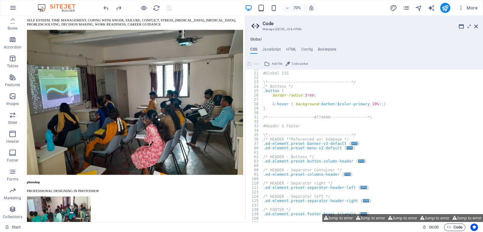
scroll to position [1918, 0]
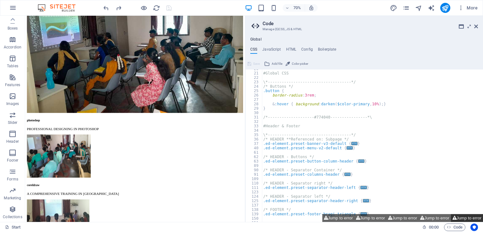
click at [461, 217] on button "Jump to error" at bounding box center [467, 218] width 32 height 8
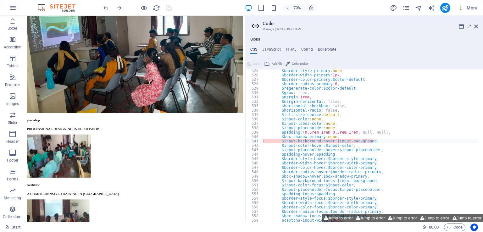
click at [365, 140] on div "$border-style-primary : none , $border-width-primary : 1px , $border-color-prim…" at bounding box center [377, 147] width 231 height 156
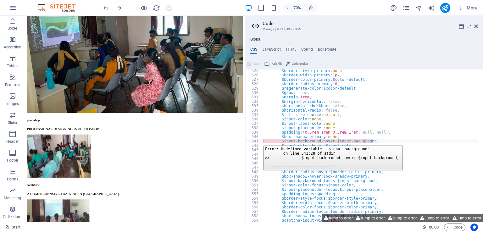
click at [259, 141] on div "541" at bounding box center [253, 141] width 17 height 4
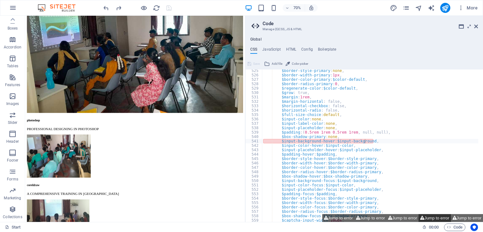
click at [428, 217] on button "Jump to error" at bounding box center [434, 218] width 32 height 8
click at [409, 218] on button "Jump to error" at bounding box center [402, 218] width 32 height 8
click at [379, 217] on button "Jump to error" at bounding box center [370, 218] width 32 height 8
click at [342, 218] on button "Jump to error" at bounding box center [338, 218] width 32 height 8
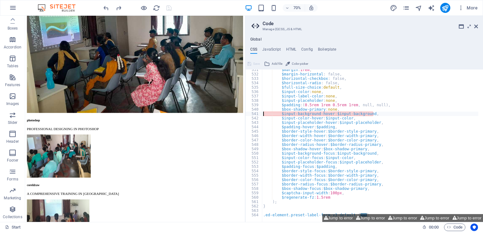
scroll to position [1137, 0]
click at [384, 184] on div "$margin : 1rem , $margin-horizontal : false, $horizontal-checkbox : false, $hor…" at bounding box center [377, 146] width 231 height 156
click at [367, 189] on div "$margin : 1rem , $margin-horizontal : false, $horizontal-checkbox : false, $hor…" at bounding box center [377, 146] width 231 height 156
click at [353, 194] on div "$margin : 1rem , $margin-horizontal : false, $horizontal-checkbox : false, $hor…" at bounding box center [377, 146] width 231 height 156
type textarea "$captcha-input-width: 100px,"
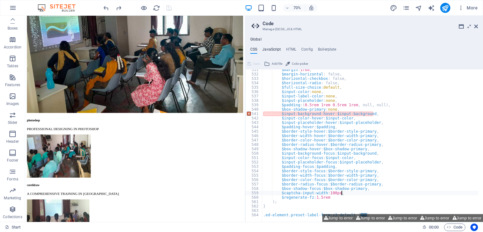
click at [279, 47] on h4 "JavaScript" at bounding box center [271, 50] width 19 height 7
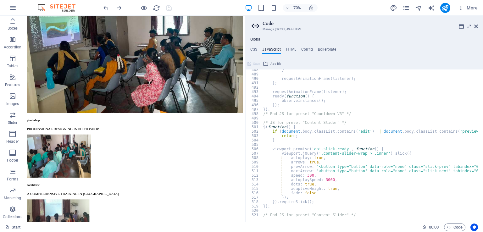
scroll to position [2144, 0]
click at [317, 204] on div "} requestAnimationFrame ( listener ) ; } ; requestAnimationFrame ( listener ) ;…" at bounding box center [406, 146] width 288 height 156
type textarea "});"
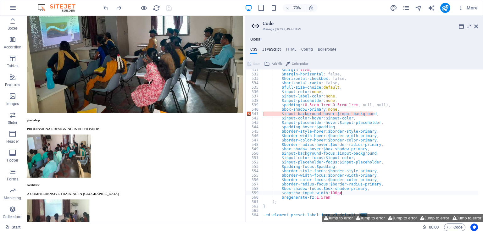
click at [277, 49] on h4 "JavaScript" at bounding box center [271, 50] width 19 height 7
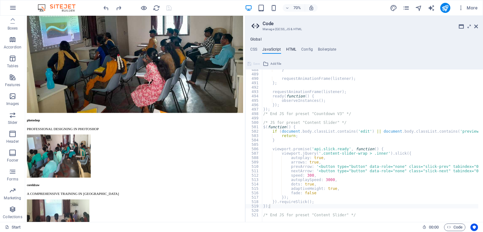
click at [291, 48] on h4 "HTML" at bounding box center [291, 50] width 10 height 7
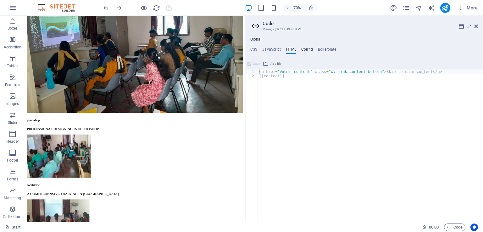
click at [307, 49] on h4 "Config" at bounding box center [307, 50] width 12 height 7
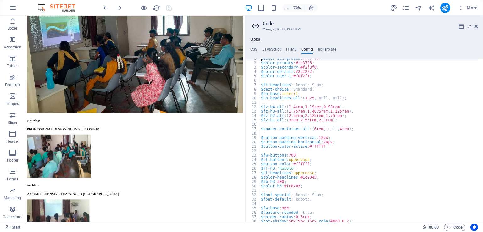
scroll to position [0, 0]
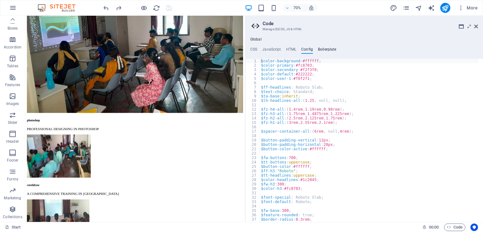
click at [328, 49] on h4 "Boilerplate" at bounding box center [327, 50] width 19 height 7
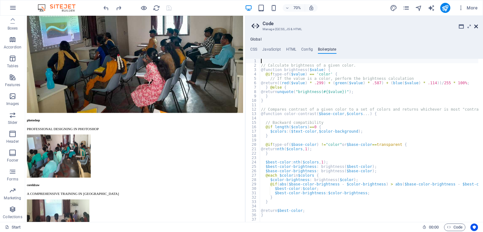
click at [476, 25] on icon at bounding box center [476, 26] width 4 height 5
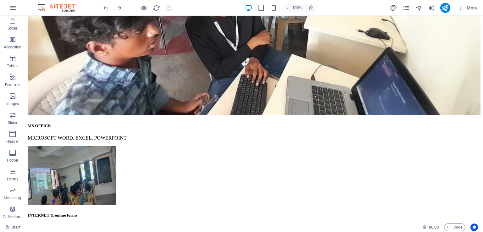
scroll to position [1918, 0]
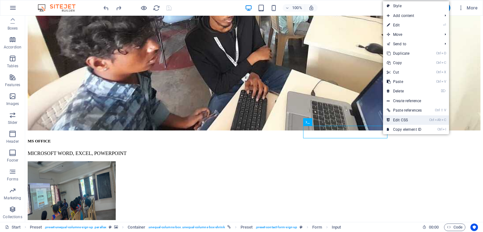
click at [400, 121] on link "Ctrl Alt C Edit CSS" at bounding box center [404, 119] width 42 height 9
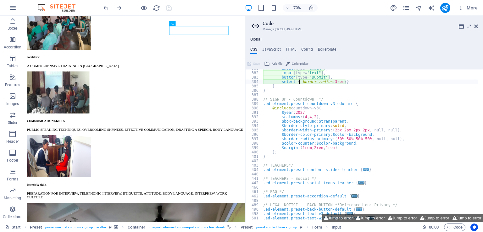
scroll to position [938, 0]
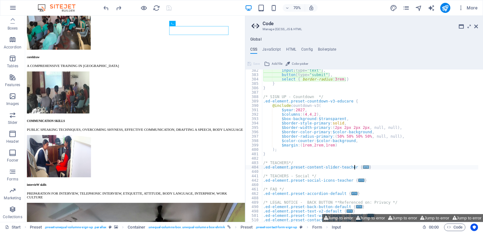
click at [363, 167] on span "..." at bounding box center [366, 166] width 6 height 3
type textarea ".ed-element.preset-content-slider-teacher {"
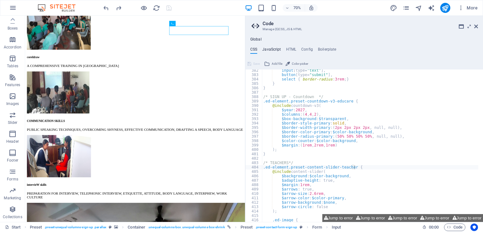
click at [271, 49] on h4 "JavaScript" at bounding box center [271, 50] width 19 height 7
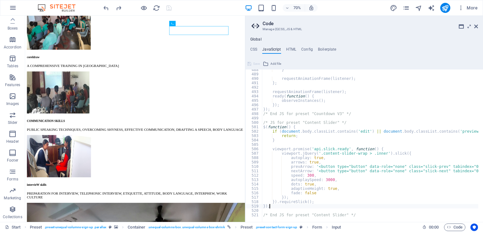
click at [291, 30] on h3 "Manage (S)CSS, JS & HTML" at bounding box center [363, 29] width 203 height 6
click at [476, 26] on icon at bounding box center [476, 26] width 4 height 5
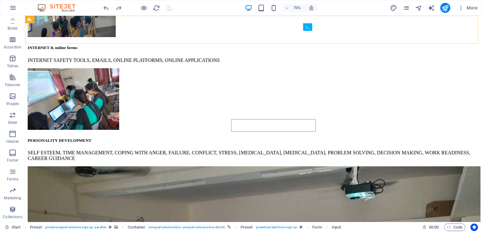
scroll to position [2012, 0]
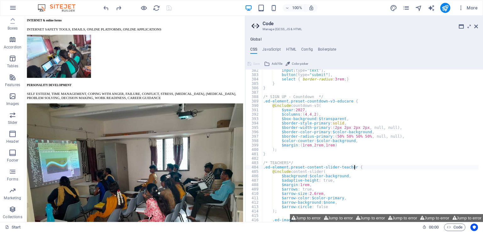
scroll to position [1813, 0]
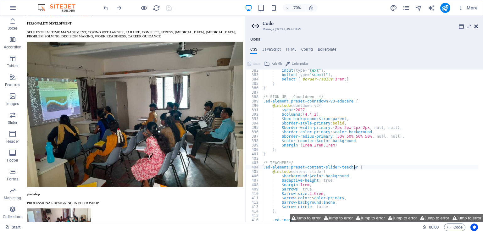
click at [475, 25] on icon at bounding box center [476, 26] width 4 height 5
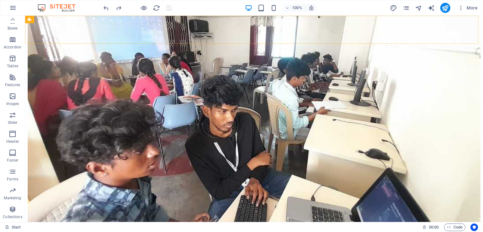
scroll to position [1725, 0]
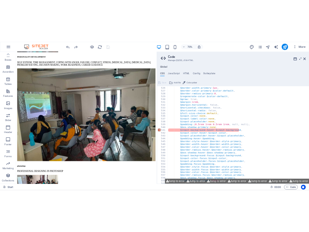
scroll to position [1267, 0]
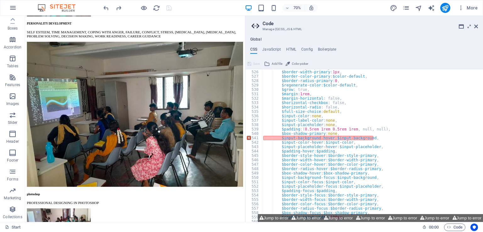
type textarea "$input-background-hover: $input-background,"
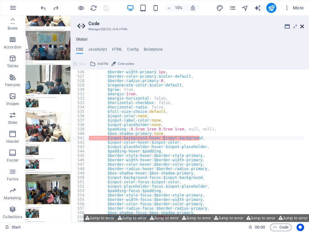
click at [301, 25] on icon at bounding box center [302, 26] width 4 height 5
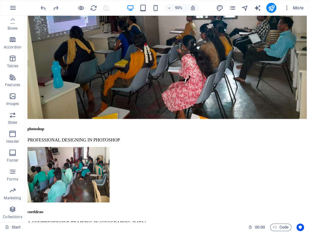
scroll to position [1958, 0]
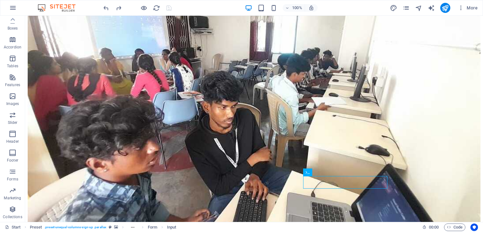
scroll to position [1871, 0]
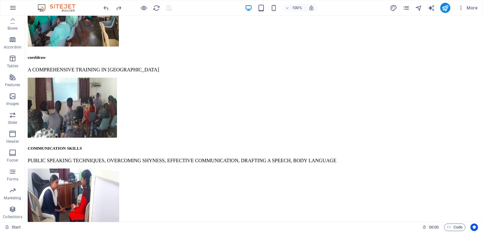
scroll to position [2624, 0]
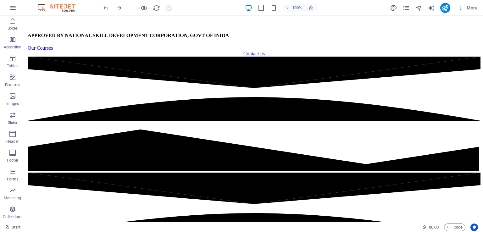
scroll to position [0, 0]
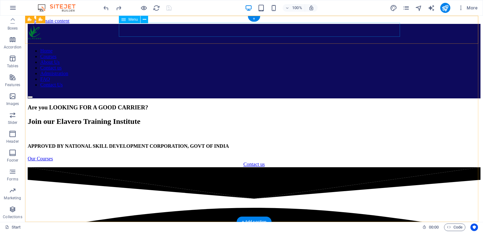
click at [380, 48] on nav "Home Courses About Us Contact us Admiistration FAQ Contact Us" at bounding box center [254, 68] width 453 height 40
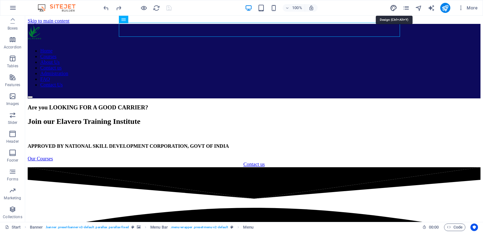
click at [394, 8] on icon "design" at bounding box center [393, 7] width 7 height 7
select select "px"
select select "300"
select select "px"
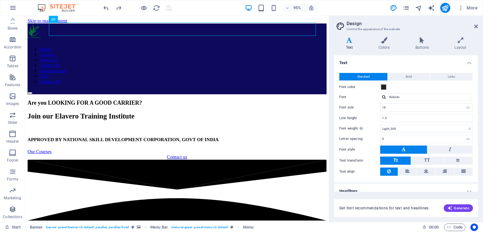
click at [468, 190] on h4 "Headlines" at bounding box center [406, 191] width 144 height 15
click at [476, 26] on icon at bounding box center [476, 26] width 4 height 5
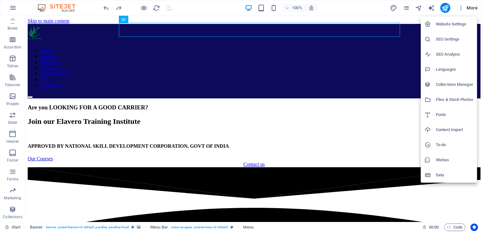
click at [447, 25] on h6 "Website Settings" at bounding box center [454, 24] width 37 height 8
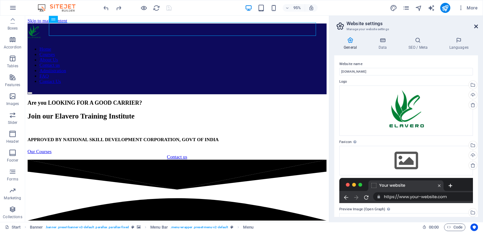
click at [476, 27] on icon at bounding box center [476, 26] width 4 height 5
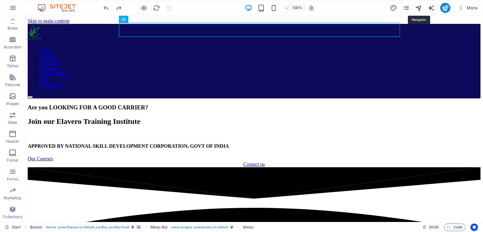
click at [419, 8] on icon "navigator" at bounding box center [418, 7] width 7 height 7
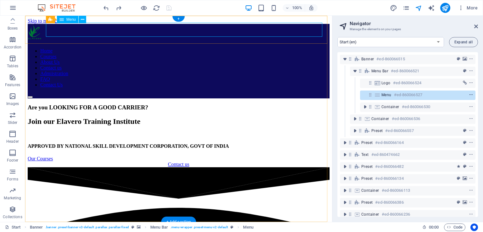
click at [469, 94] on icon "context-menu" at bounding box center [471, 95] width 4 height 4
click at [374, 95] on icon at bounding box center [377, 94] width 7 height 5
click at [380, 97] on icon at bounding box center [377, 94] width 7 height 5
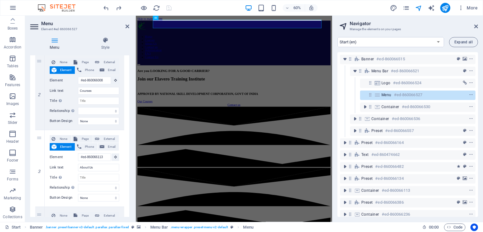
scroll to position [132, 0]
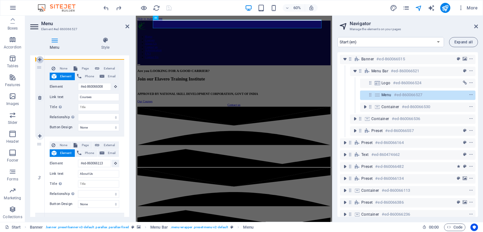
drag, startPoint x: 40, startPoint y: 145, endPoint x: 40, endPoint y: 62, distance: 82.7
select select
type input "#ed-860066113"
type input "About Us"
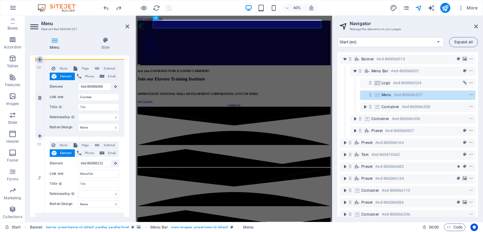
select select
type input "#ed-860066008"
type input "Courses"
select select
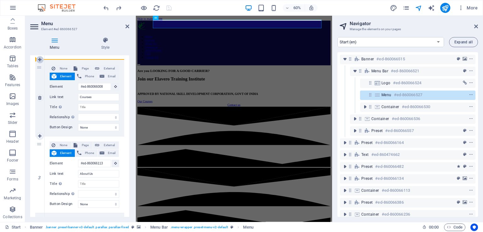
select select
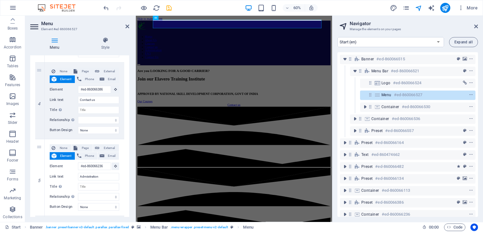
scroll to position [287, 0]
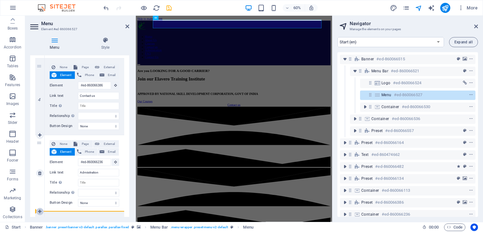
drag, startPoint x: 38, startPoint y: 66, endPoint x: 39, endPoint y: 209, distance: 143.6
click at [39, 209] on div "1 None Page External Element Phone Email Page Start Subpage Legal notice Privac…" at bounding box center [79, 96] width 89 height 537
select select
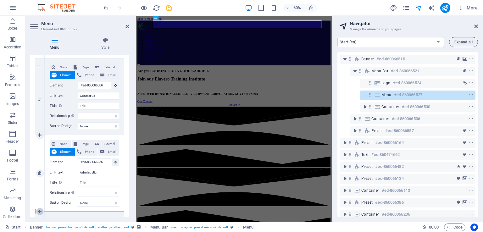
type input "#ed-860066236"
type input "Admiistration"
select select
type input "#ed-860066386"
type input "Contact us"
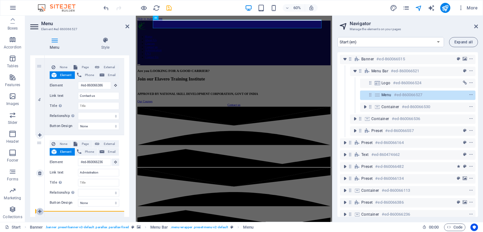
select select
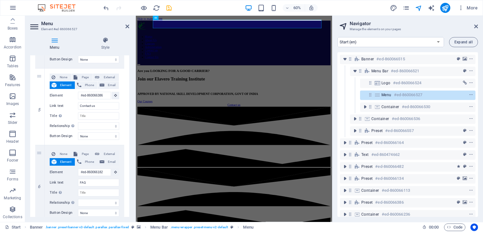
scroll to position [351, 0]
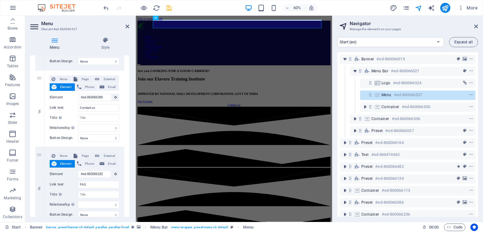
drag, startPoint x: 38, startPoint y: 77, endPoint x: 38, endPoint y: 222, distance: 144.6
click at [38, 222] on section "Favorites Elements Columns Content Boxes Accordion Tables Features Images Slide…" at bounding box center [166, 119] width 332 height 206
select select
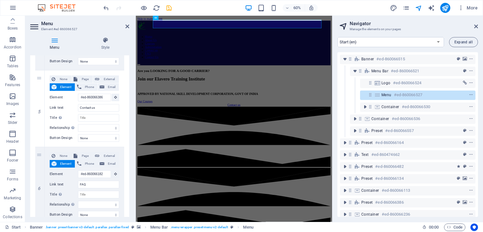
select select
type input "#ed-860066182"
type input "FAQ"
select select
type input "#ed-860066386"
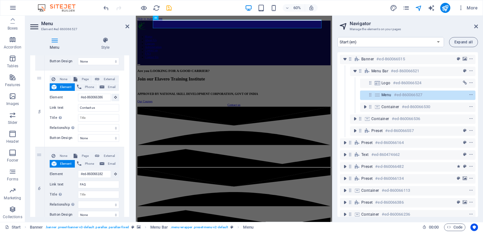
type input "Contact us"
select select
drag, startPoint x: 127, startPoint y: 174, endPoint x: 126, endPoint y: 188, distance: 14.2
click at [126, 188] on div "1 None Page External Element Phone Email Page Start Subpage Legal notice Privac…" at bounding box center [79, 32] width 99 height 546
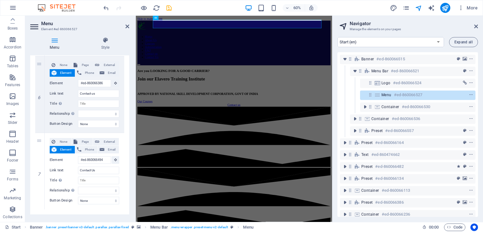
scroll to position [451, 0]
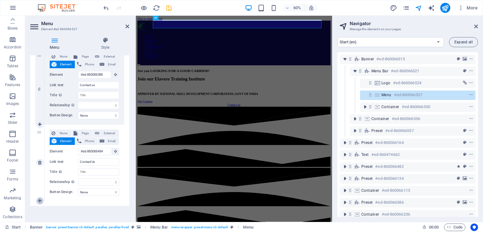
drag, startPoint x: 40, startPoint y: 54, endPoint x: 40, endPoint y: 203, distance: 149.0
click at [40, 203] on div "Menu Style Menu Auto Custom Create custom menu items for this menu. Recommended…" at bounding box center [79, 127] width 99 height 180
drag, startPoint x: 39, startPoint y: 132, endPoint x: 34, endPoint y: 62, distance: 70.9
select select
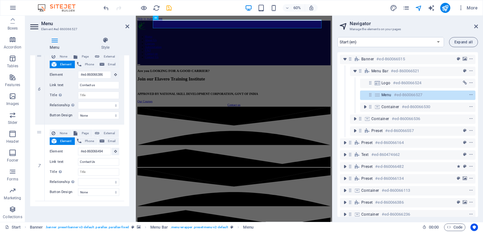
select select
type input "#ed-860066494"
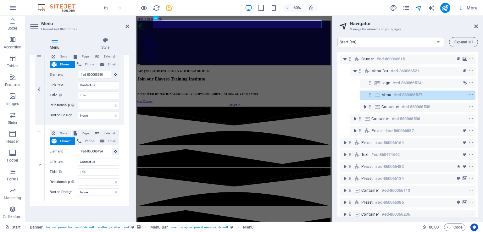
type input "Contact Us"
select select
type input "#ed-860066386"
type input "Contact us"
select select
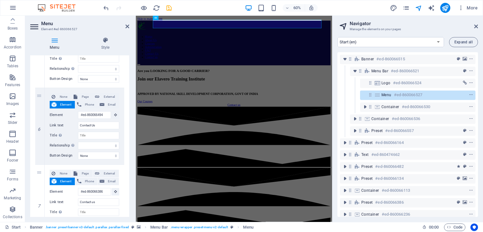
scroll to position [408, 0]
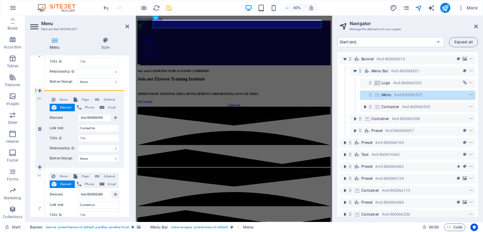
drag, startPoint x: 38, startPoint y: 175, endPoint x: 36, endPoint y: 95, distance: 79.8
select select
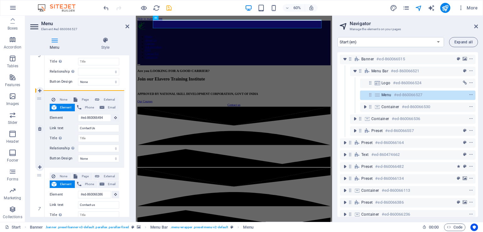
select select
type input "#ed-860066386"
type input "Contact us"
select select
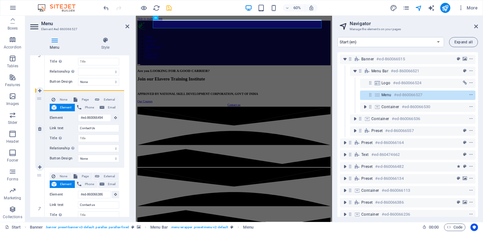
type input "#ed-860066494"
type input "Contact Us"
select select
click at [126, 25] on icon at bounding box center [127, 26] width 4 height 5
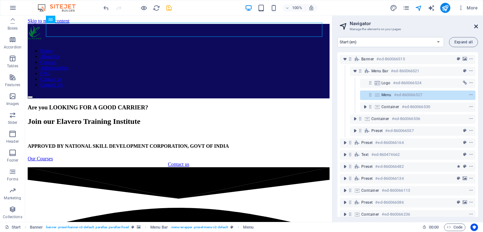
click at [474, 26] on icon at bounding box center [476, 26] width 4 height 5
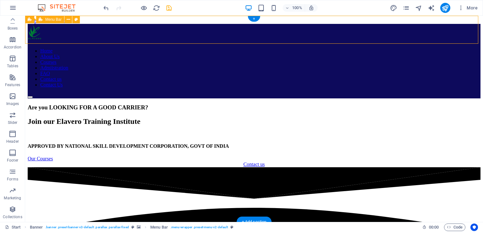
drag, startPoint x: 499, startPoint y: 42, endPoint x: 339, endPoint y: 32, distance: 160.0
click at [339, 32] on div "Home About Us Courses Admiistration FAQ Contact us Contact Us" at bounding box center [254, 61] width 453 height 74
click at [156, 48] on nav "Home About Us Courses Admiistration FAQ Contact us Contact Us" at bounding box center [254, 68] width 453 height 40
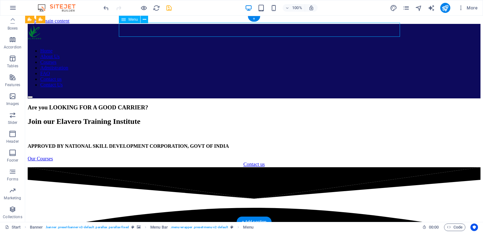
click at [186, 48] on nav "Home About Us Courses Admiistration FAQ Contact us Contact Us" at bounding box center [254, 68] width 453 height 40
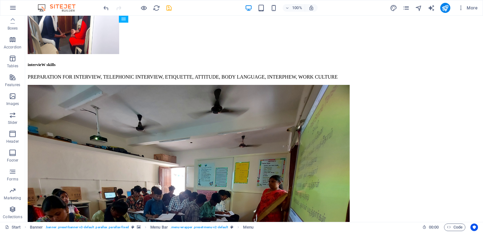
scroll to position [2799, 0]
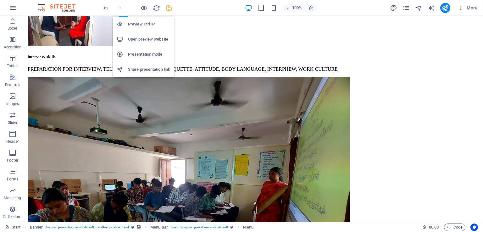
click at [145, 37] on h6 "Open preview website" at bounding box center [149, 40] width 42 height 8
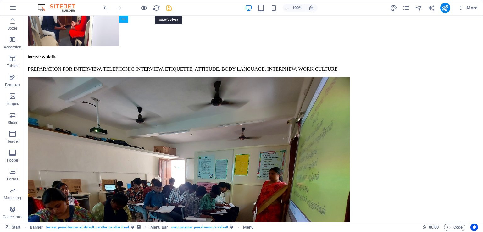
click at [167, 9] on icon "save" at bounding box center [168, 7] width 7 height 7
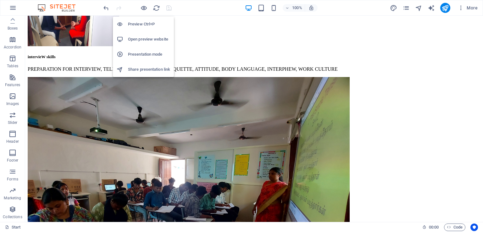
click at [144, 39] on h6 "Open preview website" at bounding box center [149, 40] width 42 height 8
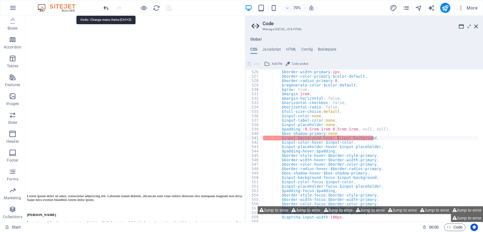
click at [107, 7] on icon "undo" at bounding box center [105, 7] width 7 height 7
click at [108, 7] on icon "undo" at bounding box center [105, 7] width 7 height 7
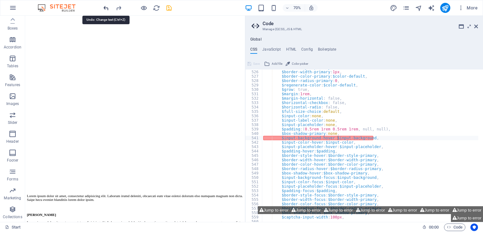
click at [108, 7] on icon "undo" at bounding box center [105, 7] width 7 height 7
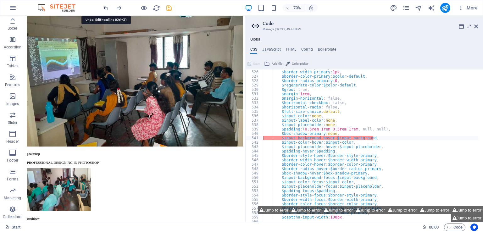
scroll to position [1792, 0]
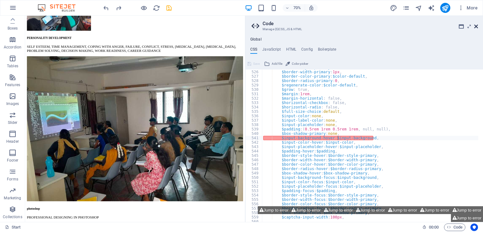
click at [475, 27] on icon at bounding box center [476, 26] width 4 height 5
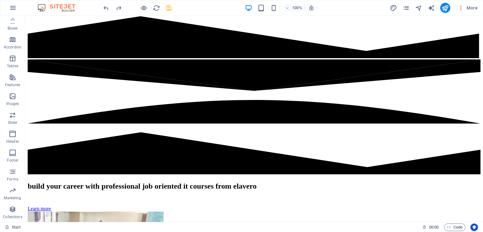
scroll to position [243, 0]
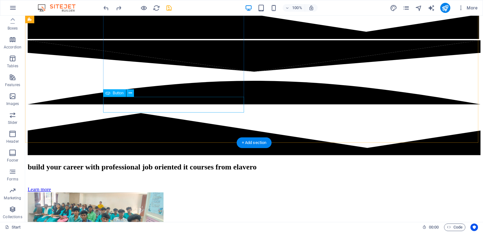
click at [129, 187] on div "Learn more" at bounding box center [254, 190] width 453 height 6
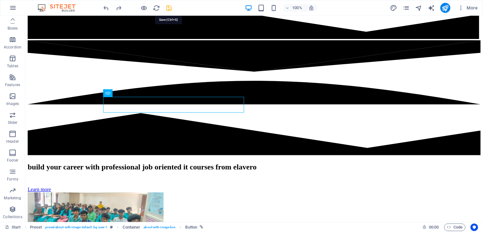
click at [168, 9] on icon "save" at bounding box center [168, 7] width 7 height 7
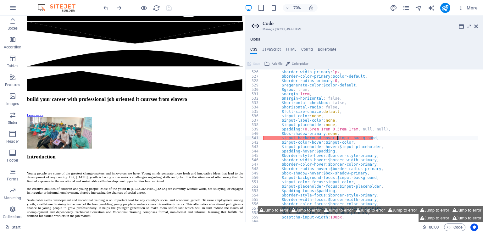
scroll to position [331, 0]
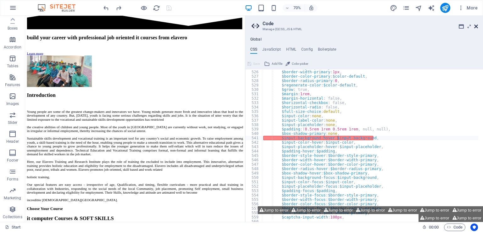
click at [476, 26] on icon at bounding box center [476, 26] width 4 height 5
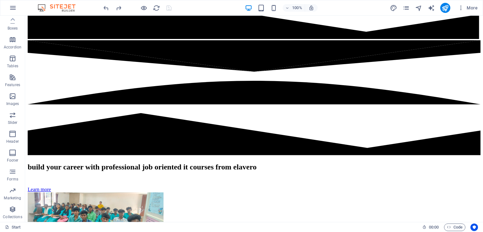
scroll to position [63, 0]
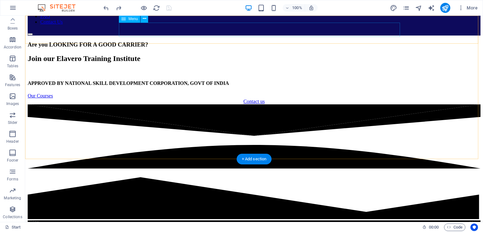
click at [268, 25] on nav "Home Courses About Us Contact us Admiistration FAQ Contact Us" at bounding box center [254, 5] width 453 height 40
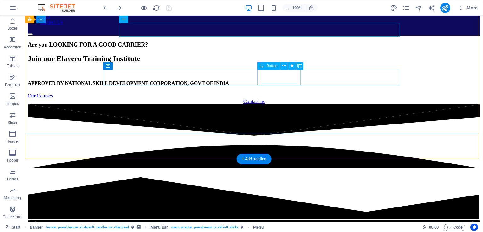
click at [289, 99] on div "Contact us" at bounding box center [254, 102] width 453 height 6
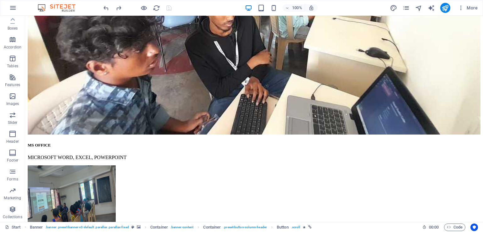
scroll to position [1930, 0]
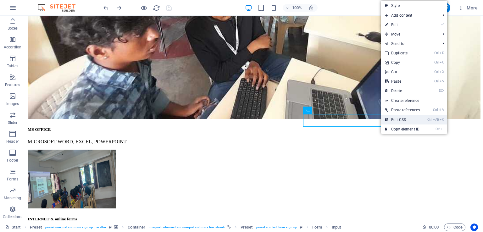
click at [400, 117] on link "Ctrl Alt C Edit CSS" at bounding box center [402, 119] width 42 height 9
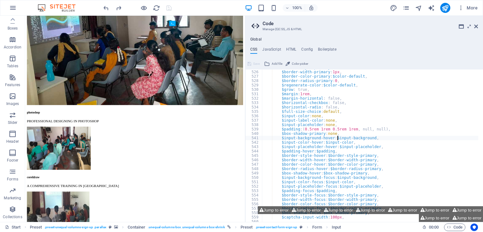
scroll to position [2101, 0]
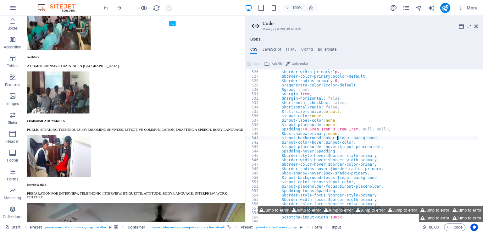
type textarea "select { border-radius: 3rem; }"
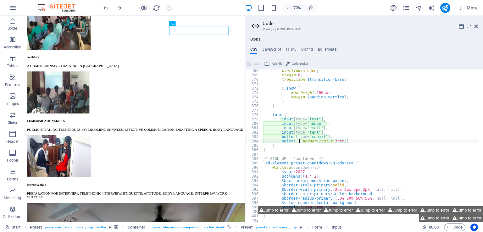
scroll to position [876, 0]
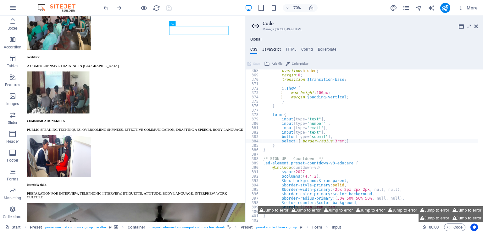
click at [273, 47] on h4 "JavaScript" at bounding box center [271, 50] width 19 height 7
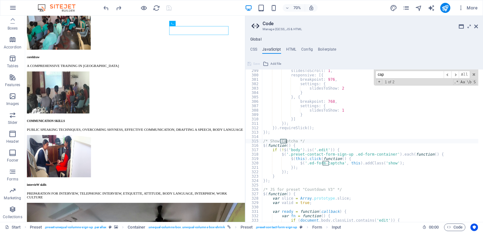
scroll to position [1312, 0]
type input "capt"
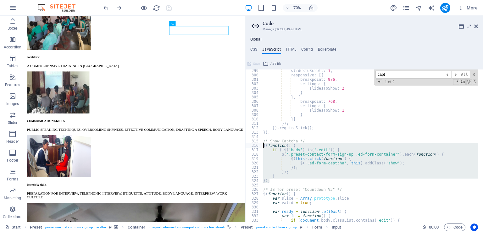
drag, startPoint x: 278, startPoint y: 180, endPoint x: 258, endPoint y: 145, distance: 40.4
click at [258, 145] on div "}); 299 300 301 302 303 304 305 306 307 308 309 310 311 312 313 314 315 316 317…" at bounding box center [364, 145] width 238 height 152
type textarea "$(function() { if (!$('body').is('.edit')) {"
click at [283, 184] on div "slidesToScroll : 1 , responsive : [{ breakpoint : 976 , settings : { slidesToSh…" at bounding box center [406, 147] width 288 height 156
drag, startPoint x: 279, startPoint y: 184, endPoint x: 259, endPoint y: 144, distance: 44.6
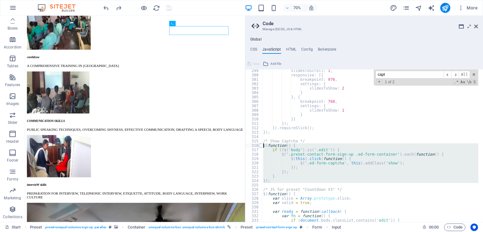
click at [259, 144] on div "299 300 301 302 303 304 305 306 307 308 309 310 311 312 313 314 315 316 317 318…" at bounding box center [364, 145] width 238 height 152
type textarea "$(function() { if (!$('body').is('.edit')) {"
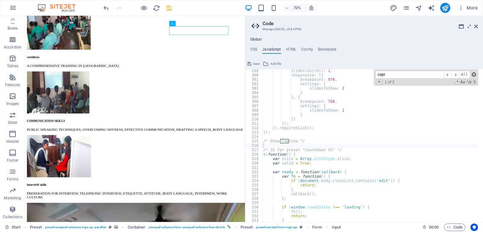
click at [473, 73] on span at bounding box center [473, 74] width 4 height 4
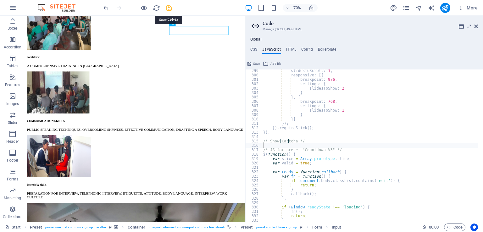
click at [167, 9] on icon "save" at bounding box center [168, 7] width 7 height 7
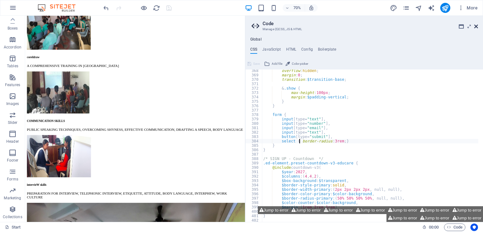
click at [476, 26] on icon at bounding box center [476, 26] width 4 height 5
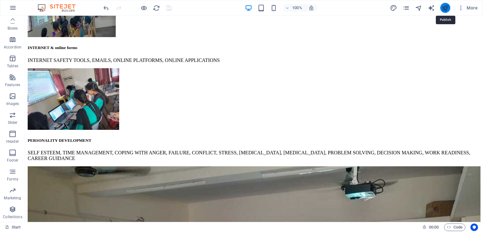
click at [445, 8] on icon "publish" at bounding box center [444, 7] width 7 height 7
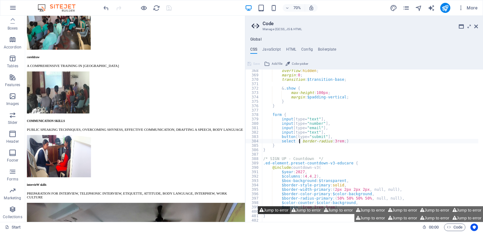
click at [270, 211] on button "Jump to error" at bounding box center [274, 210] width 32 height 8
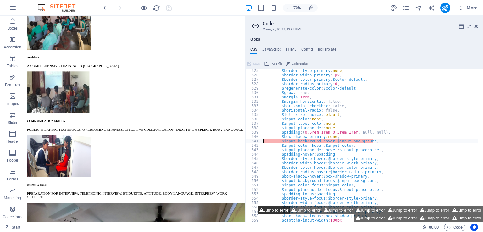
scroll to position [1263, 0]
drag, startPoint x: 268, startPoint y: 139, endPoint x: 266, endPoint y: 145, distance: 6.1
click at [266, 145] on div "$border-style-primary : none , $border-width-primary : 1px , $border-color-prim…" at bounding box center [377, 147] width 231 height 156
click at [457, 216] on button "Jump to error" at bounding box center [467, 218] width 32 height 8
type textarea "$input-background-hover: $input-background,"
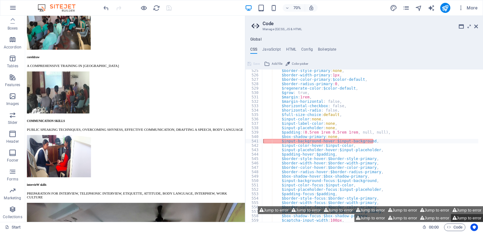
click at [457, 216] on button "Jump to error" at bounding box center [467, 218] width 32 height 8
click at [446, 217] on button "Jump to error" at bounding box center [434, 218] width 32 height 8
click at [475, 25] on icon at bounding box center [476, 26] width 4 height 5
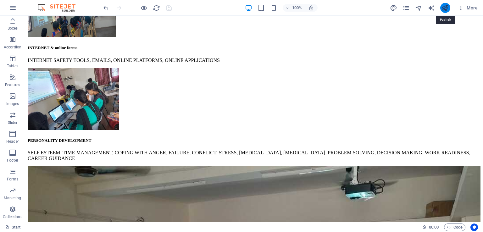
click at [445, 9] on icon "publish" at bounding box center [444, 7] width 7 height 7
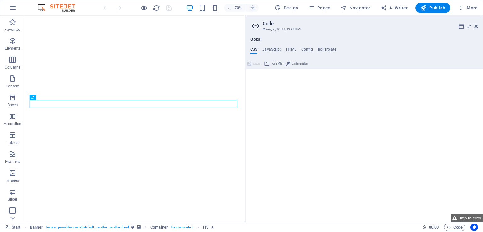
type textarea "/*------------------------------------*\"
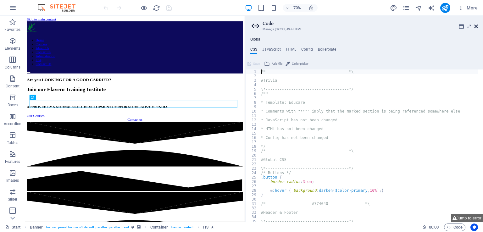
click at [475, 25] on icon at bounding box center [476, 26] width 4 height 5
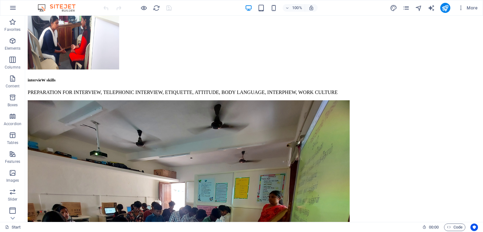
scroll to position [2799, 0]
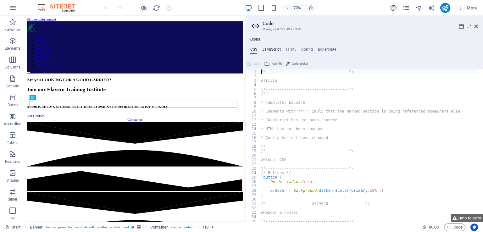
type textarea "/* JS for preset "Menu V2" */"
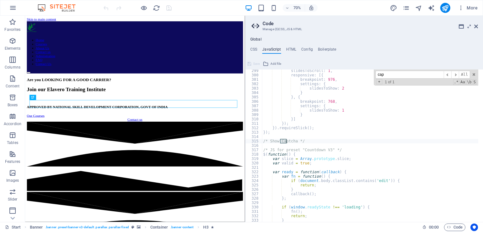
scroll to position [1312, 0]
type input "cap"
type textarea "/* Show Captcha */"
click at [312, 142] on div "slidesToScroll : 1 , responsive : [{ breakpoint : 976 , settings : { slidesToSh…" at bounding box center [406, 147] width 288 height 156
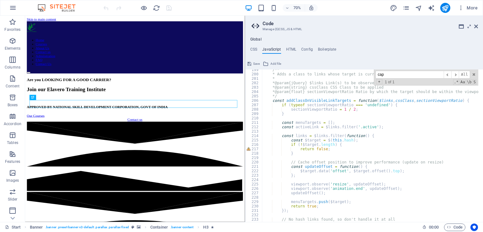
scroll to position [873, 0]
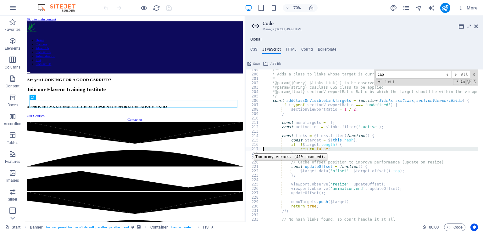
click at [249, 149] on div "217" at bounding box center [253, 149] width 17 height 4
type textarea "return false; }"
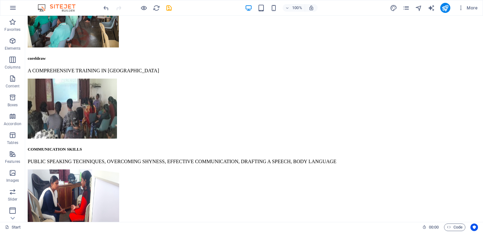
scroll to position [2799, 0]
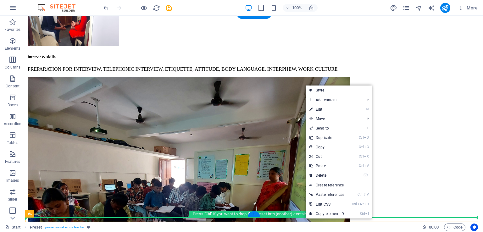
drag, startPoint x: 305, startPoint y: 219, endPoint x: 326, endPoint y: 201, distance: 27.2
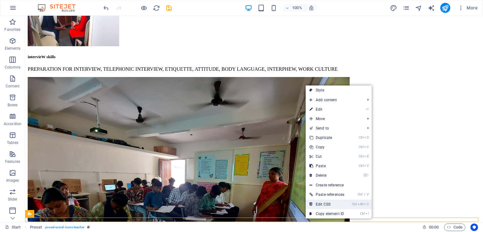
click at [326, 205] on link "Ctrl Alt C Edit CSS" at bounding box center [326, 204] width 42 height 9
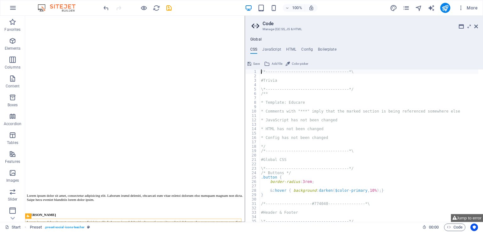
type textarea "@include social-icons("
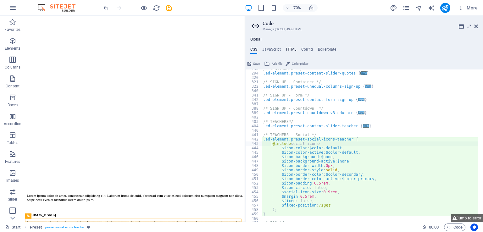
click at [291, 48] on h4 "HTML" at bounding box center [291, 50] width 10 height 7
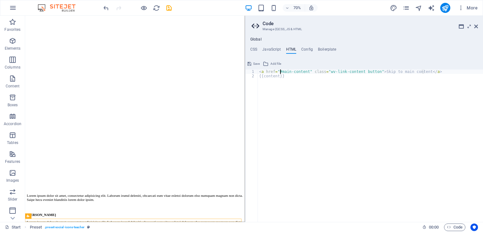
click at [280, 70] on div "< a href = "#main-content" class = "wv-link-content button" > Skip to main cont…" at bounding box center [370, 149] width 225 height 161
click at [299, 78] on div "< a href = "#main-content" class = "wv-link-content button" > Skip to main cont…" at bounding box center [370, 149] width 225 height 161
click at [387, 72] on div "< a href = "#main-content" class = "wv-link-content button" > Skip to main cont…" at bounding box center [370, 149] width 225 height 161
type textarea "<a href="#main-content" class="wv-link-content button">Skip to main content</a>"
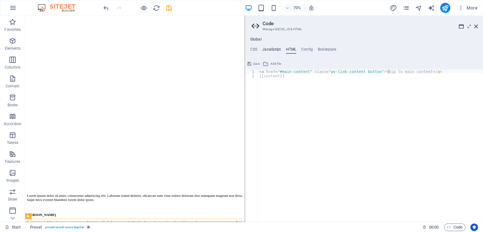
click at [274, 49] on h4 "JavaScript" at bounding box center [271, 50] width 19 height 7
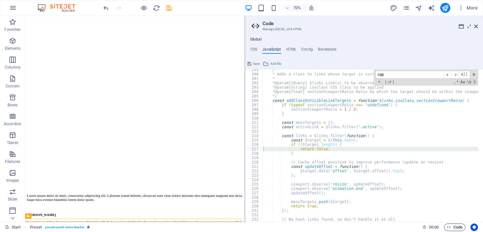
click at [456, 227] on span "Code" at bounding box center [455, 227] width 16 height 8
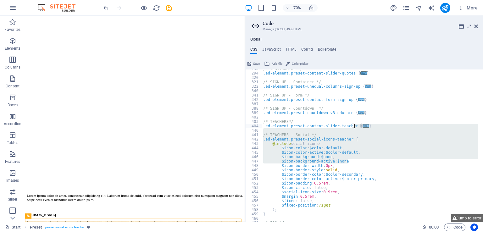
drag, startPoint x: 375, startPoint y: 160, endPoint x: 358, endPoint y: 125, distance: 39.1
click at [358, 125] on div "/* TESTIMONIAL */ .ed-element.preset-content-slider-quotes { ... } /* SIGN UP -…" at bounding box center [370, 147] width 216 height 161
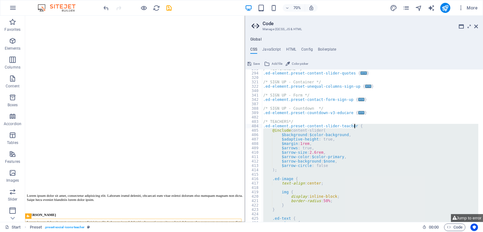
click at [357, 126] on div "/* TESTIMONIAL */ .ed-element.preset-content-slider-quotes { ... } /* SIGN UP -…" at bounding box center [370, 145] width 216 height 152
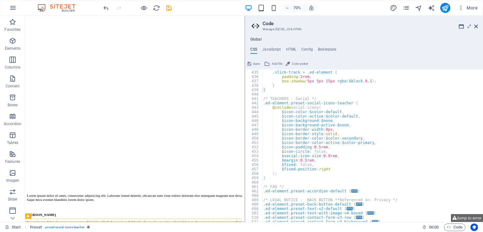
scroll to position [529, 0]
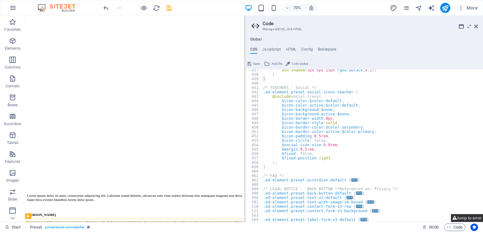
click at [482, 218] on button "Jump to error" at bounding box center [467, 218] width 32 height 8
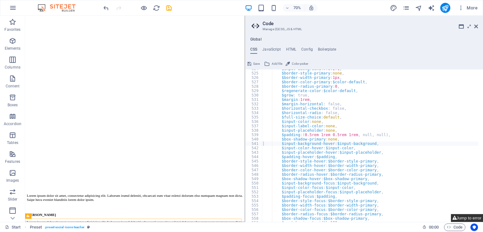
click at [466, 218] on button "Jump to error" at bounding box center [467, 218] width 32 height 8
click at [456, 217] on button "Jump to error" at bounding box center [467, 218] width 32 height 8
click at [377, 142] on div "$input-background : #f0f2f1 , $border-style-primary : none , $border-width-prim…" at bounding box center [370, 147] width 216 height 161
click at [368, 148] on div "$input-background : #f0f2f1 , $border-style-primary : none , $border-width-prim…" at bounding box center [370, 147] width 216 height 161
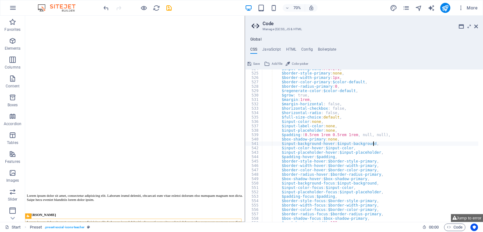
click at [373, 142] on div "$input-background : #f0f2f1 , $border-style-primary : none , $border-width-prim…" at bounding box center [370, 147] width 216 height 161
click at [361, 140] on div "$input-background : #f0f2f1 , $border-style-primary : none , $border-width-prim…" at bounding box center [370, 147] width 216 height 161
click at [372, 144] on div "$input-background : #f0f2f1 , $border-style-primary : none , $border-width-prim…" at bounding box center [370, 147] width 216 height 161
click at [372, 148] on div "$input-background : #f0f2f1 , $border-style-primary : none , $border-width-prim…" at bounding box center [370, 147] width 216 height 161
click at [373, 145] on div "$input-background : #f0f2f1 , $border-style-primary : none , $border-width-prim…" at bounding box center [370, 147] width 216 height 161
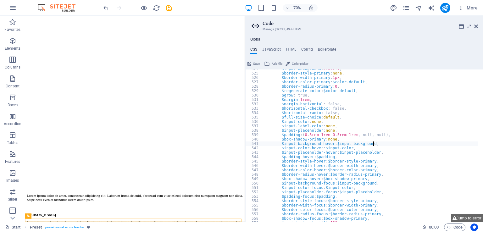
type textarea "$input-background-hover: $input-background,"
drag, startPoint x: 373, startPoint y: 145, endPoint x: 273, endPoint y: 142, distance: 99.7
click at [273, 142] on div "$input-background : #f0f2f1 , $border-style-primary : none , $border-width-prim…" at bounding box center [370, 147] width 216 height 161
click at [354, 147] on div "$input-background : #f0f2f1 , $border-style-primary : none , $border-width-prim…" at bounding box center [370, 147] width 216 height 161
type textarea "$input-color-hover: $input-color,"
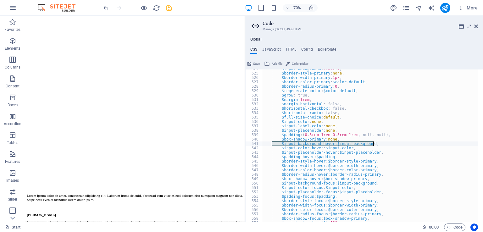
click at [370, 144] on div "$input-background : #f0f2f1 , $border-style-primary : none , $border-width-prim…" at bounding box center [370, 145] width 216 height 152
click at [378, 171] on div "$input-background : #f0f2f1 , $border-style-primary : none , $border-width-prim…" at bounding box center [370, 147] width 216 height 161
click at [379, 174] on div "$input-background : #f0f2f1 , $border-style-primary : none , $border-width-prim…" at bounding box center [370, 147] width 216 height 161
type textarea "$border-radius-hover: $border-radius-primary,"
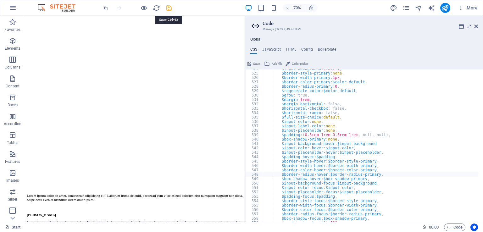
click at [168, 11] on icon "save" at bounding box center [168, 7] width 7 height 7
click at [404, 161] on div "$input-background : #f0f2f1 , $border-style-primary : none , $border-width-prim…" at bounding box center [370, 147] width 216 height 161
click at [401, 176] on div "$input-background : #f0f2f1 , $border-style-primary : none , $border-width-prim…" at bounding box center [370, 147] width 216 height 161
click at [280, 51] on ul "CSS JavaScript HTML Config Boilerplate" at bounding box center [364, 50] width 238 height 7
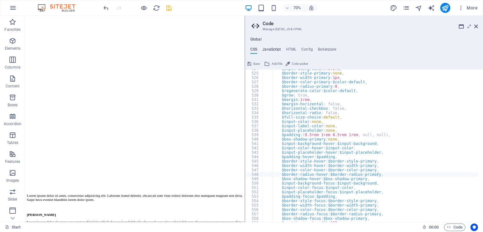
click at [272, 50] on h4 "JavaScript" at bounding box center [271, 50] width 19 height 7
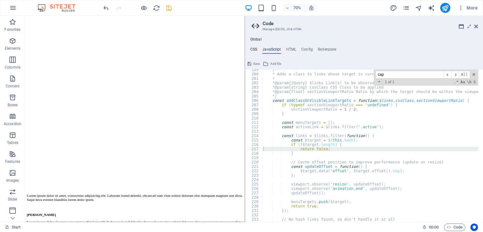
click at [253, 50] on h4 "CSS" at bounding box center [253, 50] width 7 height 7
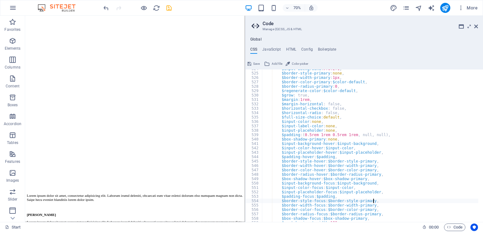
click at [422, 199] on div "$input-background : #f0f2f1 , $border-style-primary : none , $border-width-prim…" at bounding box center [370, 147] width 216 height 161
click at [411, 206] on div "$input-background : #f0f2f1 , $border-style-primary : none , $border-width-prim…" at bounding box center [370, 147] width 216 height 161
type textarea "$border-width-focus: $border-width-primary,"
click at [403, 205] on div "$input-background : #f0f2f1 , $border-style-primary : none , $border-width-prim…" at bounding box center [370, 147] width 216 height 161
click at [291, 49] on h4 "HTML" at bounding box center [291, 50] width 10 height 7
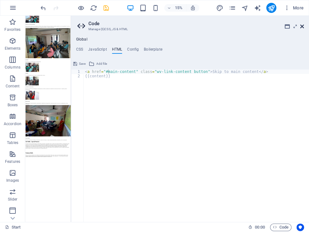
click at [301, 25] on icon at bounding box center [302, 26] width 4 height 5
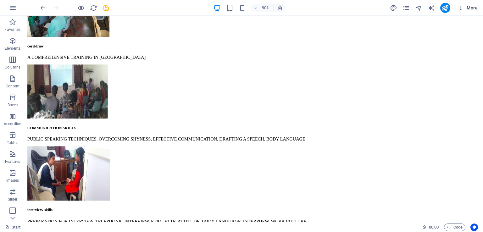
scroll to position [2776, 0]
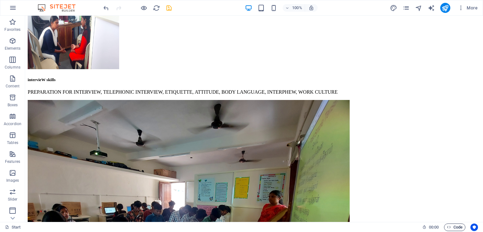
click at [457, 228] on span "Code" at bounding box center [455, 227] width 16 height 8
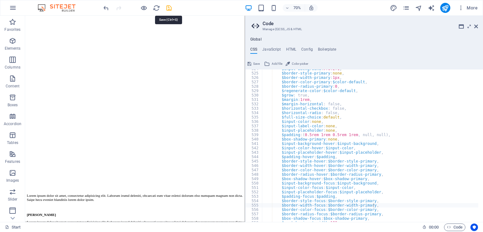
click at [169, 11] on icon "save" at bounding box center [168, 7] width 7 height 7
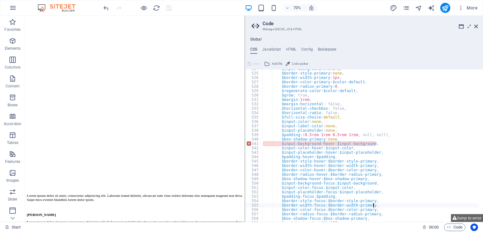
click at [350, 144] on div "$input-background : #f0f2f1 , $border-style-primary : none , $border-width-prim…" at bounding box center [370, 147] width 216 height 161
type textarea "$input-background-hover: $input-background,"
click at [332, 143] on div "$input-background : #f0f2f1 , $border-style-primary : none , $border-width-prim…" at bounding box center [370, 147] width 216 height 161
click at [464, 214] on button "Jump to error" at bounding box center [467, 218] width 32 height 8
click at [475, 26] on icon at bounding box center [476, 26] width 4 height 5
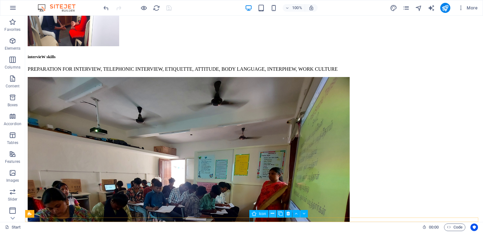
click at [274, 214] on button at bounding box center [273, 214] width 8 height 8
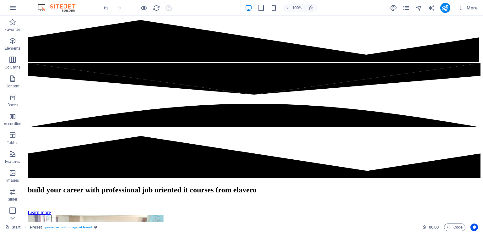
scroll to position [108, 0]
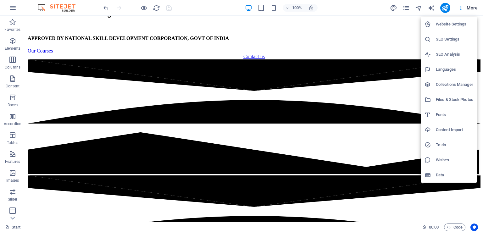
click at [452, 27] on h6 "Website Settings" at bounding box center [454, 24] width 37 height 8
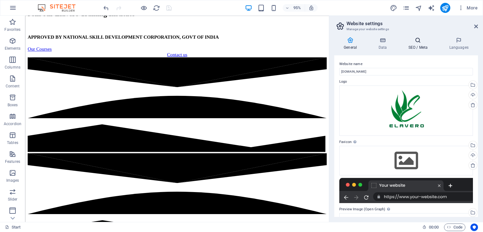
click at [418, 41] on icon at bounding box center [417, 40] width 38 height 6
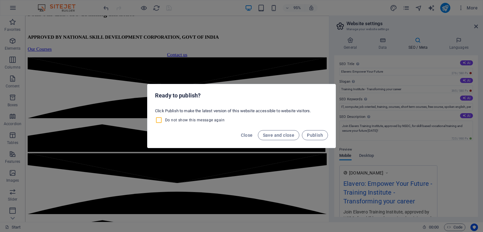
click at [161, 119] on input "Do not show this message again" at bounding box center [160, 120] width 10 height 8
checkbox input "true"
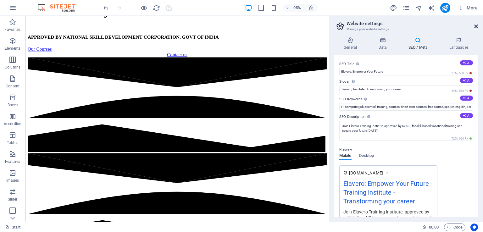
click at [474, 27] on icon at bounding box center [476, 26] width 4 height 5
